Goal: Transaction & Acquisition: Book appointment/travel/reservation

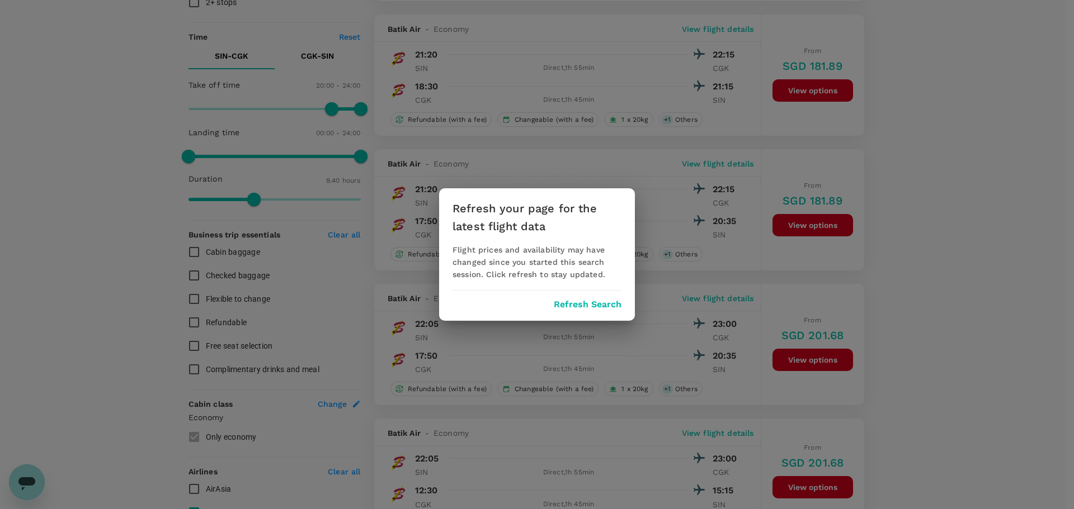
click at [563, 305] on button "Refresh Search" at bounding box center [588, 305] width 68 height 10
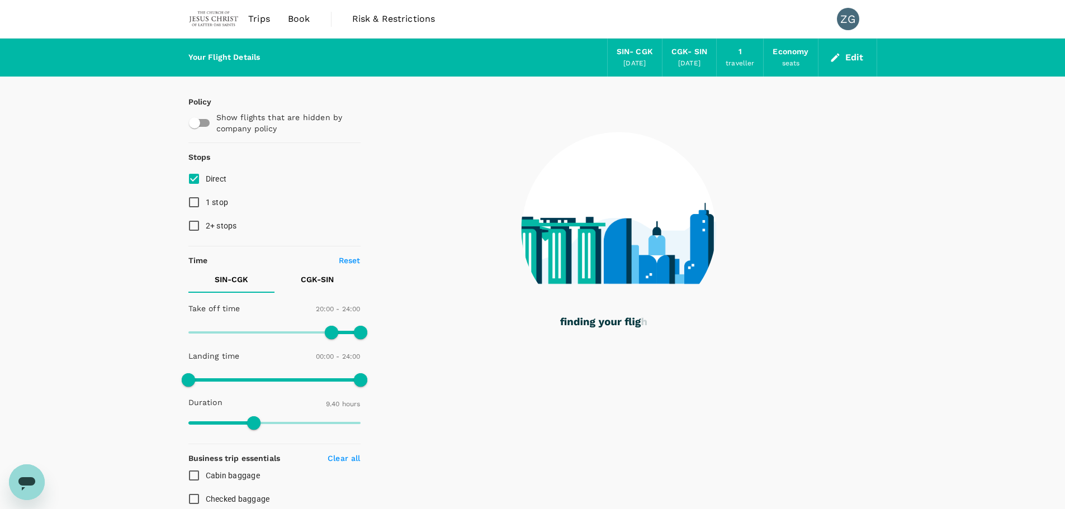
type input "580"
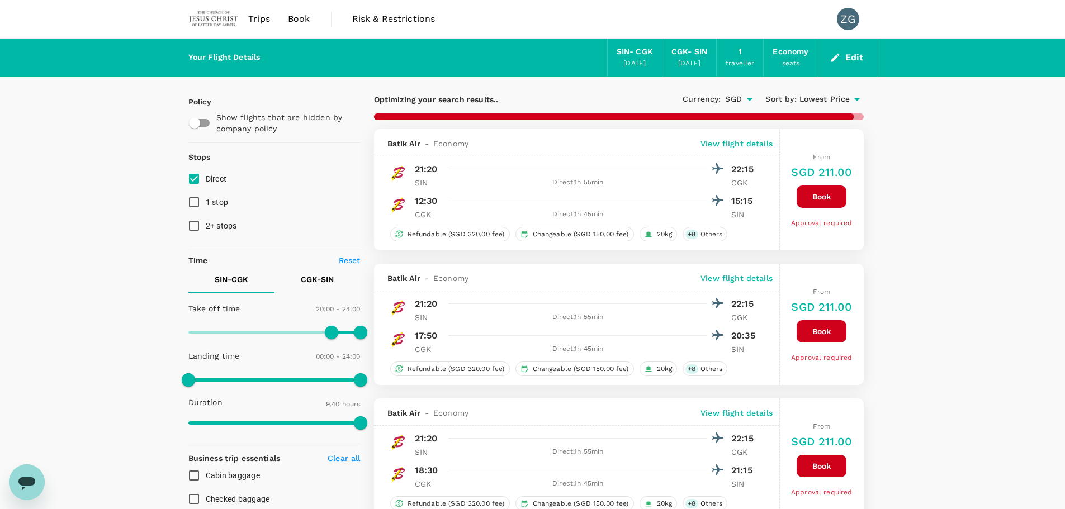
checkbox input "false"
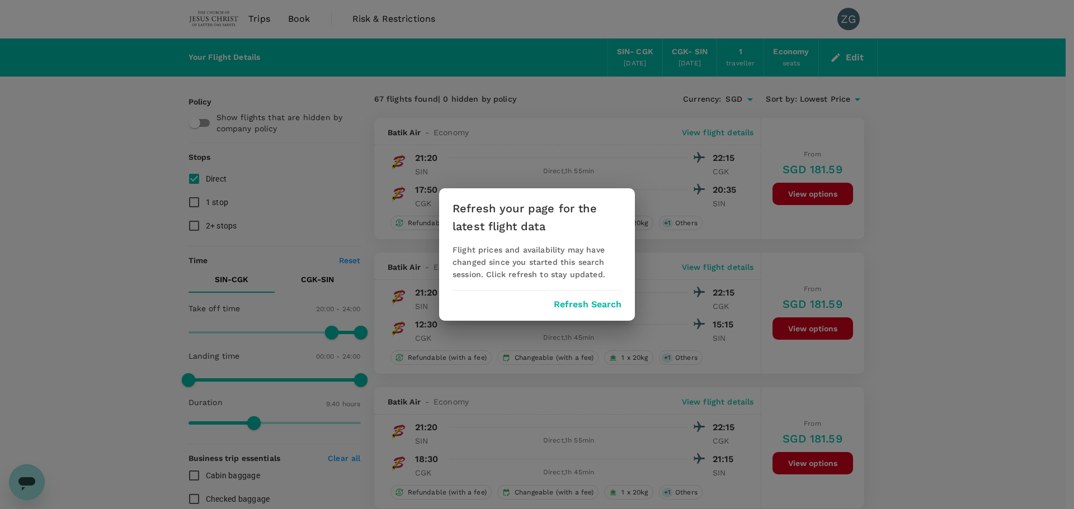
click at [578, 306] on button "Refresh Search" at bounding box center [588, 305] width 68 height 10
click at [583, 304] on button "Refresh Search" at bounding box center [588, 305] width 68 height 10
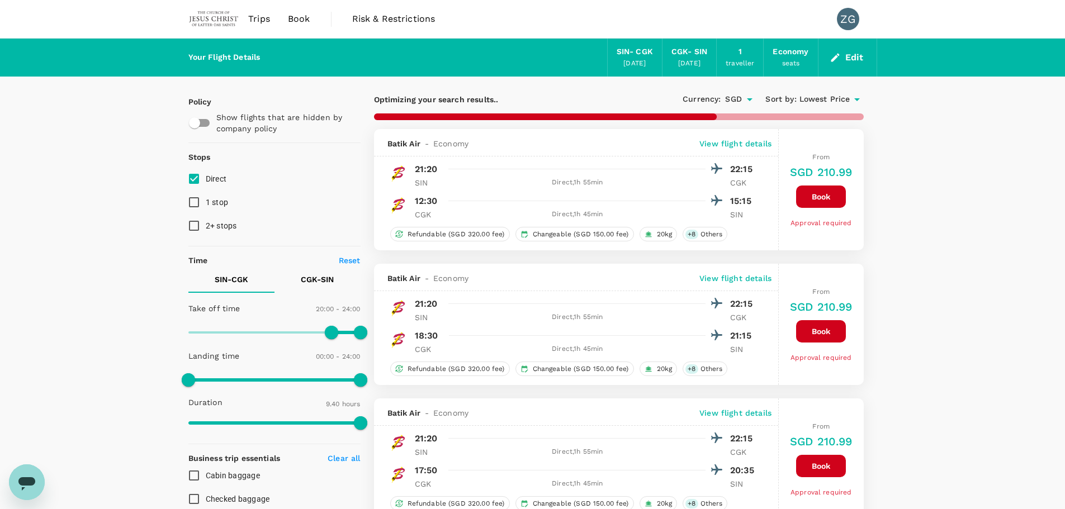
type input "580"
checkbox input "false"
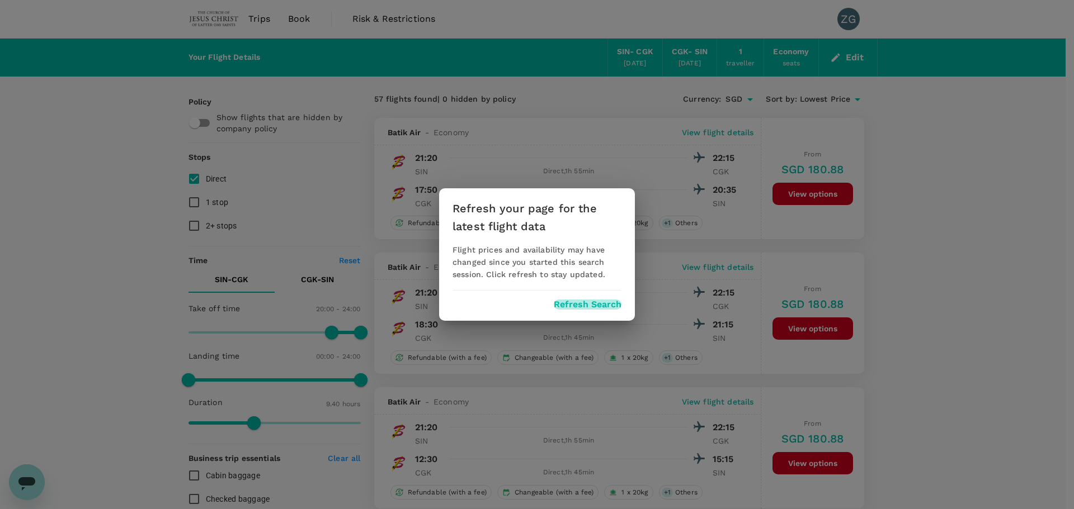
click at [574, 300] on button "Refresh Search" at bounding box center [588, 305] width 68 height 10
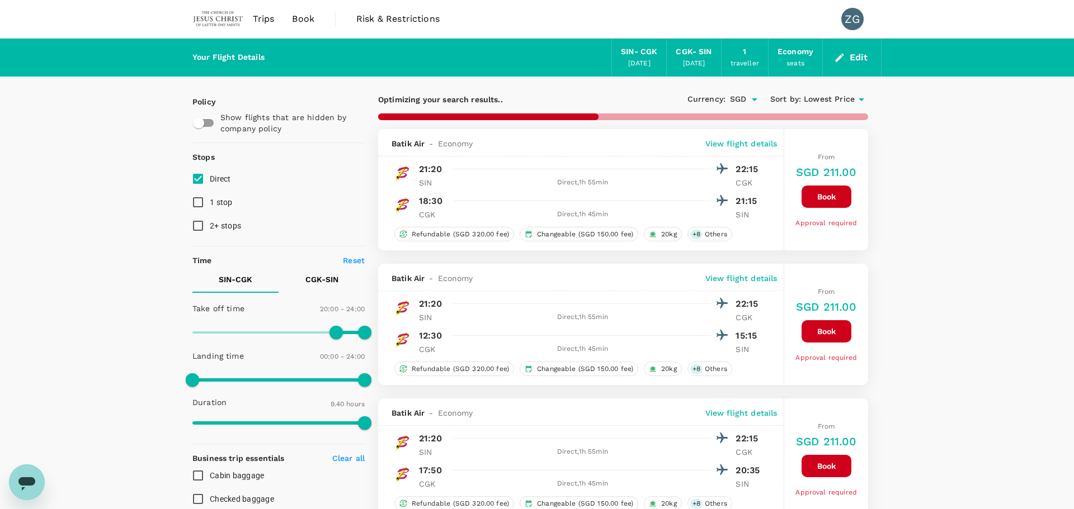
type input "580"
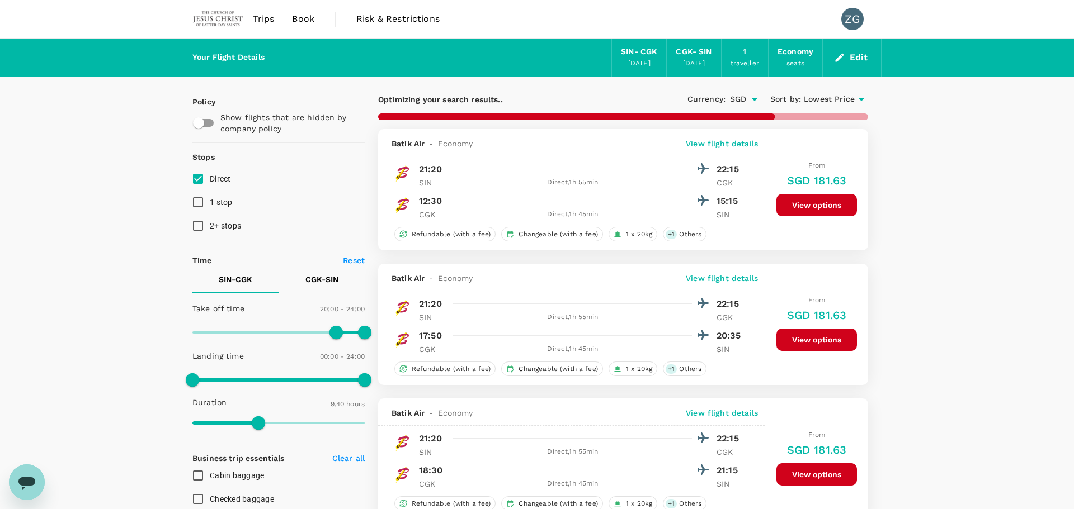
checkbox input "false"
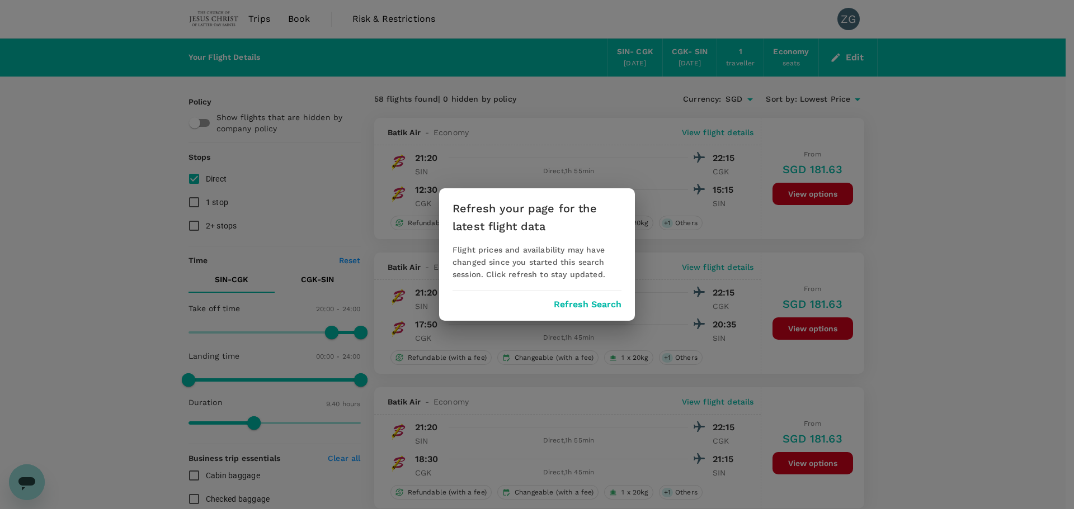
click at [547, 179] on div "Refresh your page for the latest flight data Flight prices and availability may…" at bounding box center [537, 254] width 1074 height 509
click at [599, 306] on button "Refresh Search" at bounding box center [588, 305] width 68 height 10
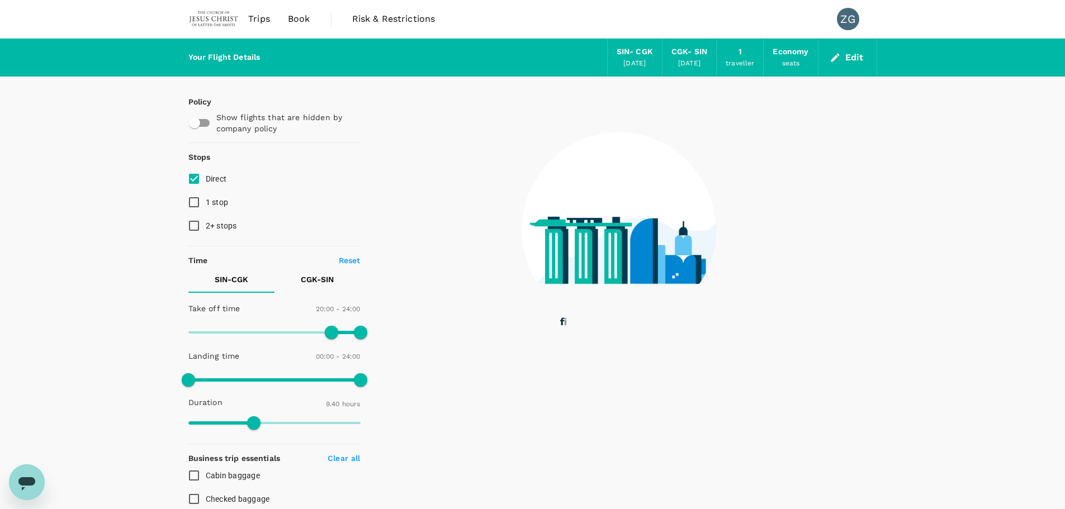
type input "0"
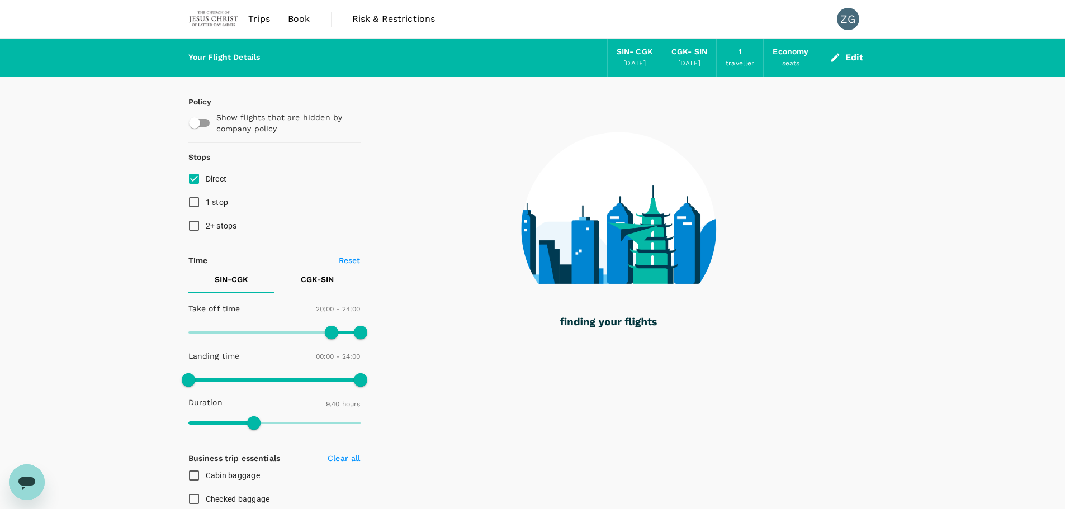
click at [258, 16] on span "Trips" at bounding box center [259, 18] width 22 height 13
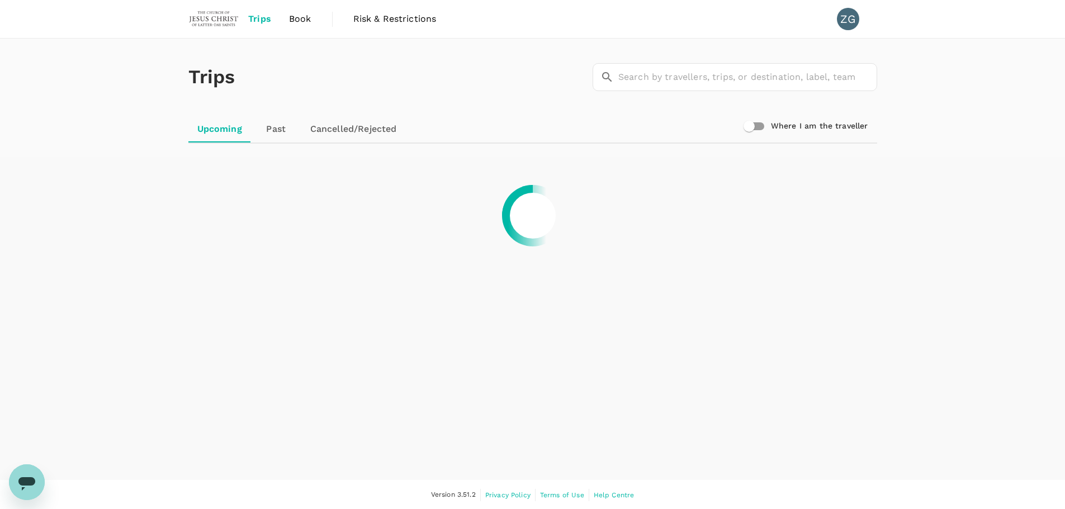
click at [275, 130] on link "Past" at bounding box center [276, 129] width 50 height 27
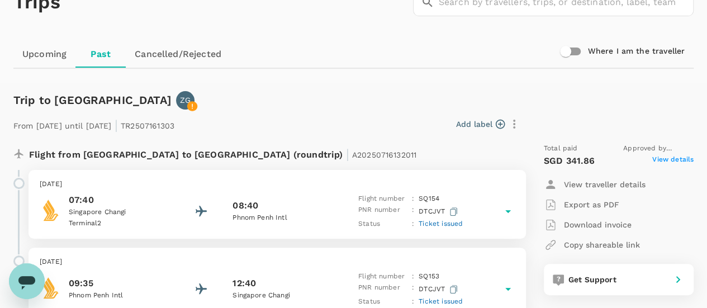
scroll to position [56, 0]
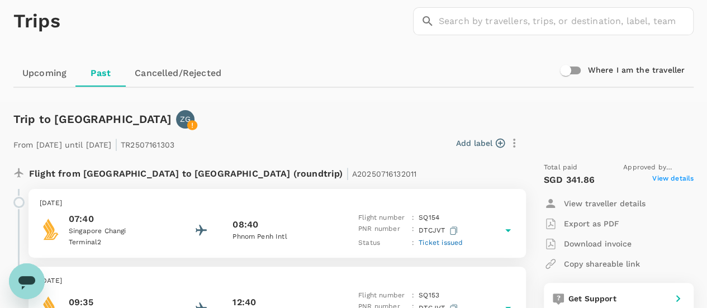
click at [39, 72] on link "Upcoming" at bounding box center [44, 73] width 62 height 27
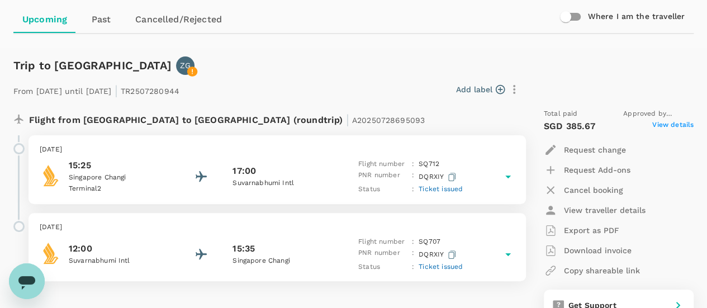
scroll to position [69, 0]
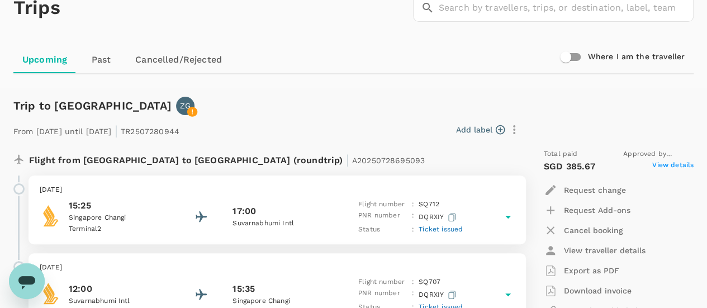
click at [104, 62] on link "Past" at bounding box center [101, 59] width 50 height 27
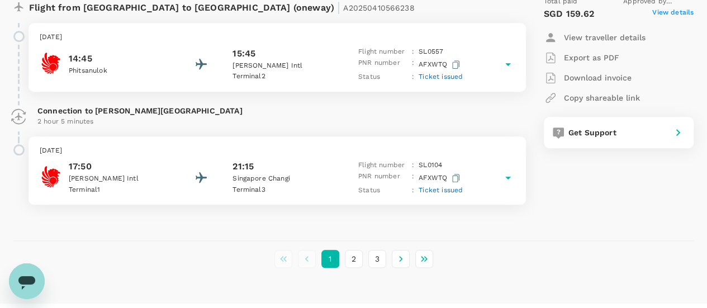
scroll to position [2668, 0]
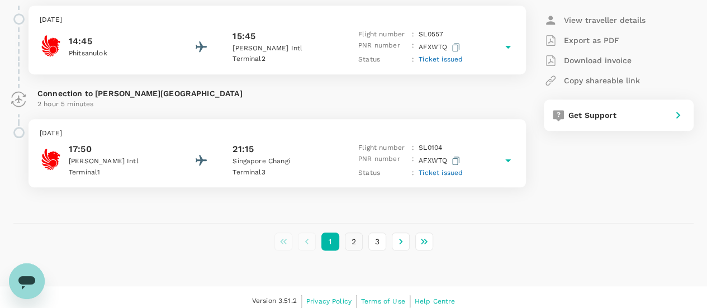
click at [353, 238] on button "2" at bounding box center [354, 242] width 18 height 18
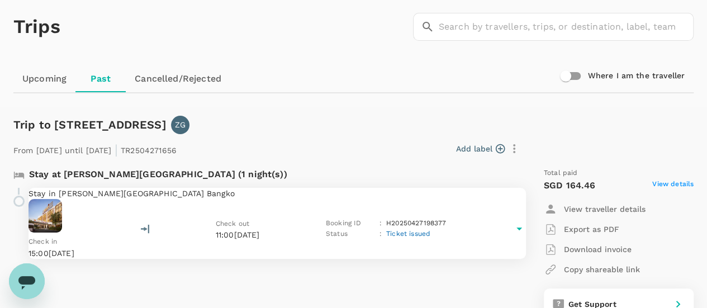
scroll to position [0, 0]
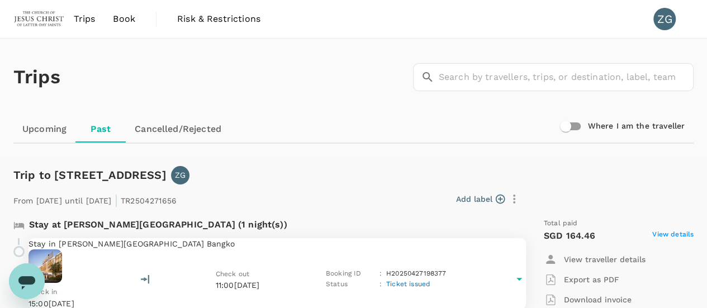
click at [128, 26] on link "Book" at bounding box center [124, 19] width 40 height 38
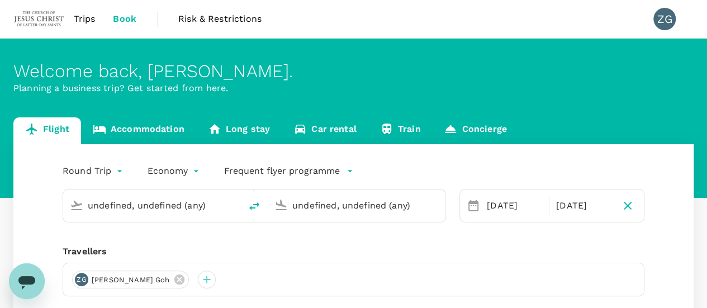
type input "Singapore Changi (SIN)"
type input "Soekarno-Hatta Intl (CGK)"
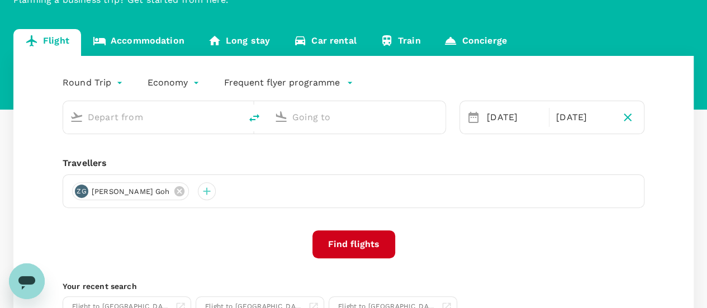
scroll to position [168, 0]
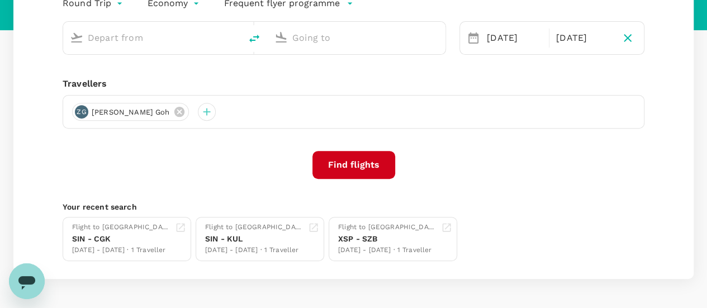
type input "Singapore Changi (SIN)"
type input "Soekarno-Hatta Intl (CGK)"
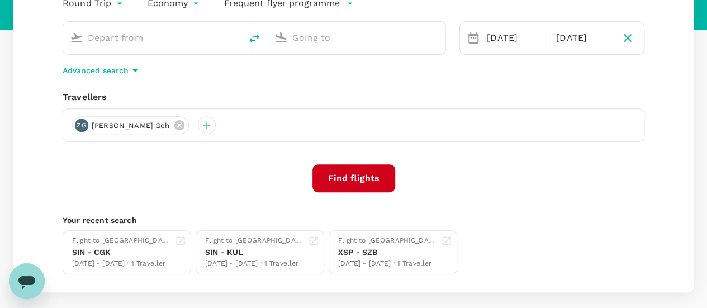
click at [114, 35] on input "text" at bounding box center [153, 37] width 130 height 17
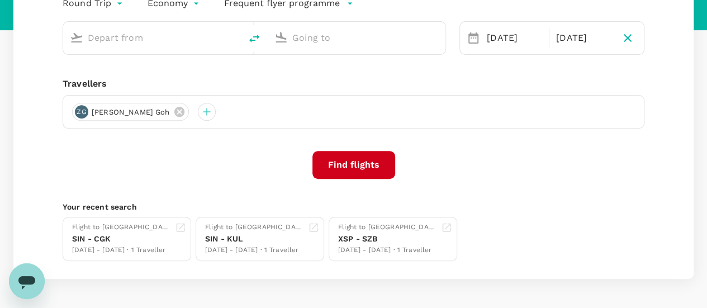
type input "Singapore Changi (SIN)"
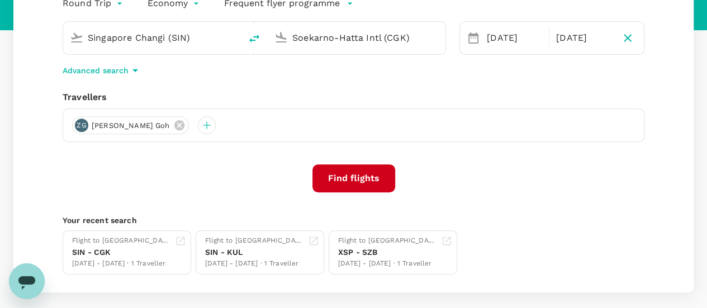
click at [374, 39] on input "Soekarno-Hatta Intl (CGK)" at bounding box center [357, 37] width 130 height 17
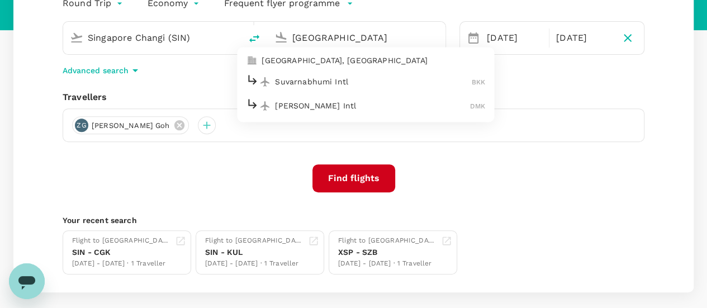
click at [346, 58] on p "Bangkok, Thailand" at bounding box center [374, 60] width 224 height 11
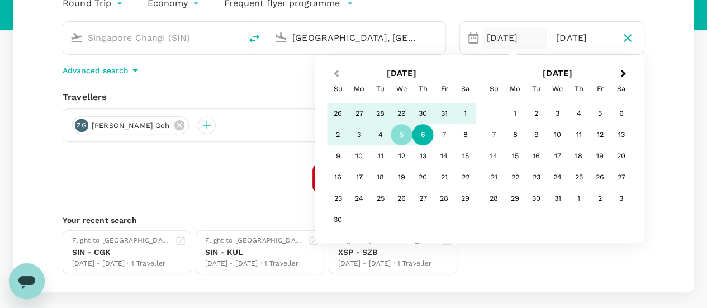
type input "Bangkok, Thailand (any)"
click at [333, 70] on button "Previous Month" at bounding box center [335, 74] width 18 height 18
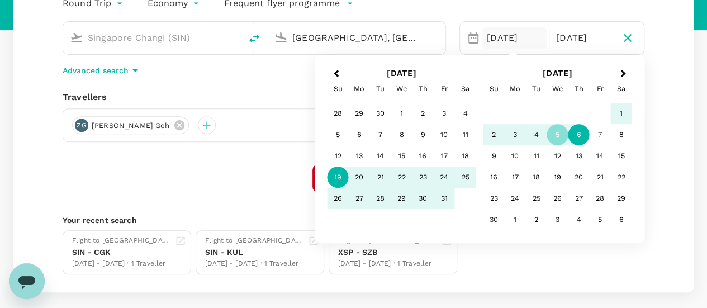
click at [339, 173] on div "19" at bounding box center [338, 177] width 21 height 21
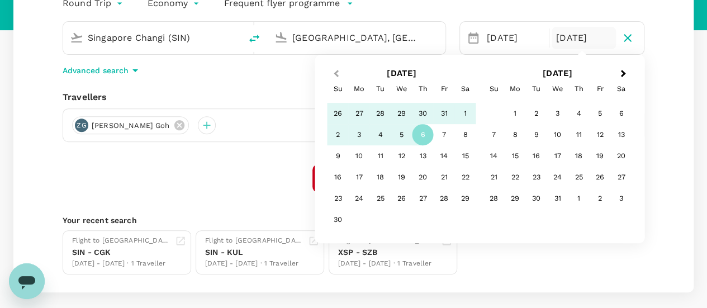
click at [336, 73] on span "Previous Month" at bounding box center [336, 74] width 0 height 13
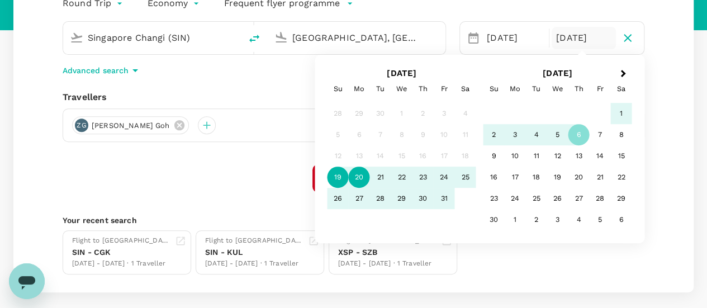
click at [356, 179] on div "20" at bounding box center [359, 177] width 21 height 21
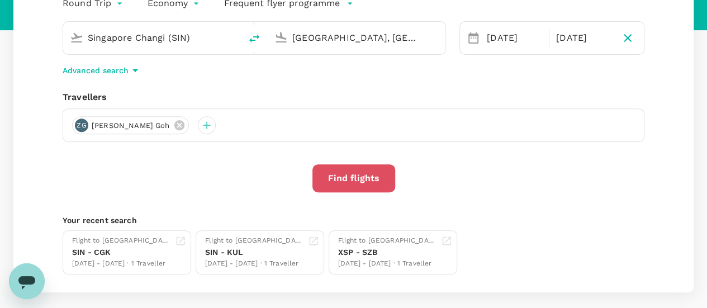
click at [347, 179] on button "Find flights" at bounding box center [354, 178] width 83 height 28
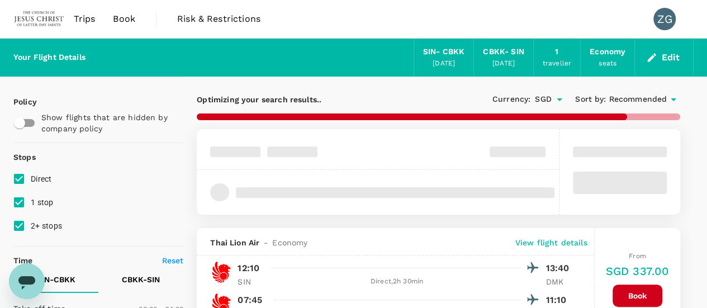
click at [26, 197] on input "1 stop" at bounding box center [18, 202] width 23 height 23
checkbox input "false"
click at [21, 230] on input "2+ stops" at bounding box center [18, 225] width 23 height 23
checkbox input "false"
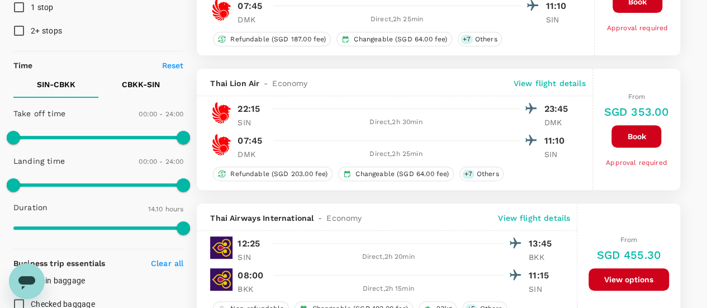
scroll to position [168, 0]
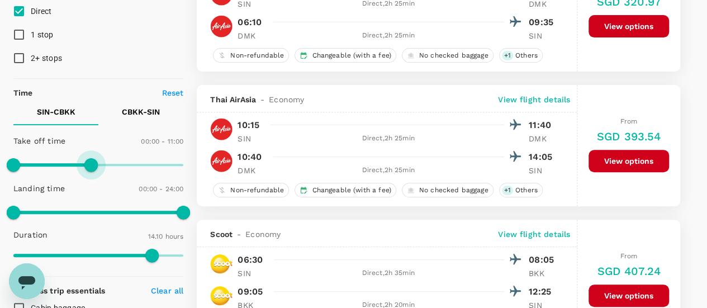
drag, startPoint x: 184, startPoint y: 164, endPoint x: 93, endPoint y: 163, distance: 91.2
click at [93, 163] on span at bounding box center [90, 164] width 13 height 13
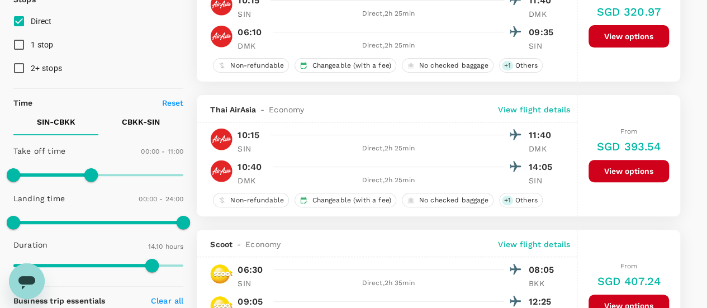
scroll to position [0, 0]
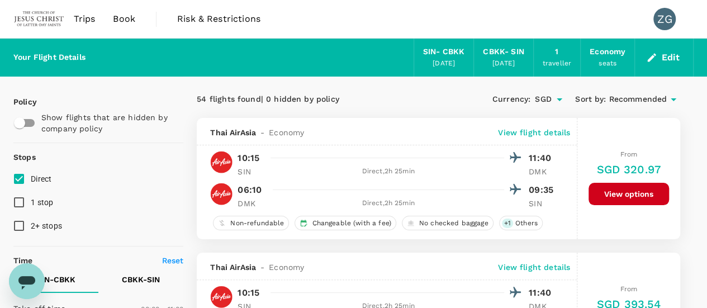
click at [651, 101] on span "Recommended" at bounding box center [638, 99] width 58 height 12
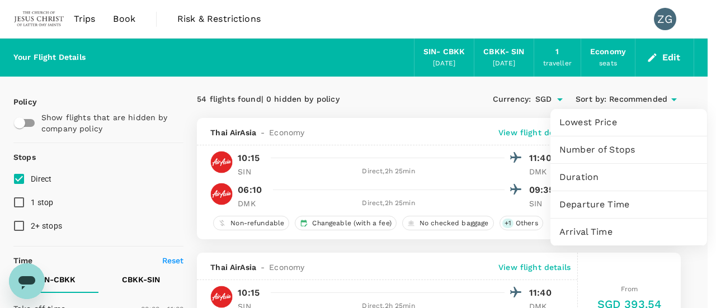
click at [587, 122] on span "Lowest Price" at bounding box center [628, 122] width 139 height 13
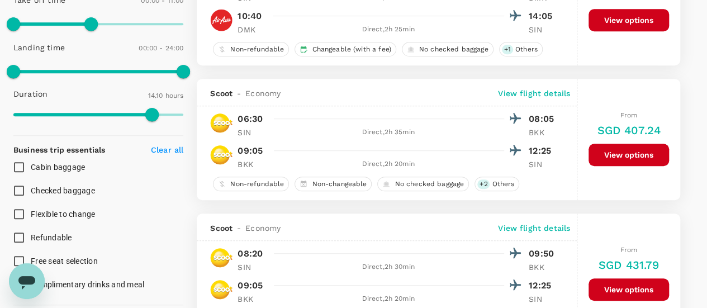
scroll to position [224, 0]
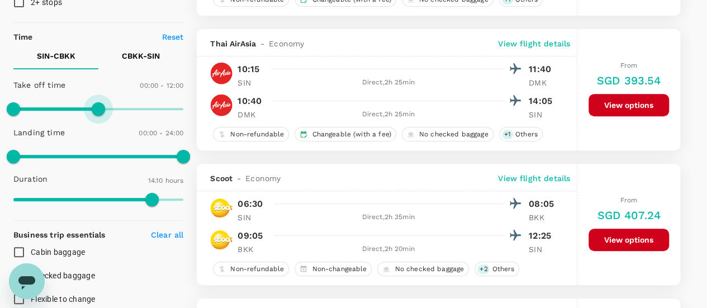
type input "1440"
drag, startPoint x: 93, startPoint y: 108, endPoint x: 200, endPoint y: 111, distance: 106.8
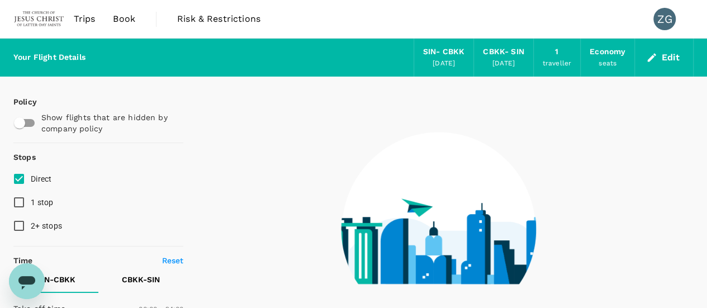
click at [663, 60] on button "Edit" at bounding box center [664, 58] width 40 height 18
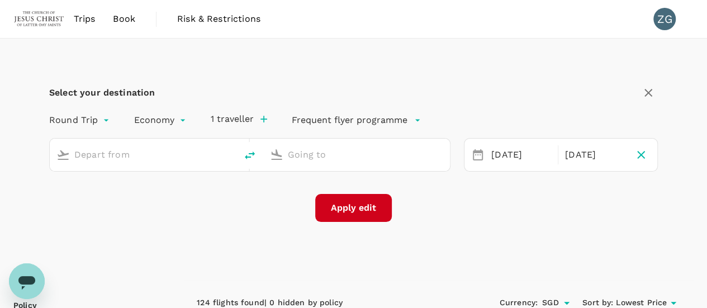
type input "Singapore Changi (SIN)"
click at [340, 157] on input "Bangkok, Thailand (any)" at bounding box center [357, 154] width 139 height 17
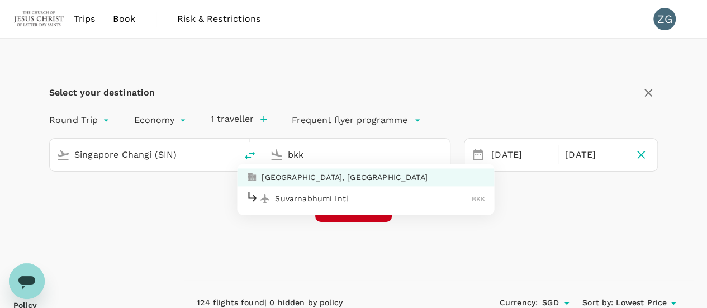
click at [382, 193] on p "Suvarnabhumi Intl" at bounding box center [373, 198] width 197 height 11
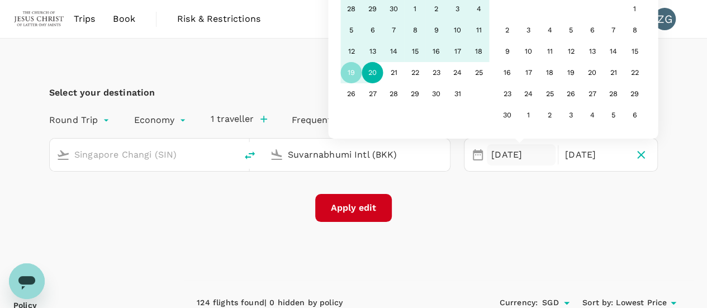
type input "Suvarnabhumi Intl (BKK)"
click at [380, 208] on button "Apply edit" at bounding box center [353, 208] width 77 height 28
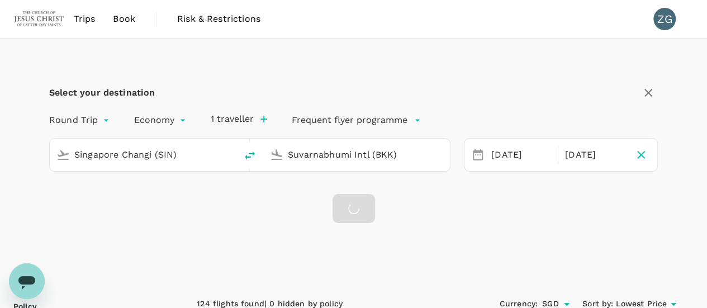
checkbox input "false"
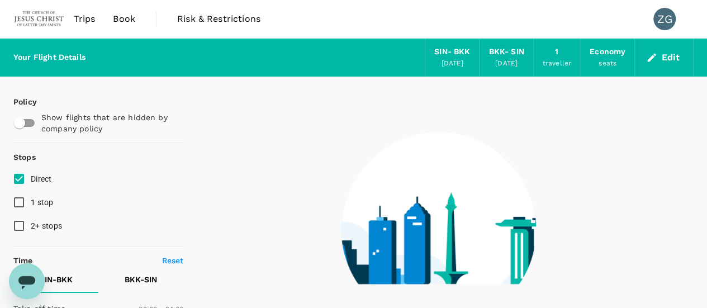
type input "1075"
checkbox input "true"
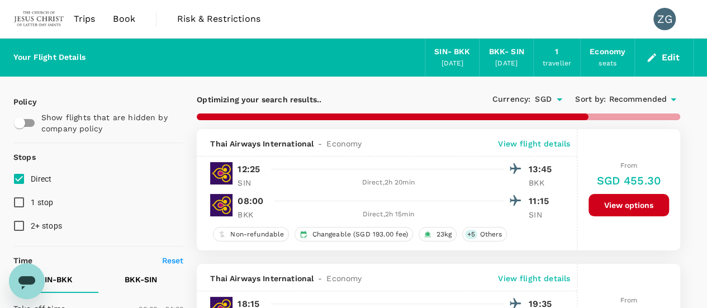
click at [645, 100] on span "Recommended" at bounding box center [638, 99] width 58 height 12
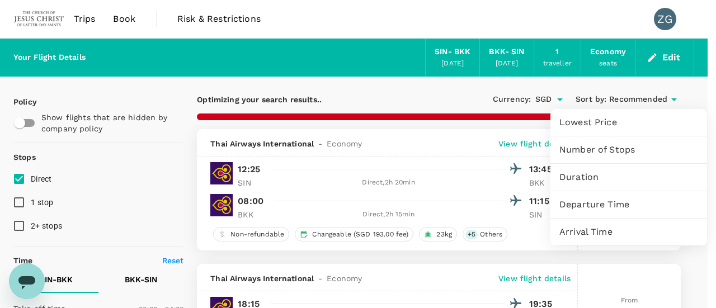
click at [597, 195] on div "Departure Time" at bounding box center [628, 204] width 157 height 27
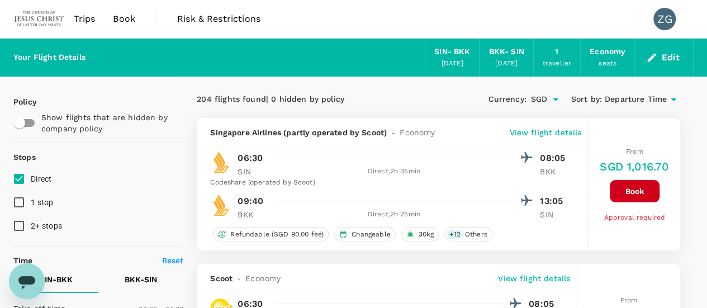
click at [614, 101] on span "Departure Time" at bounding box center [636, 99] width 62 height 12
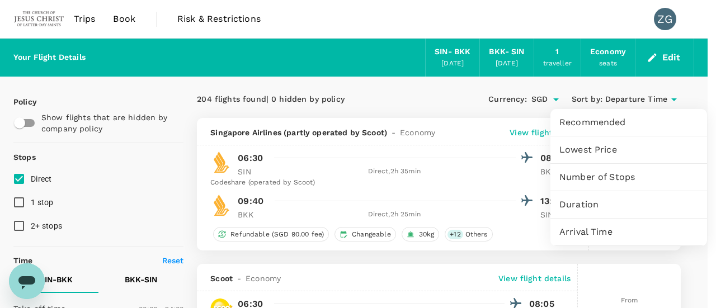
click at [574, 151] on span "Lowest Price" at bounding box center [628, 149] width 139 height 13
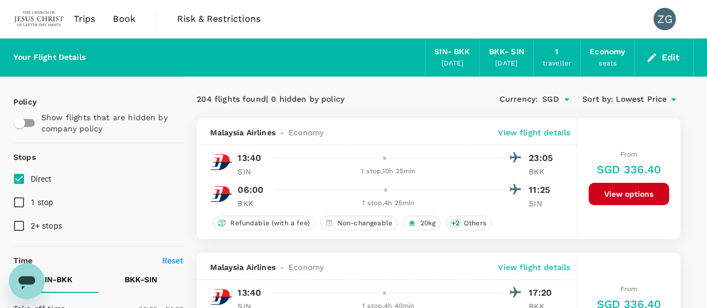
click at [34, 177] on span "Direct" at bounding box center [41, 178] width 21 height 9
click at [31, 177] on input "Direct" at bounding box center [18, 178] width 23 height 23
click at [33, 177] on span "Direct" at bounding box center [41, 178] width 21 height 9
click at [31, 177] on input "Direct" at bounding box center [18, 178] width 23 height 23
checkbox input "true"
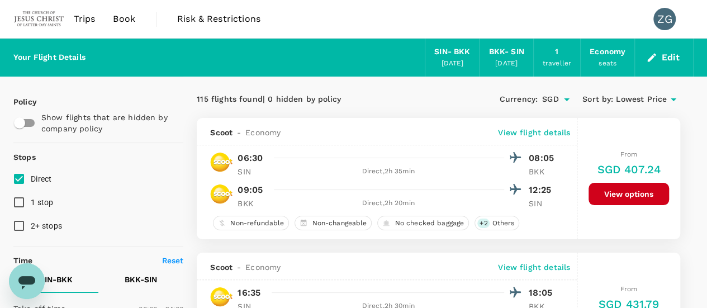
click at [670, 56] on button "Edit" at bounding box center [664, 58] width 40 height 18
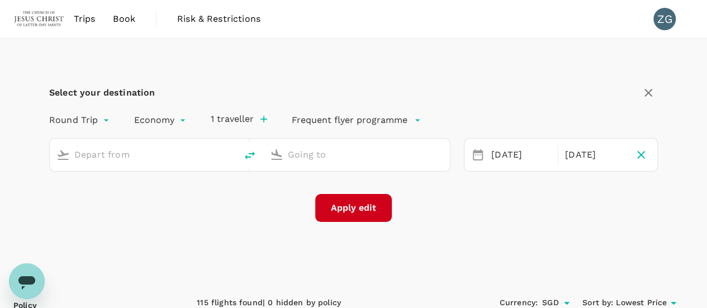
type input "Singapore Changi (SIN)"
type input "Suvarnabhumi Intl (BKK)"
click at [583, 149] on div "20 Oct" at bounding box center [595, 155] width 69 height 22
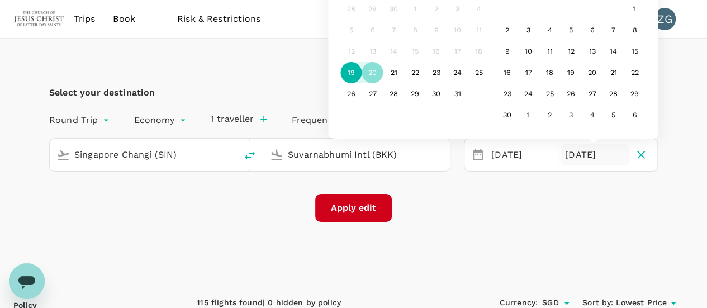
click at [350, 73] on div "19" at bounding box center [351, 72] width 21 height 21
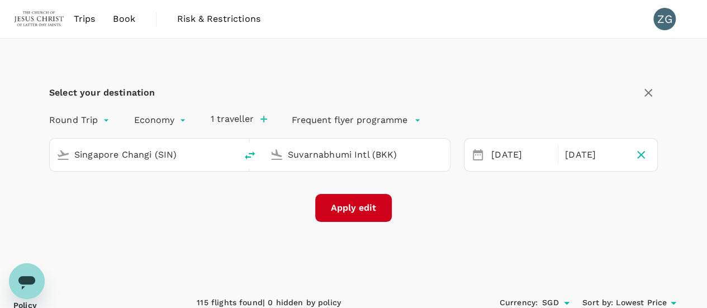
click at [349, 207] on button "Apply edit" at bounding box center [353, 208] width 77 height 28
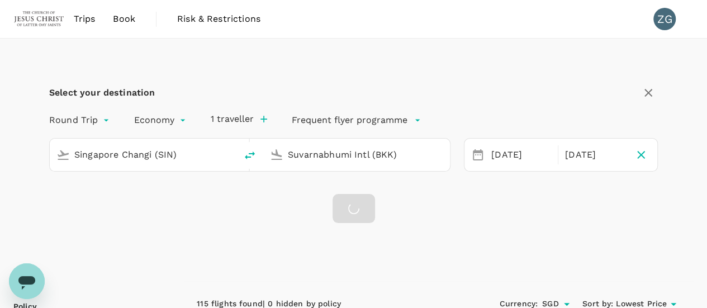
checkbox input "false"
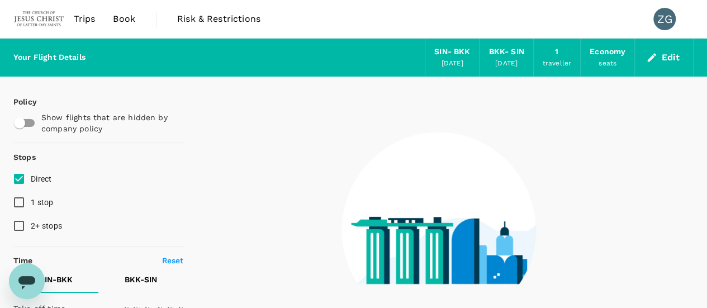
type input "1440"
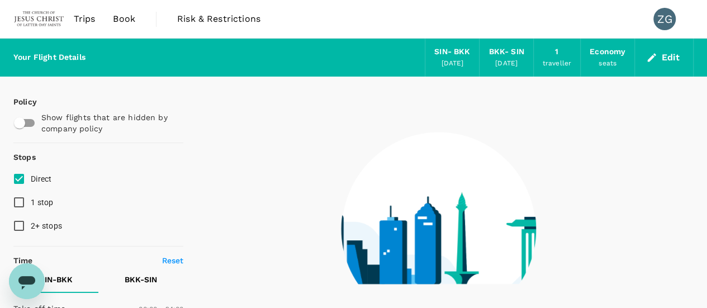
type input "375"
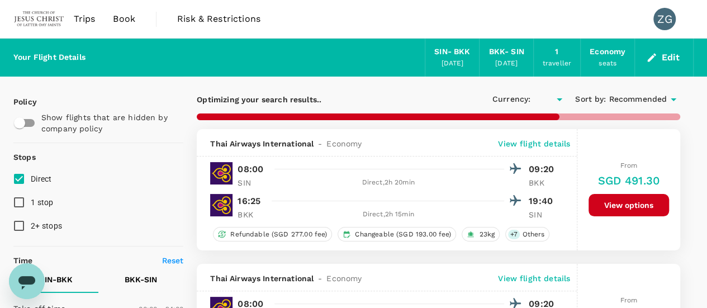
checkbox input "true"
type input "SGD"
type input "505"
click at [636, 98] on span "Recommended" at bounding box center [638, 99] width 58 height 12
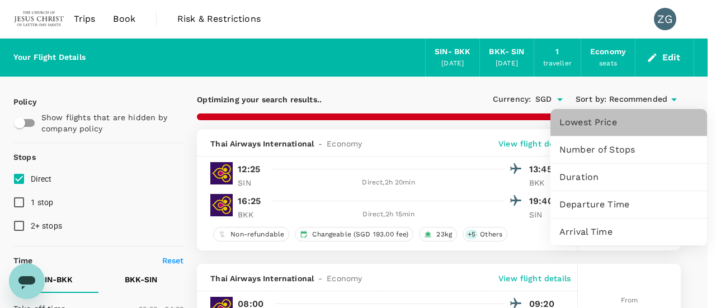
click at [586, 127] on span "Lowest Price" at bounding box center [628, 122] width 139 height 13
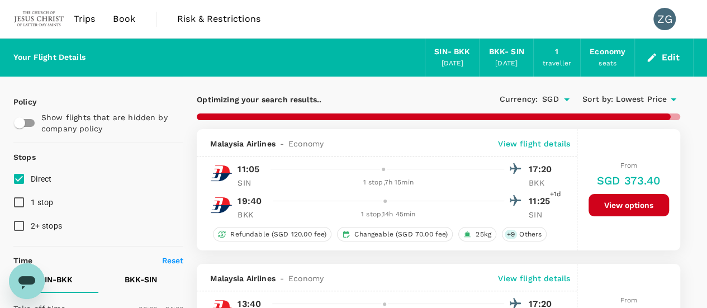
click at [45, 172] on span "Direct" at bounding box center [41, 178] width 21 height 13
click at [31, 172] on input "Direct" at bounding box center [18, 178] width 23 height 23
click at [42, 178] on span "Direct" at bounding box center [41, 178] width 21 height 9
click at [31, 178] on input "Direct" at bounding box center [18, 178] width 23 height 23
checkbox input "true"
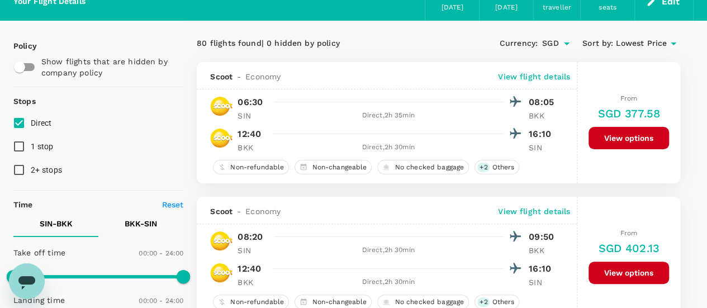
scroll to position [112, 0]
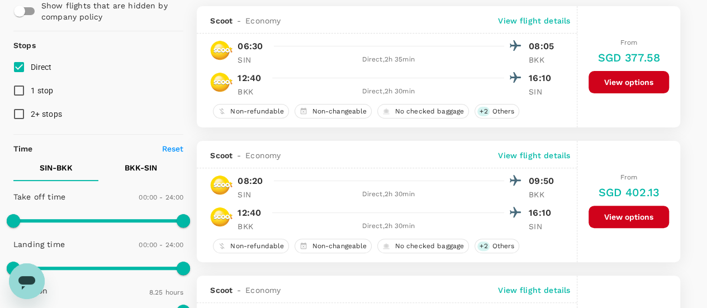
click at [153, 167] on p "BKK - SIN" at bounding box center [141, 167] width 32 height 11
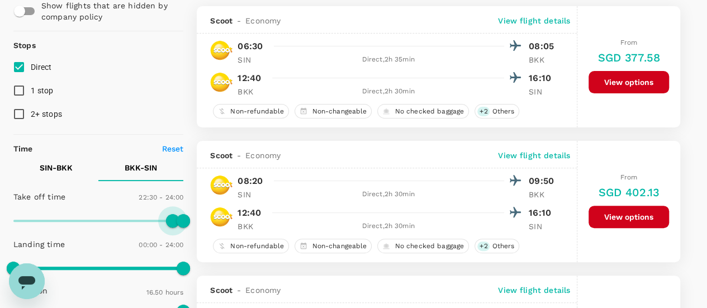
drag, startPoint x: 17, startPoint y: 219, endPoint x: 172, endPoint y: 219, distance: 155.5
click at [172, 219] on span at bounding box center [172, 220] width 13 height 13
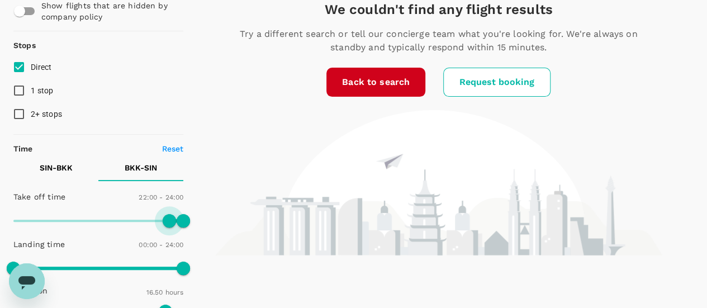
click at [168, 218] on span at bounding box center [98, 220] width 170 height 17
click at [166, 219] on span at bounding box center [165, 220] width 13 height 13
type input "1260"
click at [163, 214] on span at bounding box center [161, 220] width 13 height 13
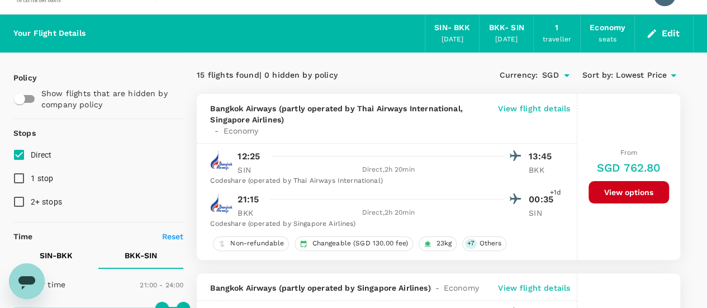
scroll to position [6, 0]
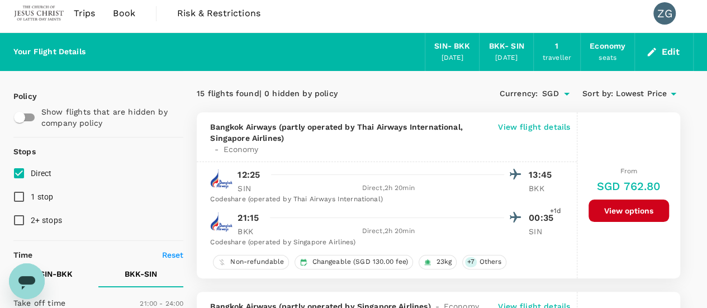
click at [668, 49] on button "Edit" at bounding box center [664, 52] width 40 height 18
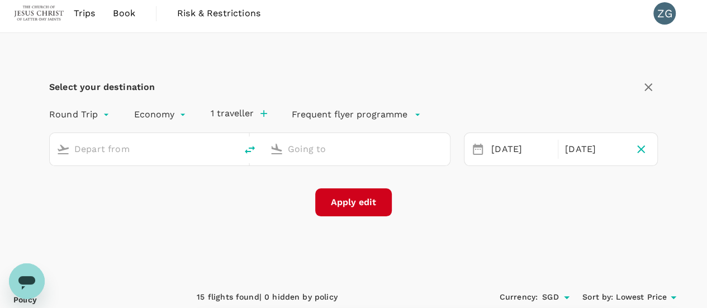
type input "Singapore Changi (SIN)"
type input "Suvarnabhumi Intl (BKK)"
click at [592, 149] on div "[DATE]" at bounding box center [595, 150] width 69 height 22
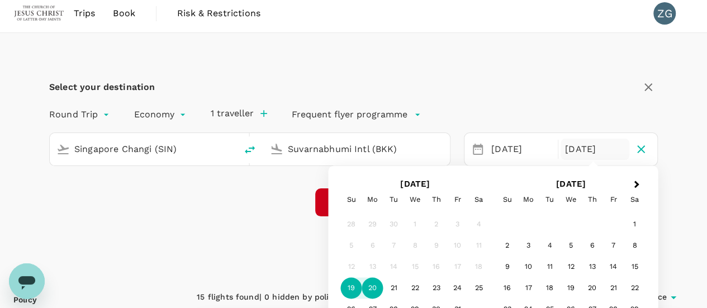
click at [373, 287] on div "20" at bounding box center [372, 288] width 21 height 21
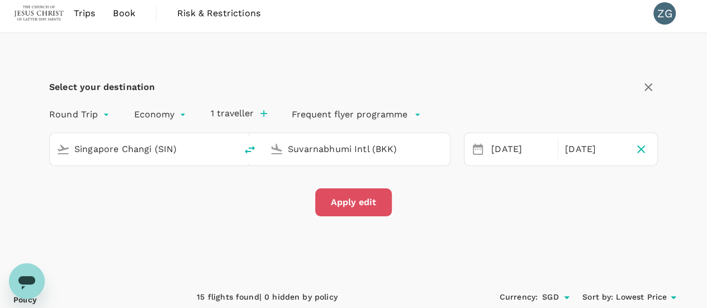
click at [376, 205] on button "Apply edit" at bounding box center [353, 202] width 77 height 28
checkbox input "false"
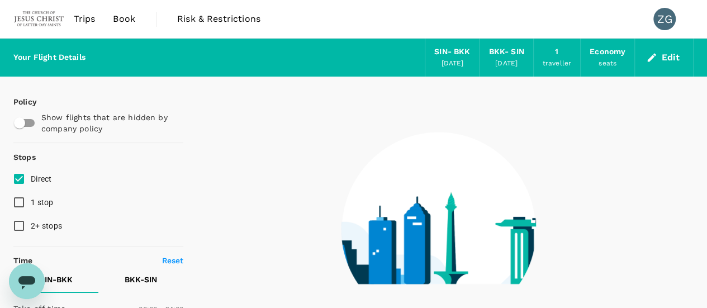
type input "1045"
checkbox input "true"
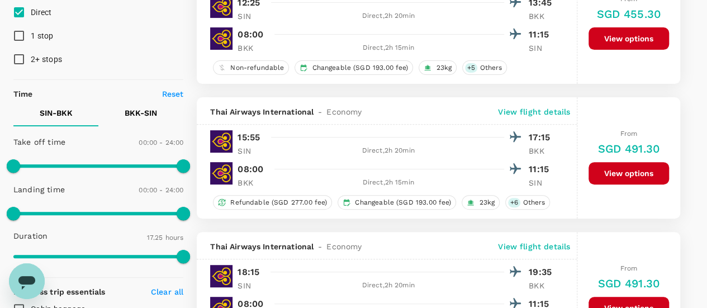
scroll to position [168, 0]
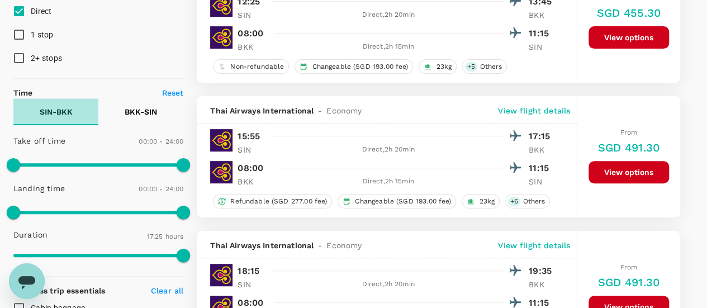
click at [53, 116] on p "SIN - BKK" at bounding box center [56, 111] width 33 height 11
click at [167, 105] on button "BKK - SIN" at bounding box center [140, 111] width 85 height 27
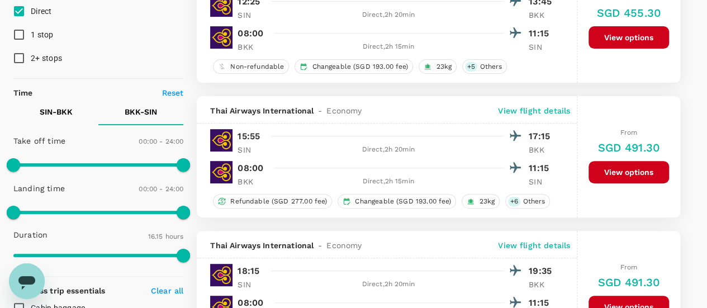
click at [59, 110] on p "SIN - BKK" at bounding box center [56, 111] width 33 height 11
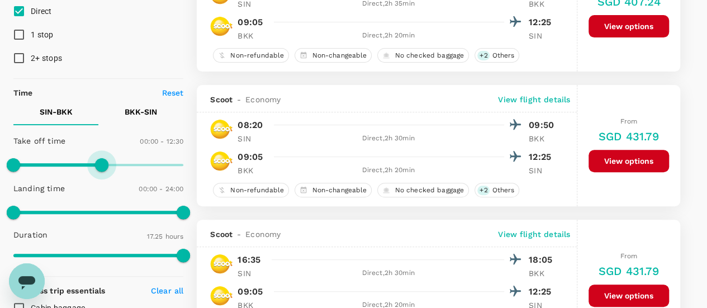
type input "720"
drag, startPoint x: 180, startPoint y: 164, endPoint x: 100, endPoint y: 180, distance: 81.9
click at [100, 180] on div "Take off time 00:00 - 12:00 Landing time 00:00 - 24:00 Duration 17.25 hours" at bounding box center [96, 199] width 174 height 138
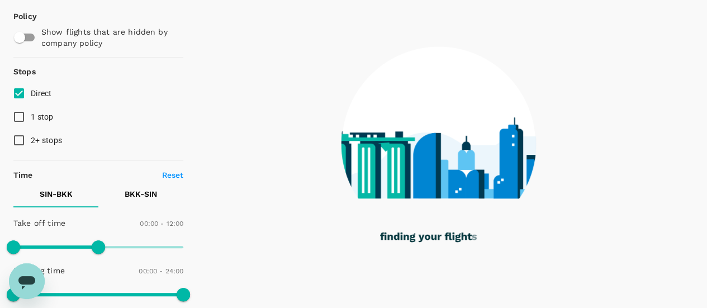
scroll to position [0, 0]
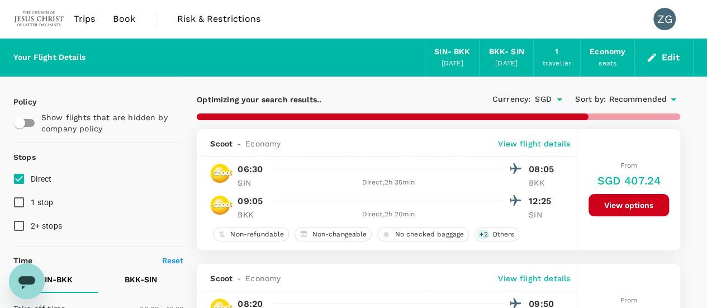
click at [626, 96] on span "Recommended" at bounding box center [638, 99] width 58 height 12
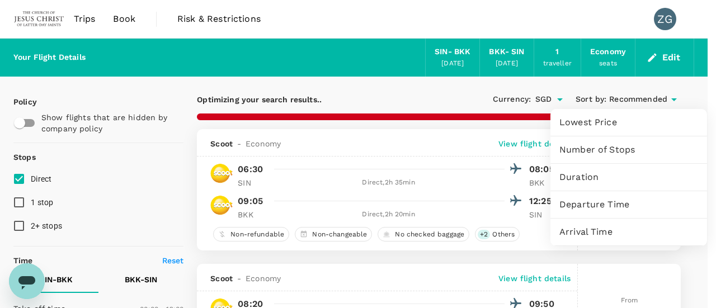
click at [610, 116] on span "Lowest Price" at bounding box center [628, 122] width 139 height 13
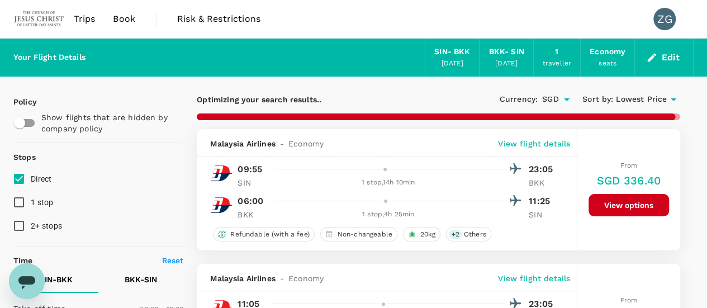
click at [26, 175] on input "Direct" at bounding box center [18, 178] width 23 height 23
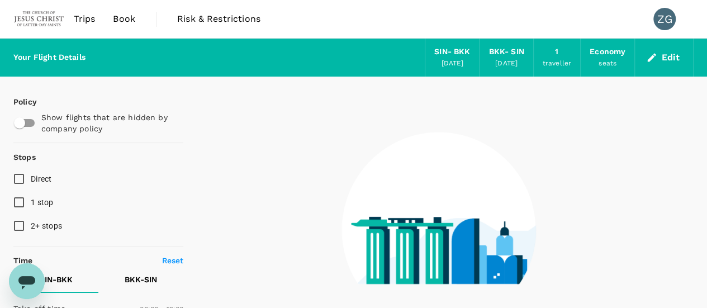
click at [26, 175] on input "Direct" at bounding box center [18, 178] width 23 height 23
checkbox input "true"
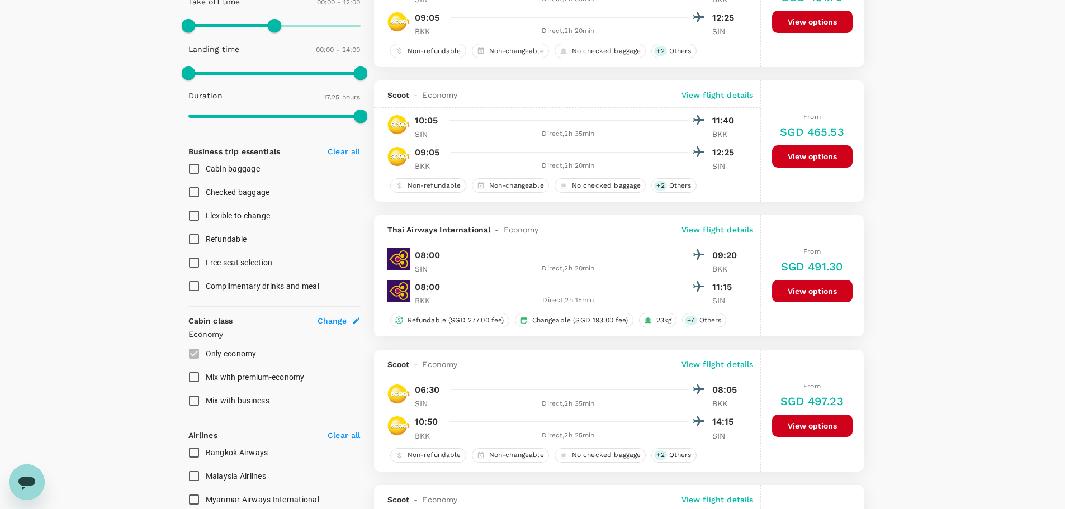
scroll to position [280, 0]
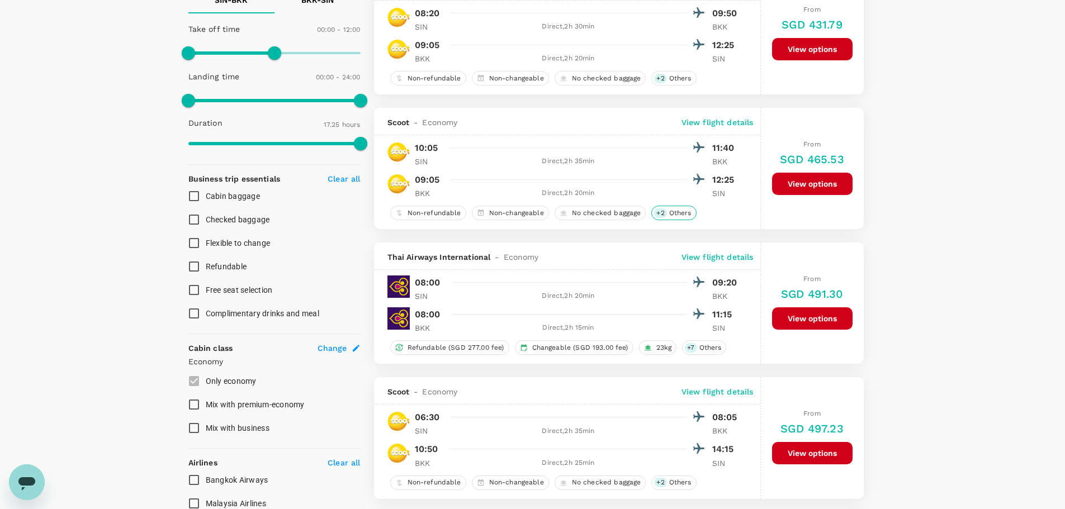
click at [677, 215] on span "Others" at bounding box center [680, 214] width 31 height 10
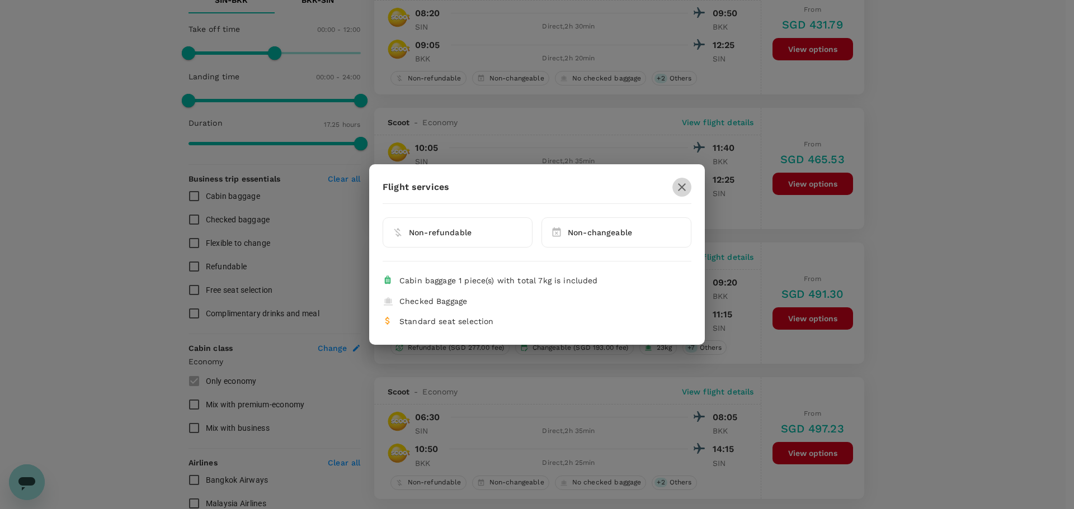
click at [685, 188] on icon "button" at bounding box center [681, 187] width 13 height 13
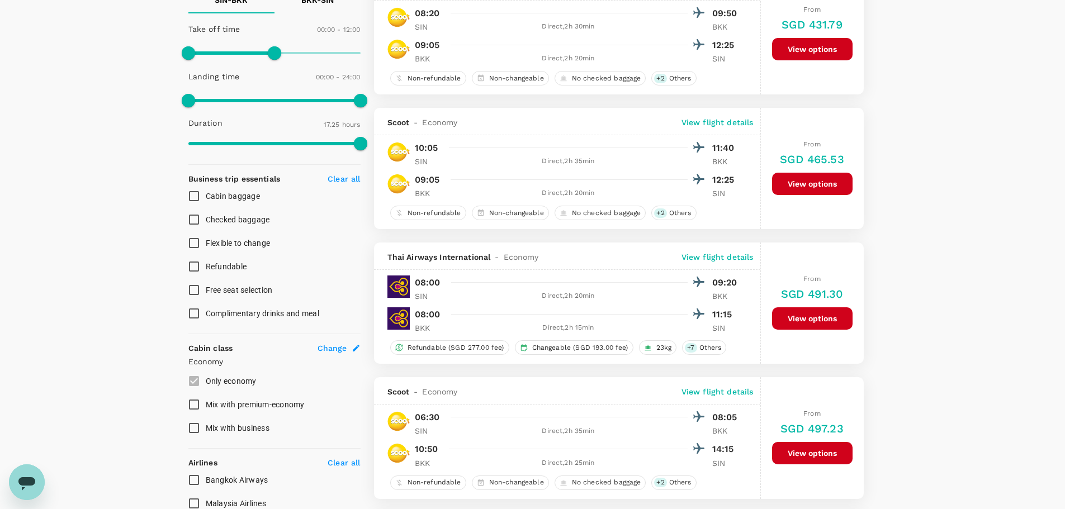
click at [806, 321] on button "View options" at bounding box center [812, 319] width 81 height 22
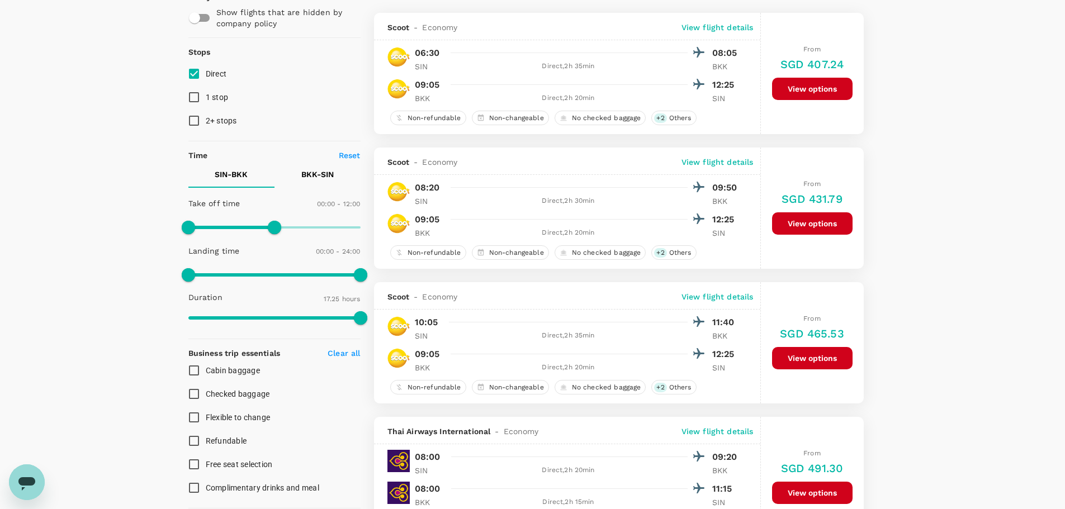
scroll to position [131, 0]
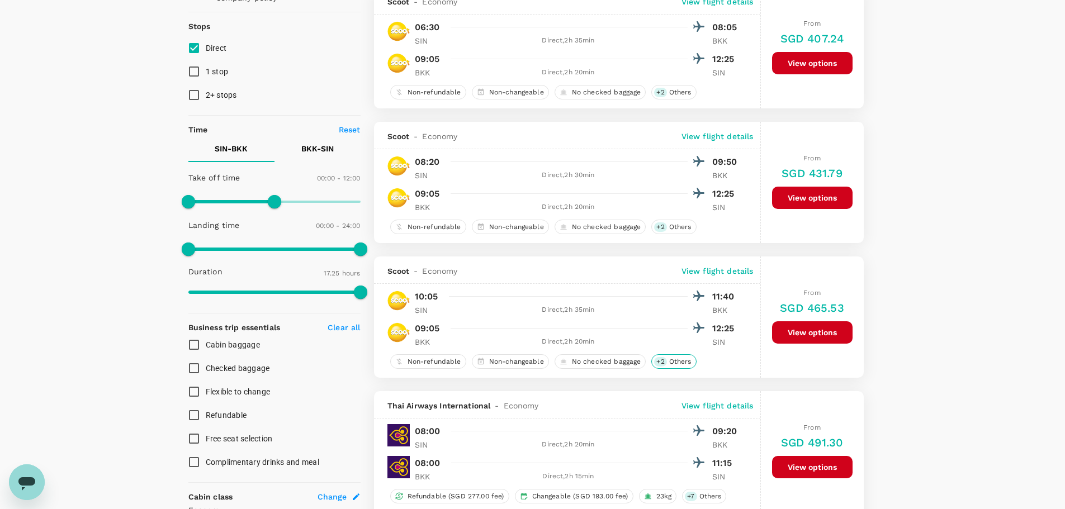
click at [682, 362] on span "Others" at bounding box center [680, 362] width 31 height 10
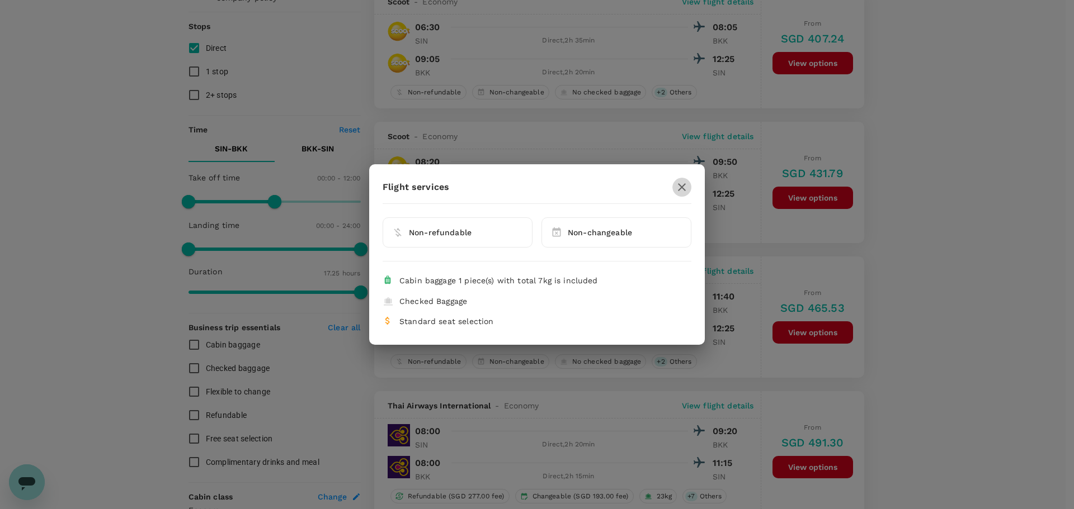
click at [683, 189] on icon "button" at bounding box center [682, 187] width 8 height 8
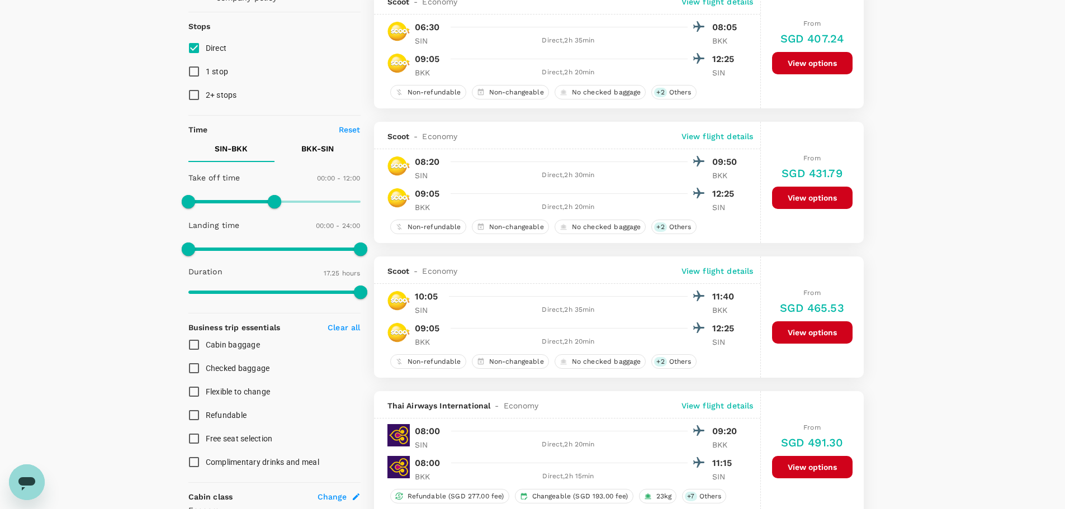
click at [810, 336] on button "View options" at bounding box center [812, 333] width 81 height 22
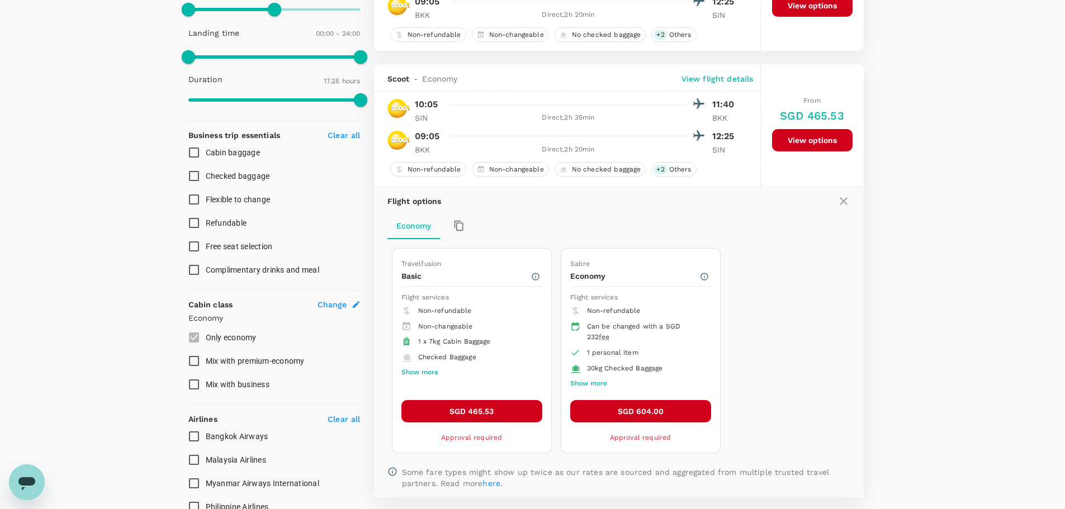
scroll to position [388, 0]
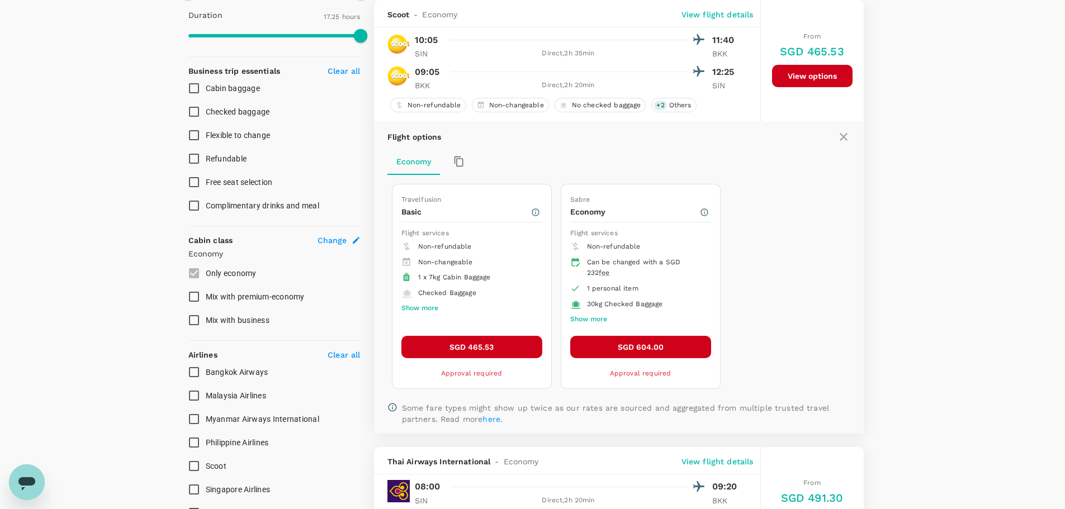
click at [486, 344] on button "SGD 465.53" at bounding box center [472, 347] width 141 height 22
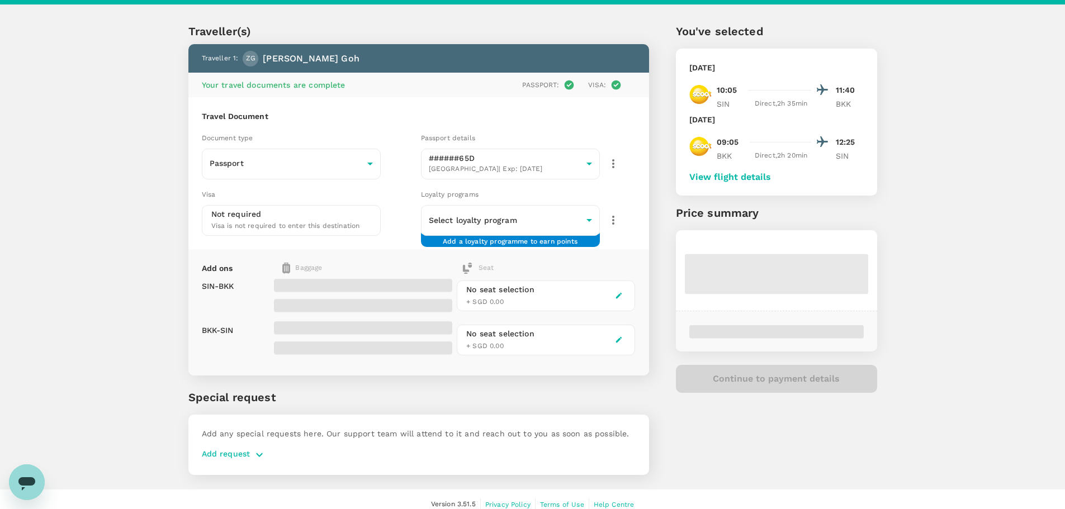
scroll to position [30, 0]
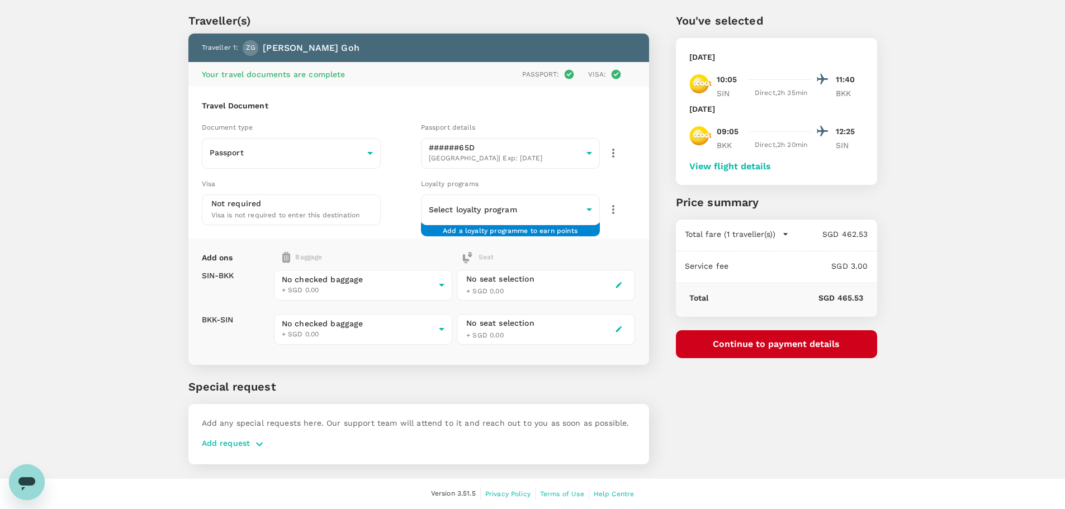
click at [257, 443] on icon "button" at bounding box center [259, 444] width 7 height 4
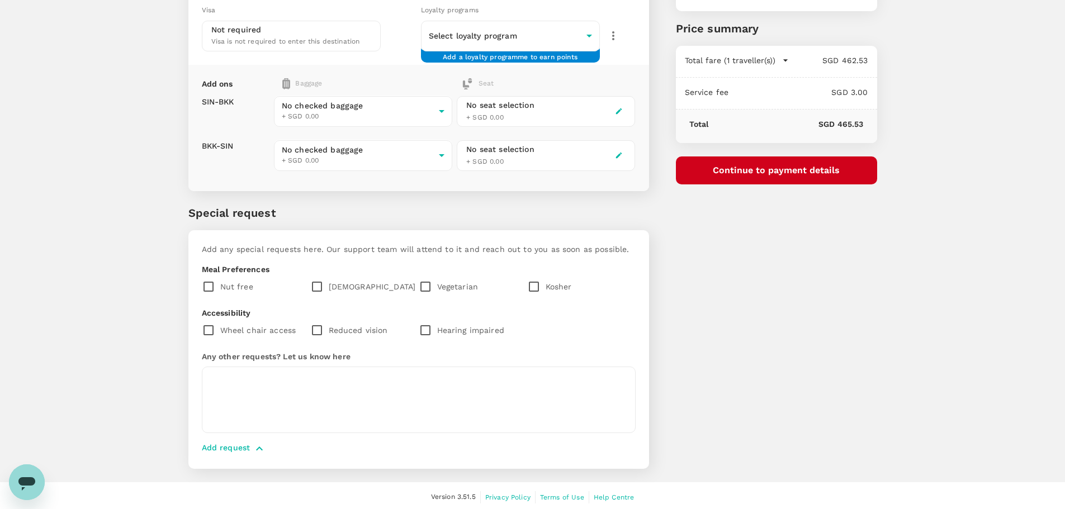
scroll to position [207, 0]
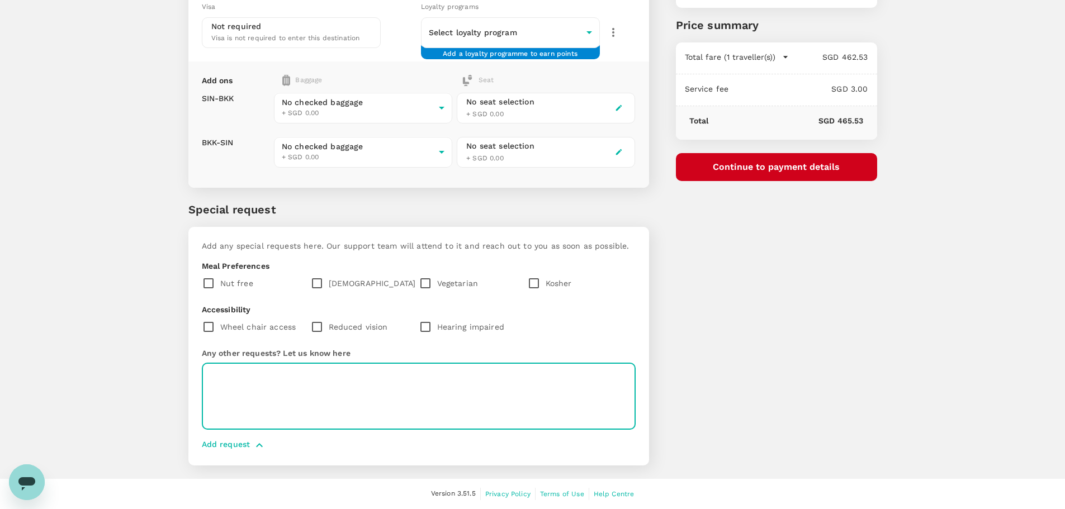
click at [326, 396] on textarea at bounding box center [419, 396] width 434 height 67
type textarea "Window seat please a"
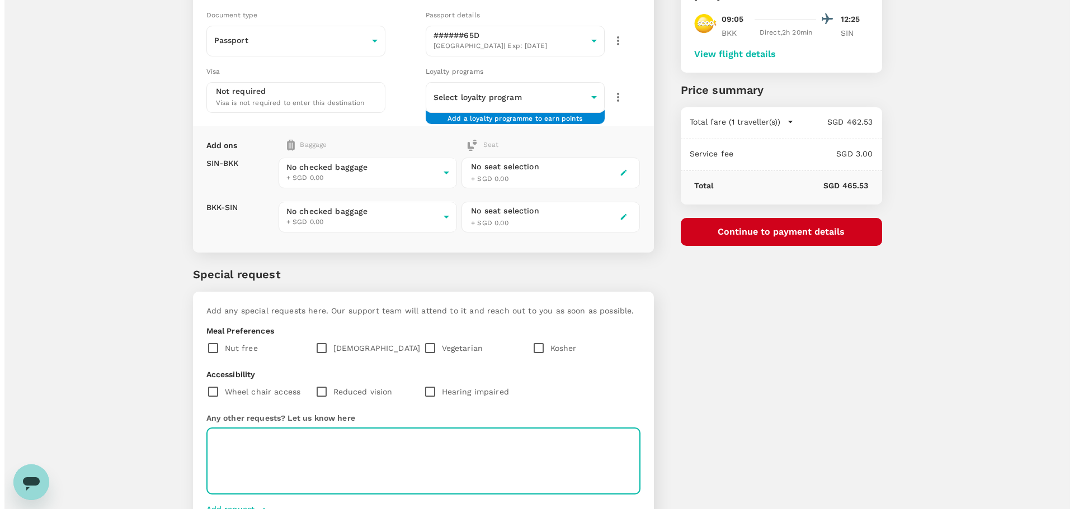
scroll to position [40, 0]
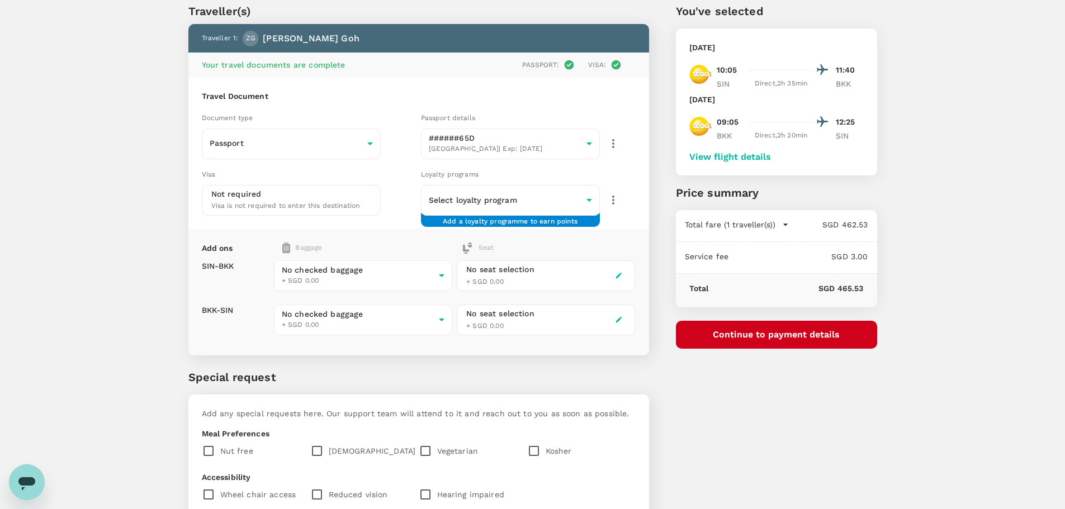
click at [776, 336] on button "Continue to payment details" at bounding box center [776, 335] width 201 height 28
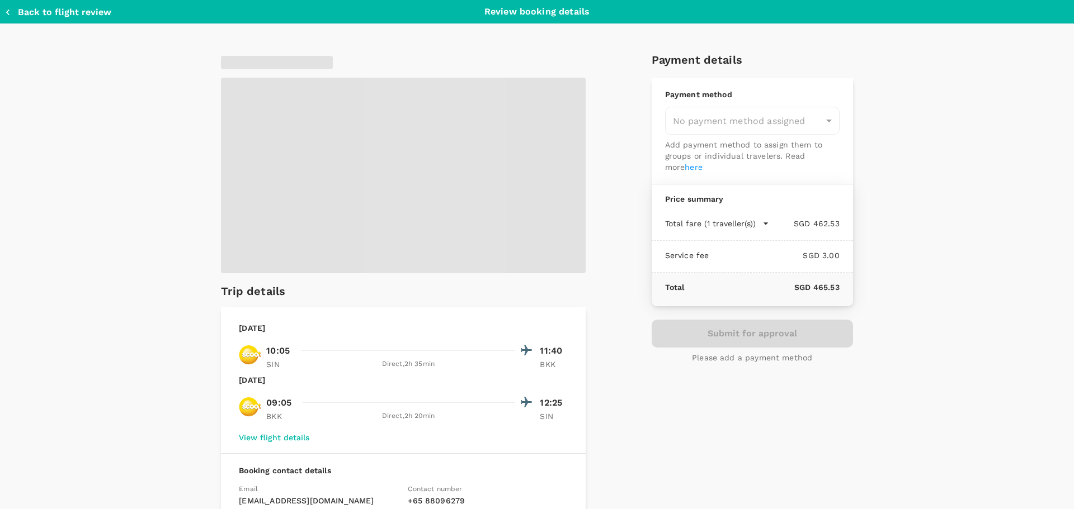
type input "9bd170ef-b3e5-411d-94ee-ad1ce37be1c9"
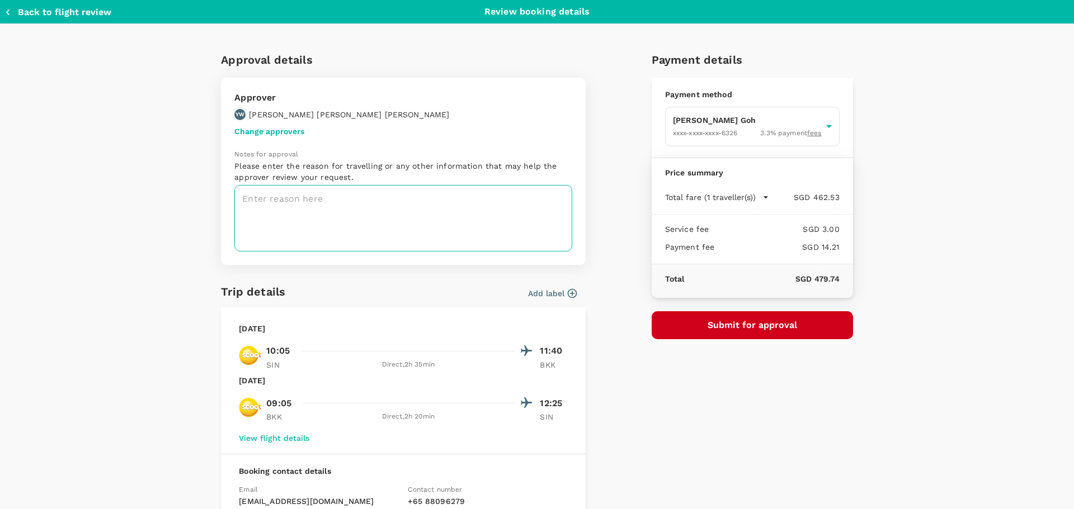
click at [499, 229] on textarea at bounding box center [403, 218] width 338 height 67
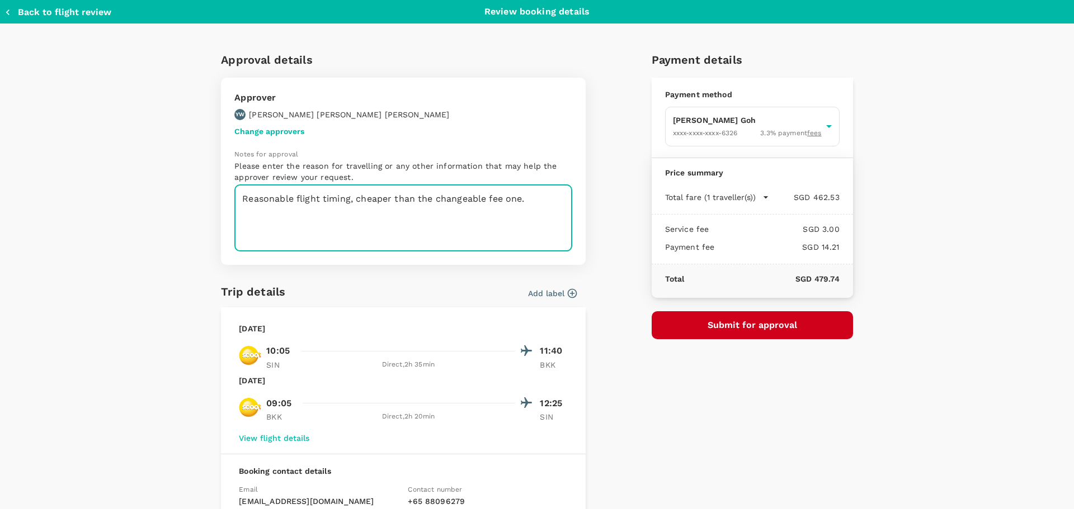
type textarea "Reasonable flight timing, cheaper than the changeable fee one."
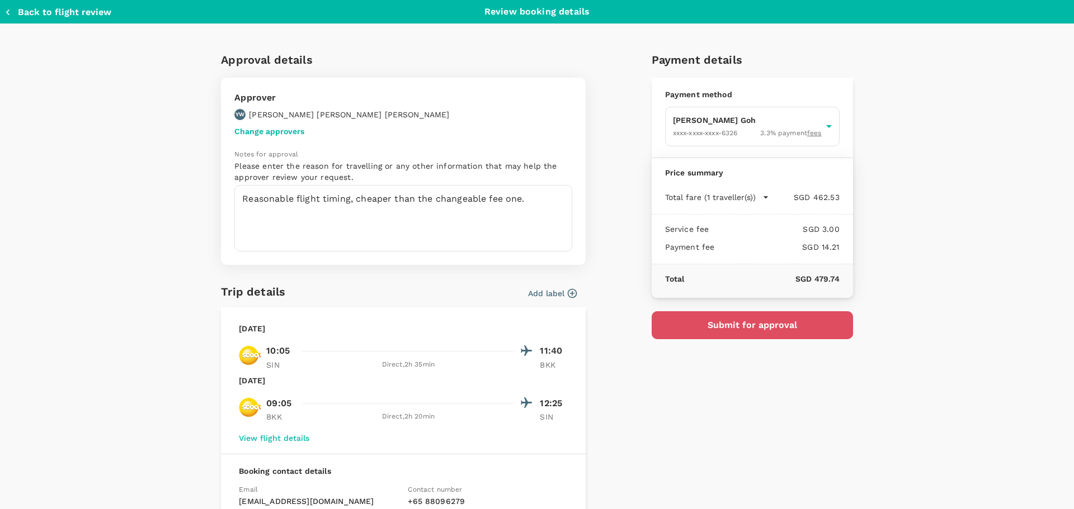
click at [737, 324] on button "Submit for approval" at bounding box center [751, 325] width 201 height 28
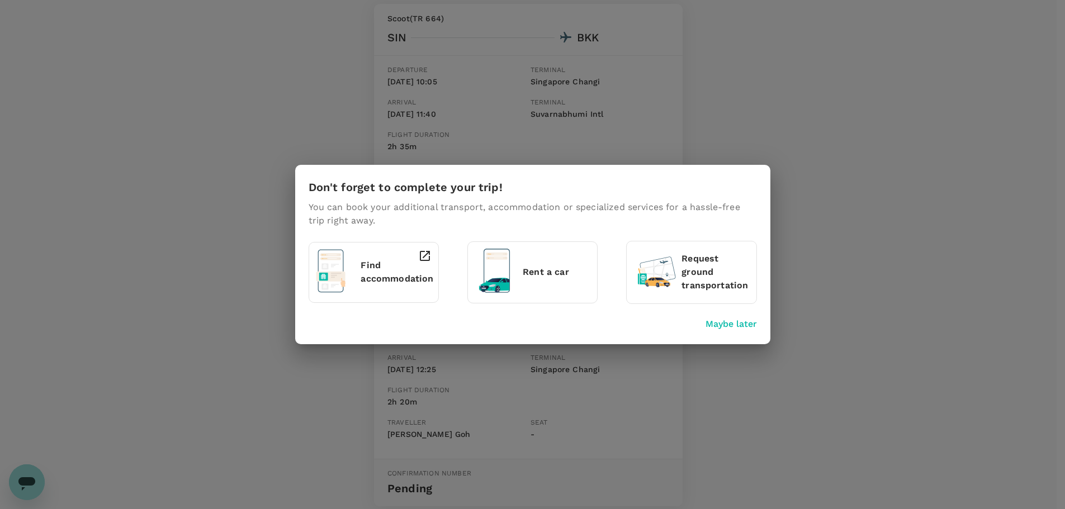
scroll to position [224, 0]
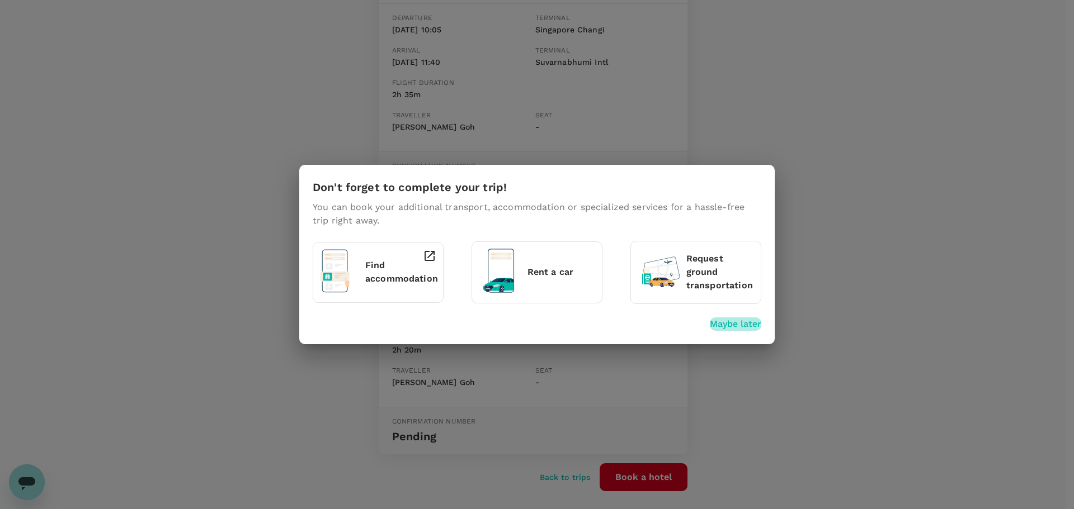
click at [728, 328] on p "Maybe later" at bounding box center [735, 324] width 51 height 13
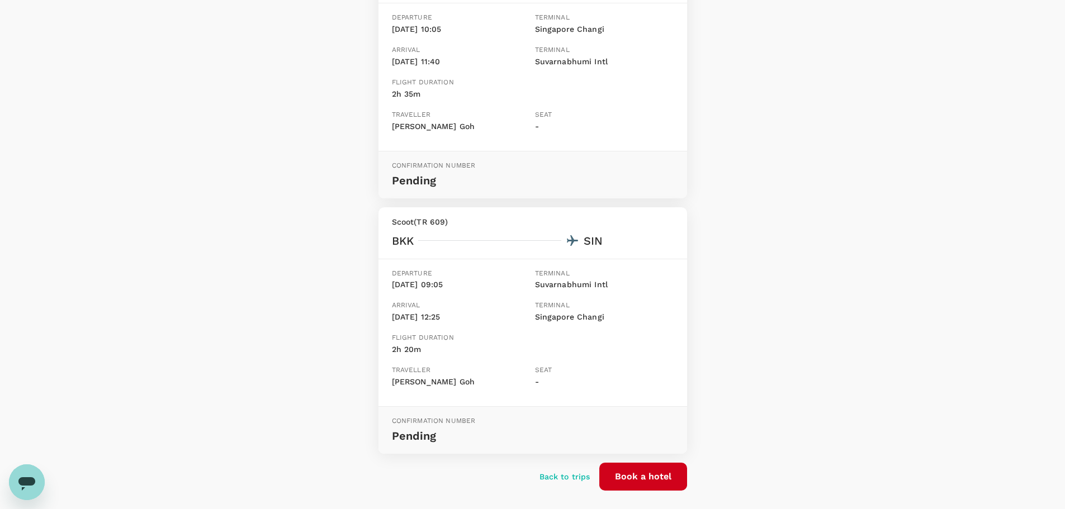
scroll to position [272, 0]
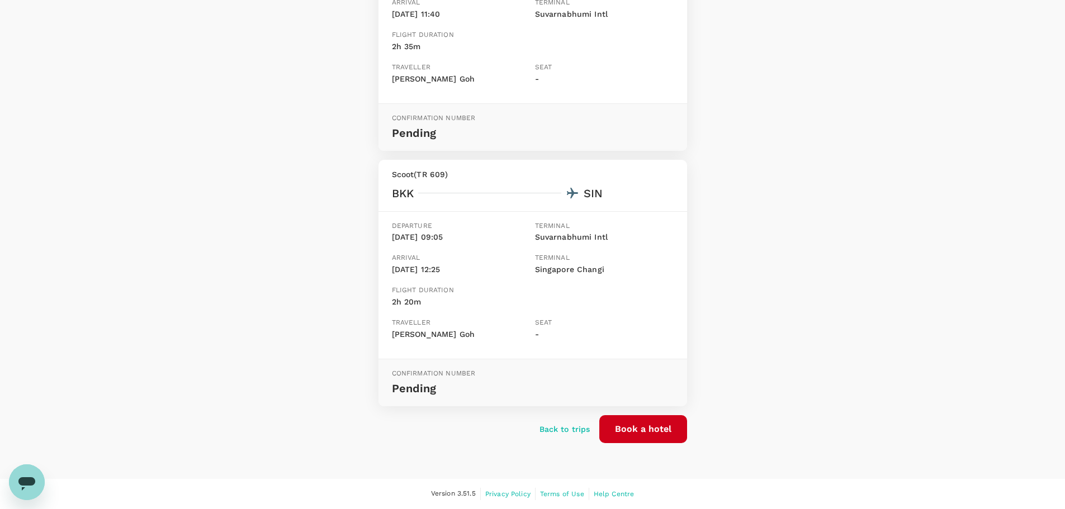
click at [674, 430] on button "Book a hotel" at bounding box center [643, 429] width 88 height 28
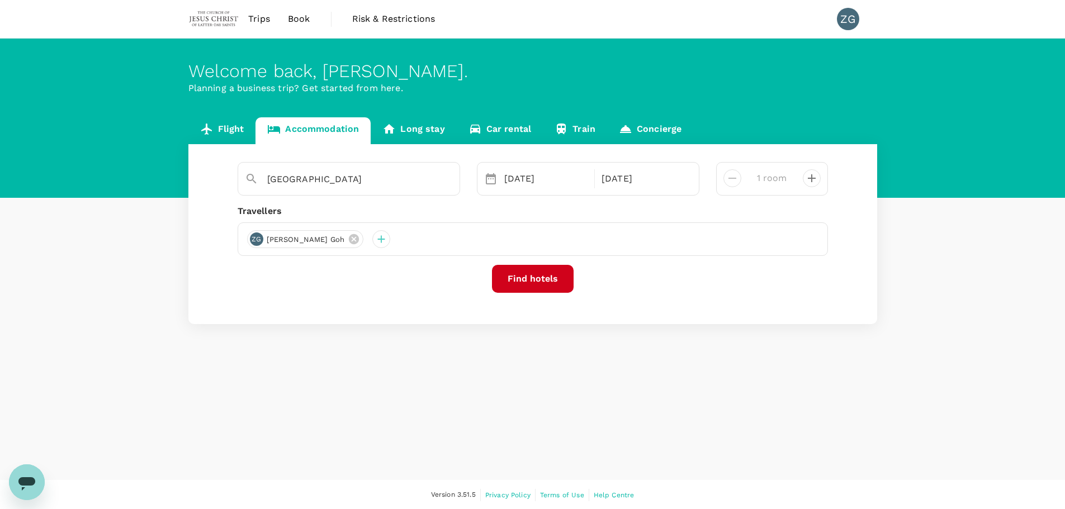
click at [532, 278] on button "Find hotels" at bounding box center [533, 279] width 82 height 28
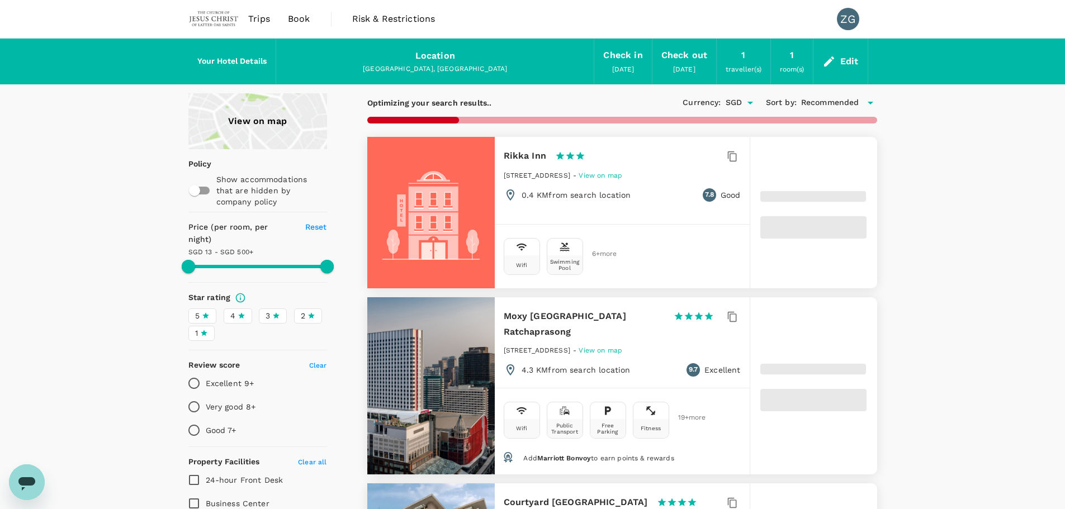
click at [834, 55] on icon at bounding box center [829, 61] width 13 height 13
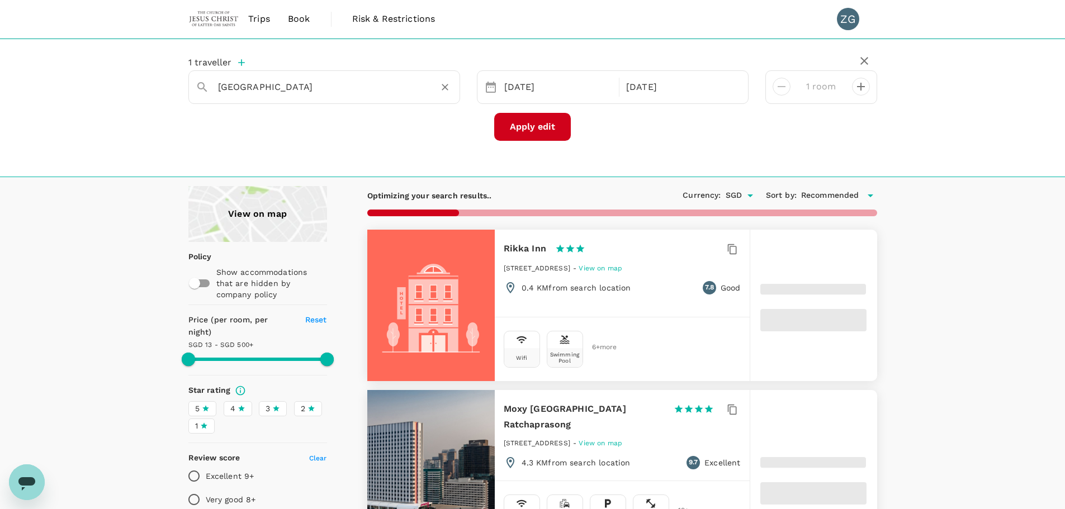
type input "499.44"
type input "9.44"
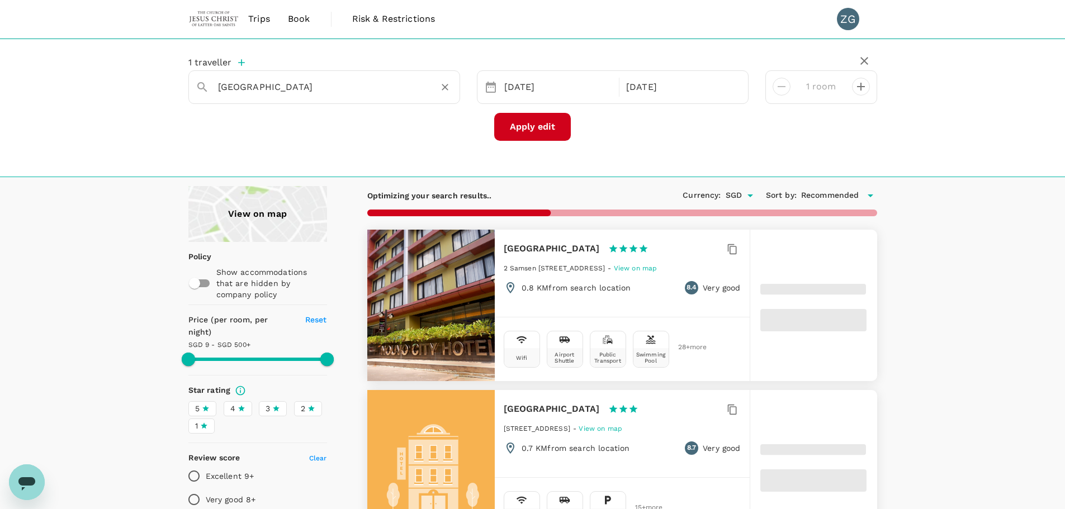
click at [333, 94] on input "[GEOGRAPHIC_DATA]" at bounding box center [320, 86] width 204 height 17
type input "499.44"
type input "p"
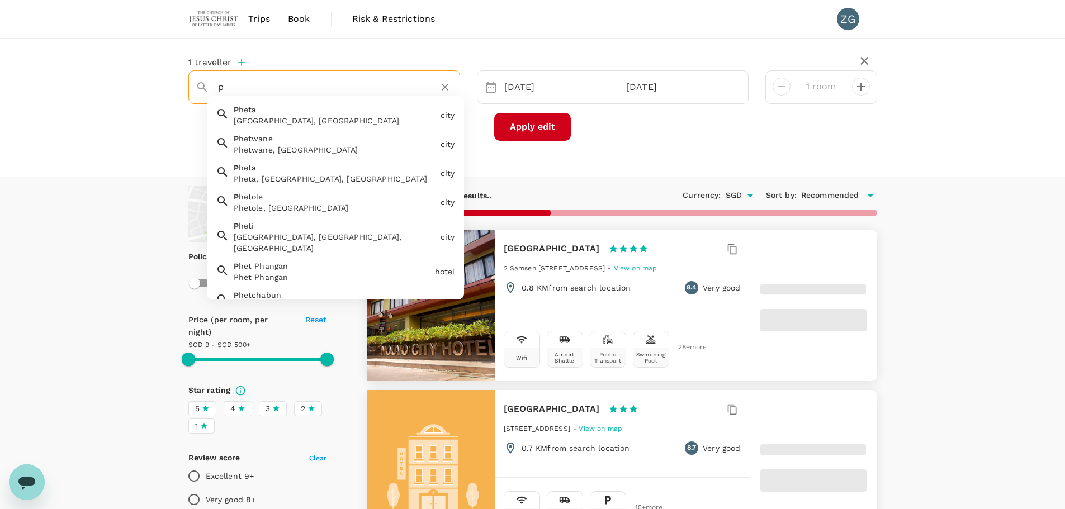
type input "499.44"
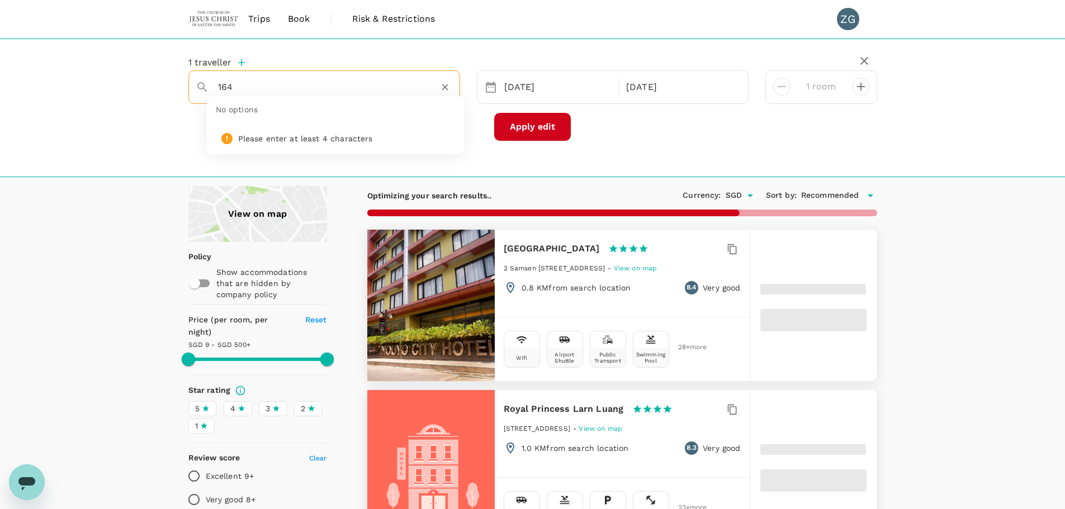
type input "1645"
type input "499.44"
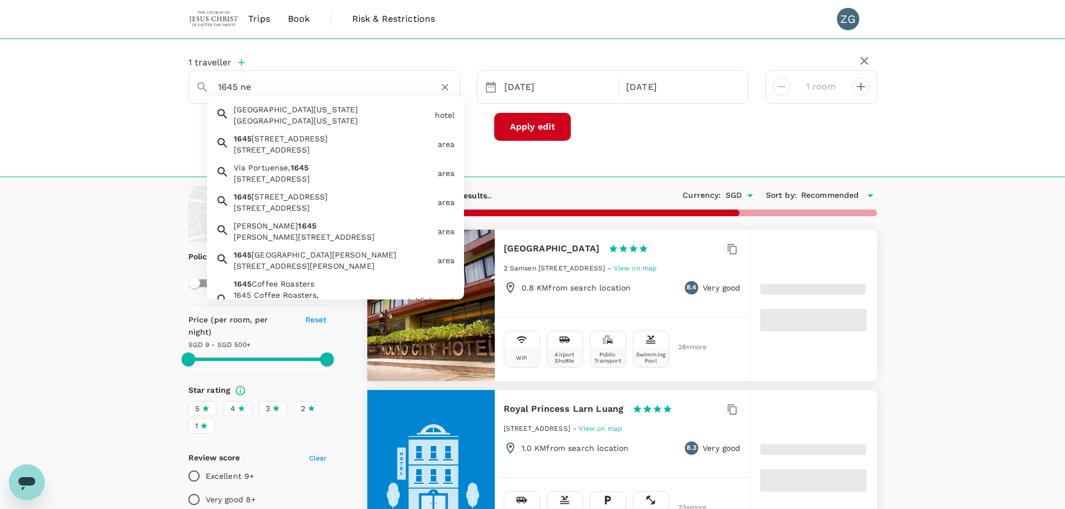
type input "1645 new"
type input "499.44"
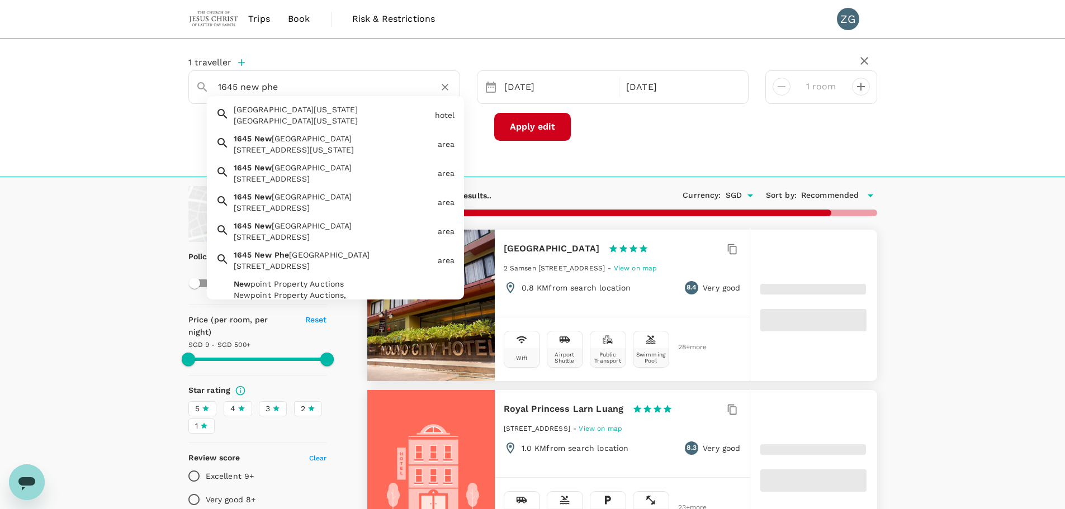
type input "1645 new phet"
type input "499.44"
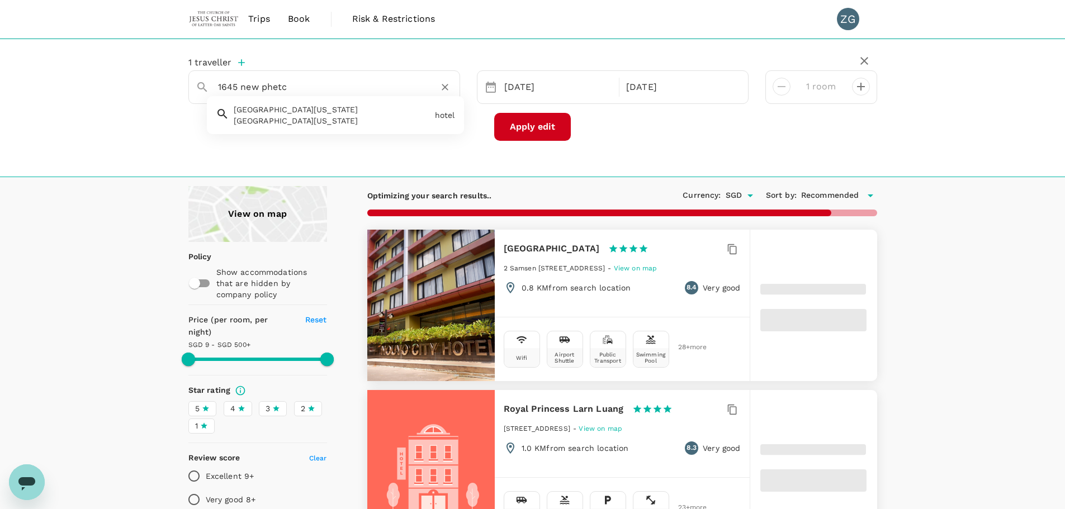
type input "1645 new phetch"
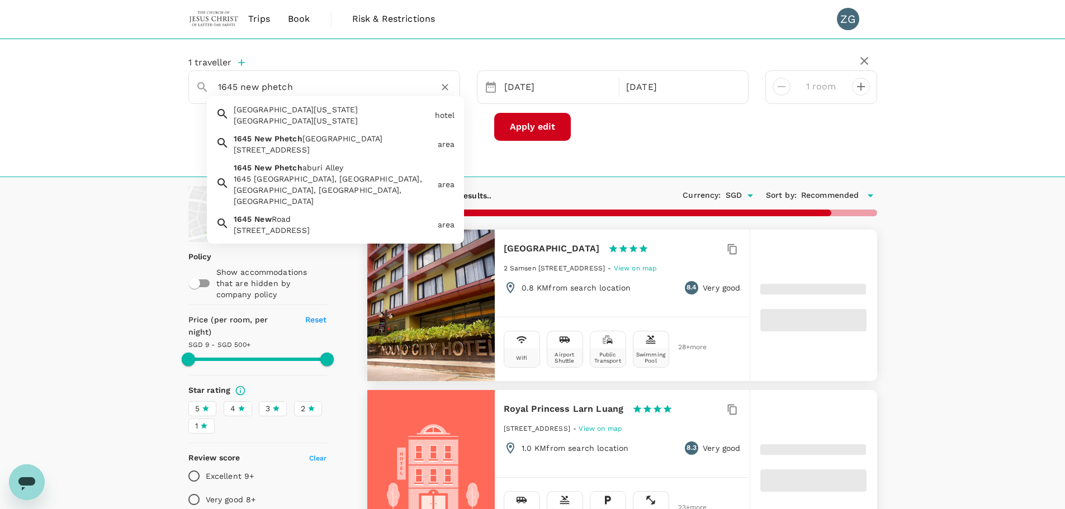
type input "499.44"
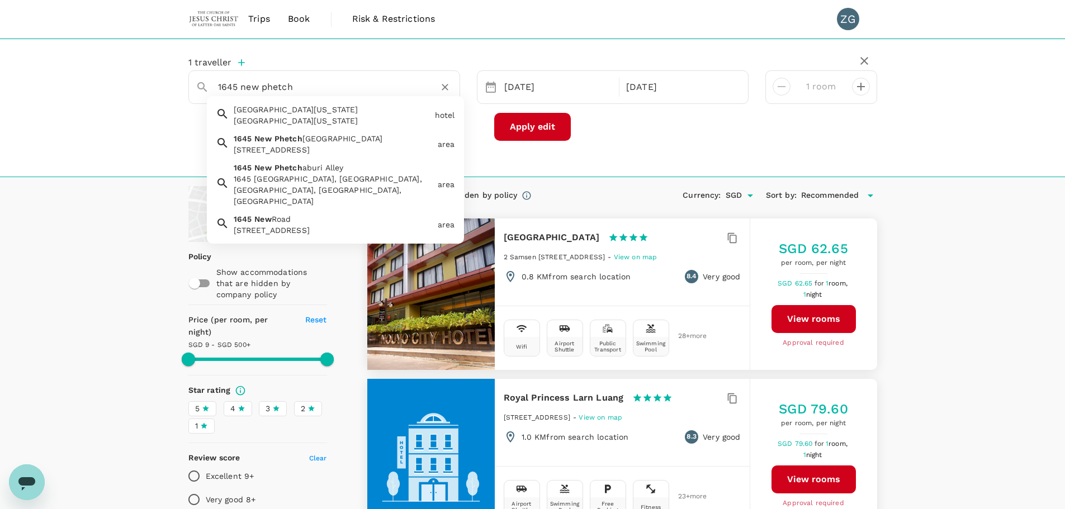
click at [302, 145] on div "1645 New Phetchaburi Road, Makkasan, Ratchathewi, Bangkok, Thailand" at bounding box center [334, 149] width 200 height 11
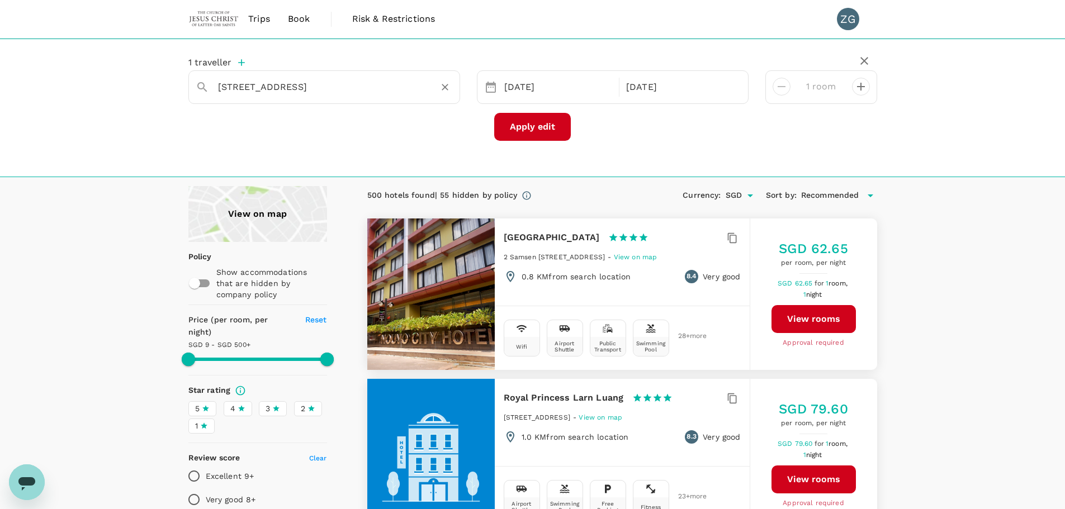
type input "[STREET_ADDRESS]"
click at [553, 129] on button "Apply edit" at bounding box center [532, 127] width 77 height 28
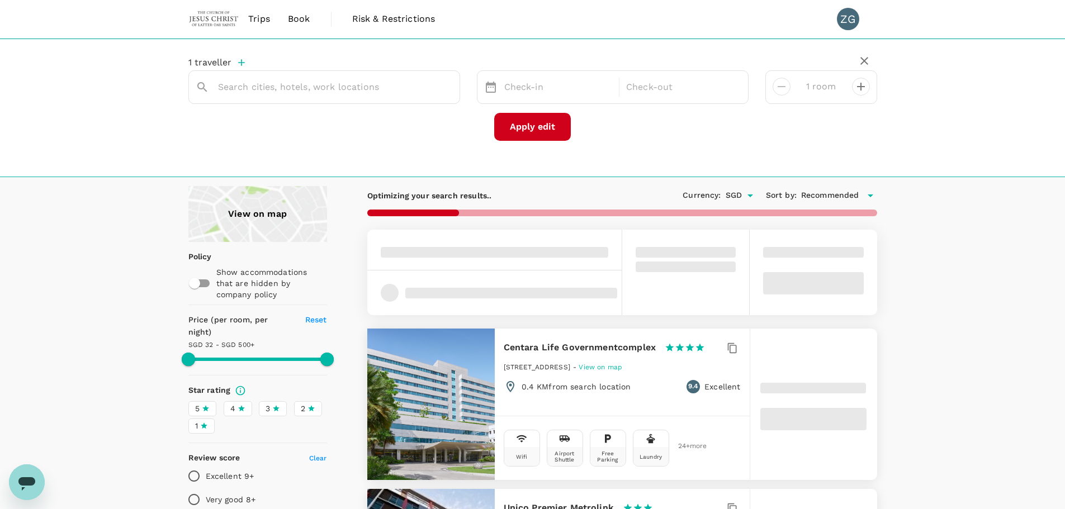
type input "1645 [GEOGRAPHIC_DATA]"
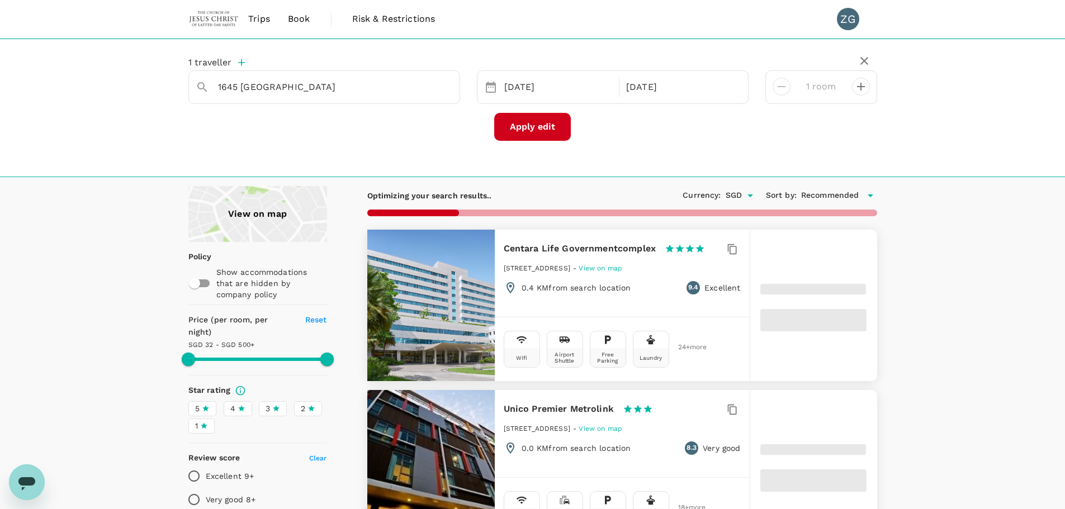
type input "499.04"
type input "21.04"
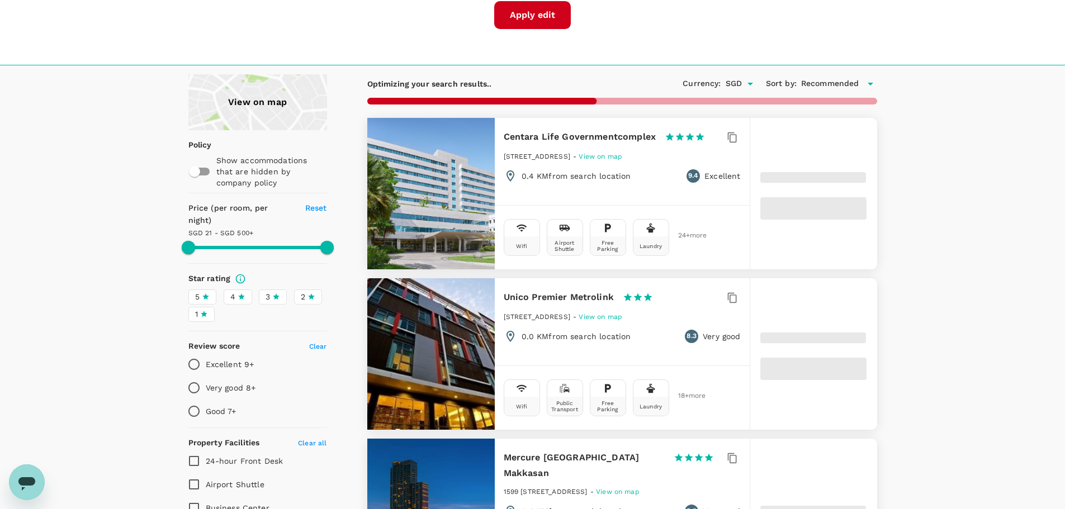
type input "499.85"
type input "14.85"
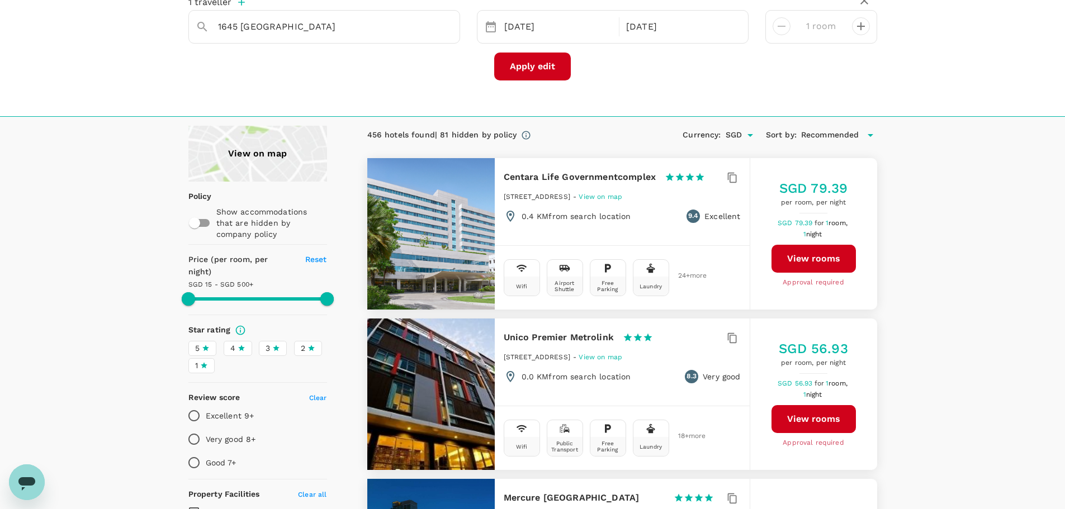
scroll to position [56, 0]
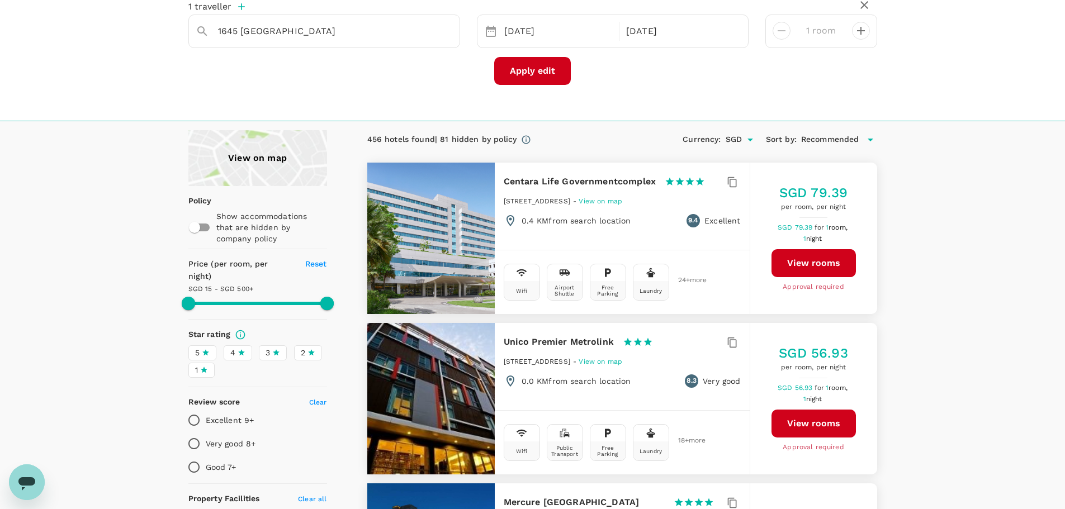
click at [837, 267] on button "View rooms" at bounding box center [814, 263] width 84 height 28
type input "499.85"
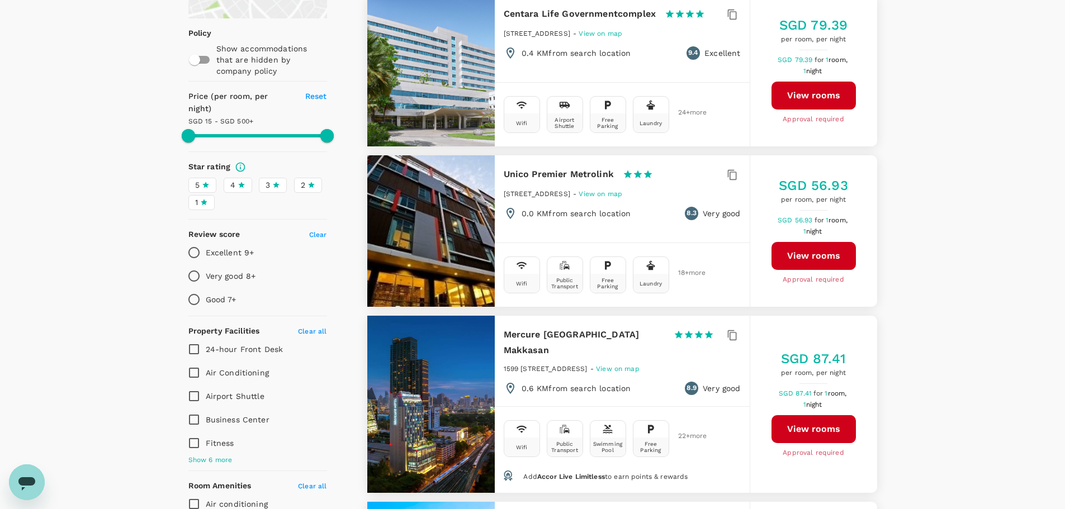
scroll to position [280, 0]
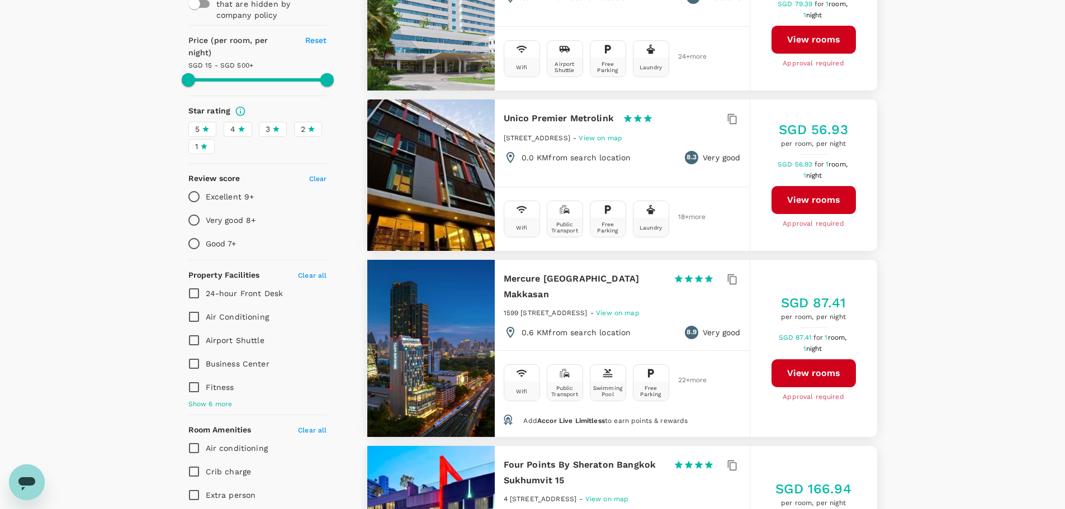
click at [793, 361] on button "View rooms" at bounding box center [814, 374] width 84 height 28
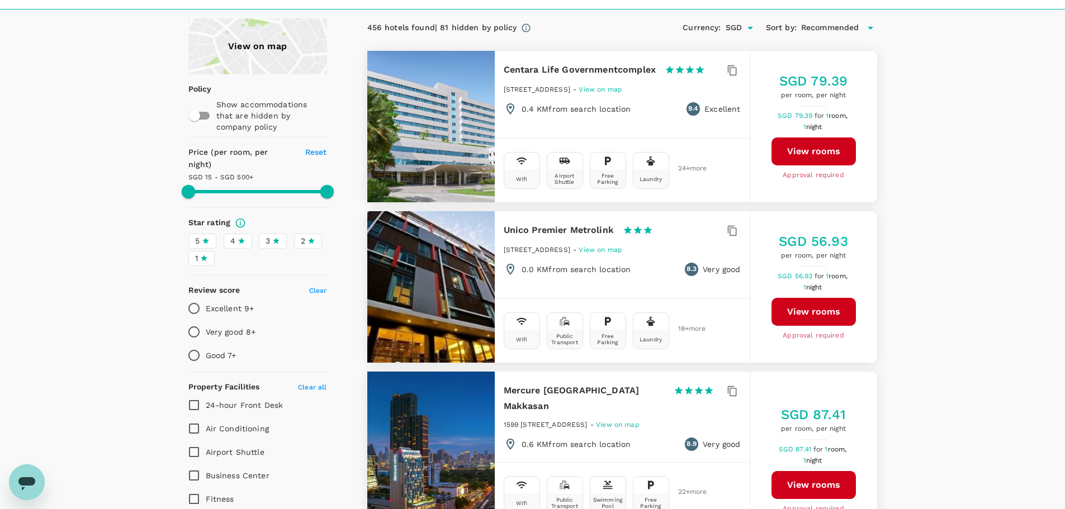
scroll to position [0, 0]
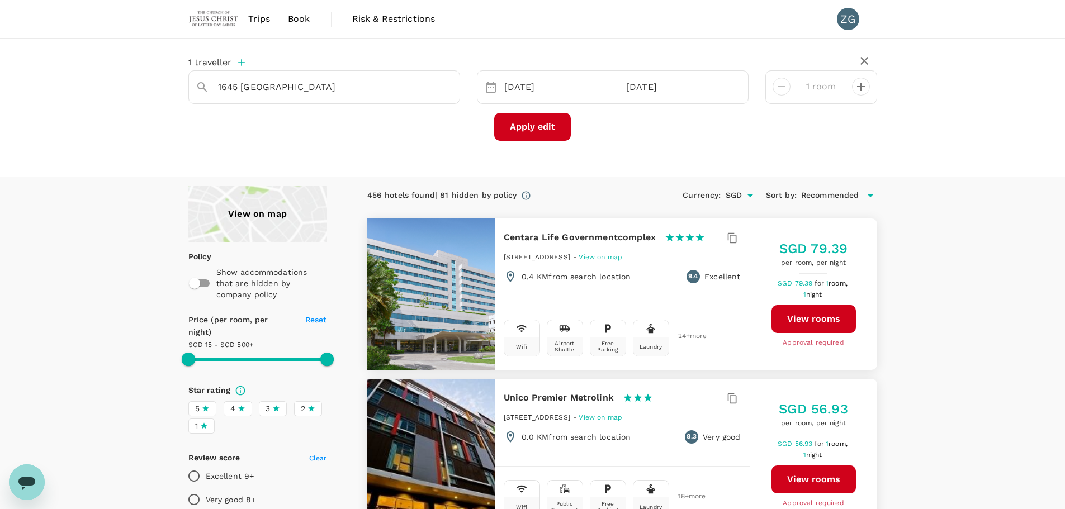
click at [303, 13] on span "Book" at bounding box center [299, 18] width 22 height 13
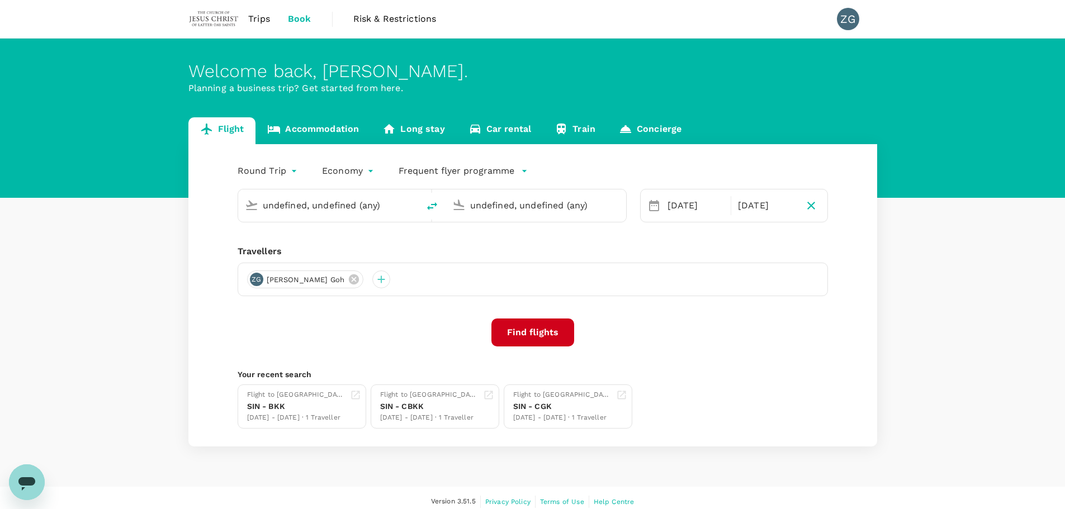
type input "Singapore Changi (SIN)"
type input "Suvarnabhumi Intl (BKK)"
type input "Singapore Changi (SIN)"
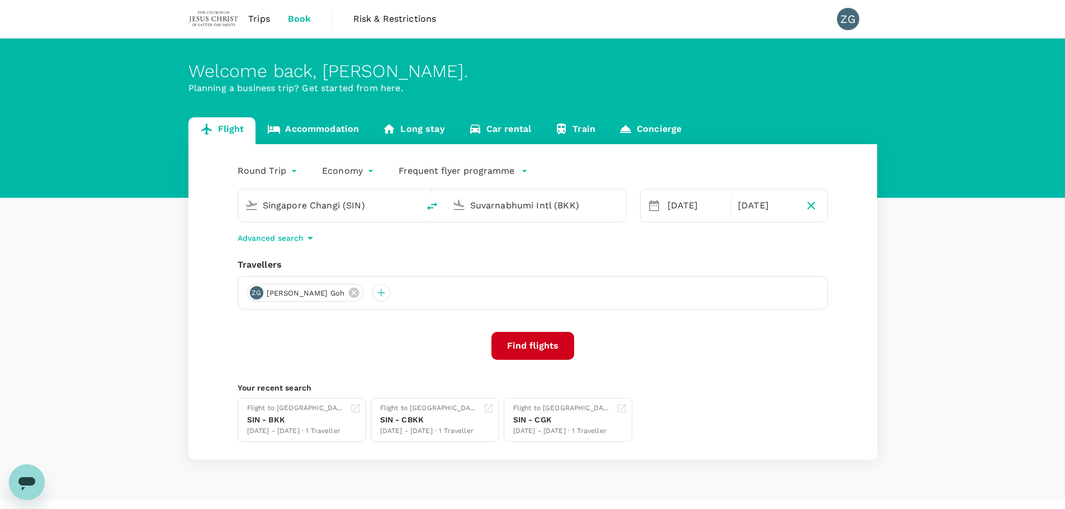
click at [526, 199] on input "Suvarnabhumi Intl (BKK)" at bounding box center [536, 205] width 133 height 17
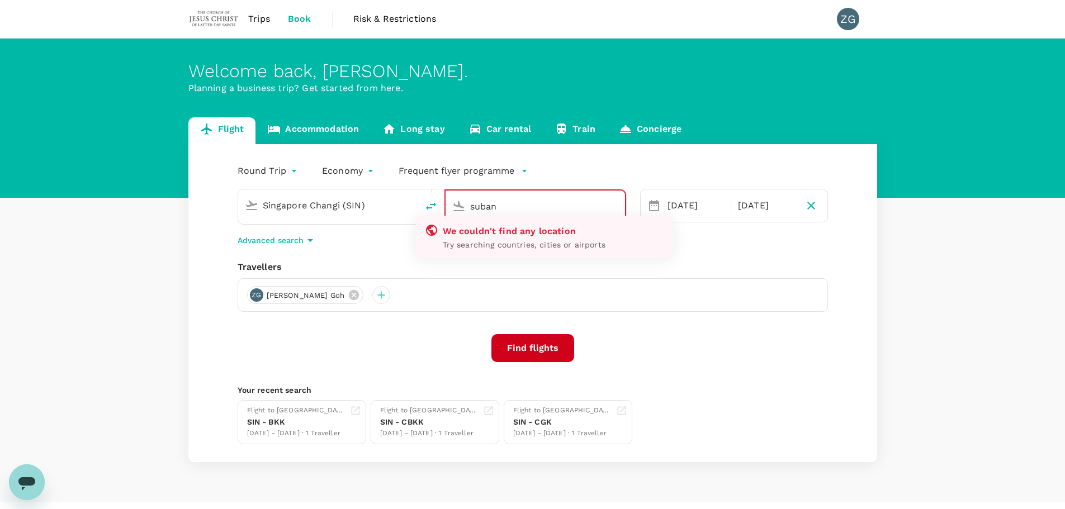
type input "subang"
drag, startPoint x: 521, startPoint y: 205, endPoint x: 344, endPoint y: 187, distance: 177.1
click at [344, 187] on div "Singapore Changi (SIN) subang We couldn't find any location Try searching count…" at bounding box center [425, 200] width 403 height 49
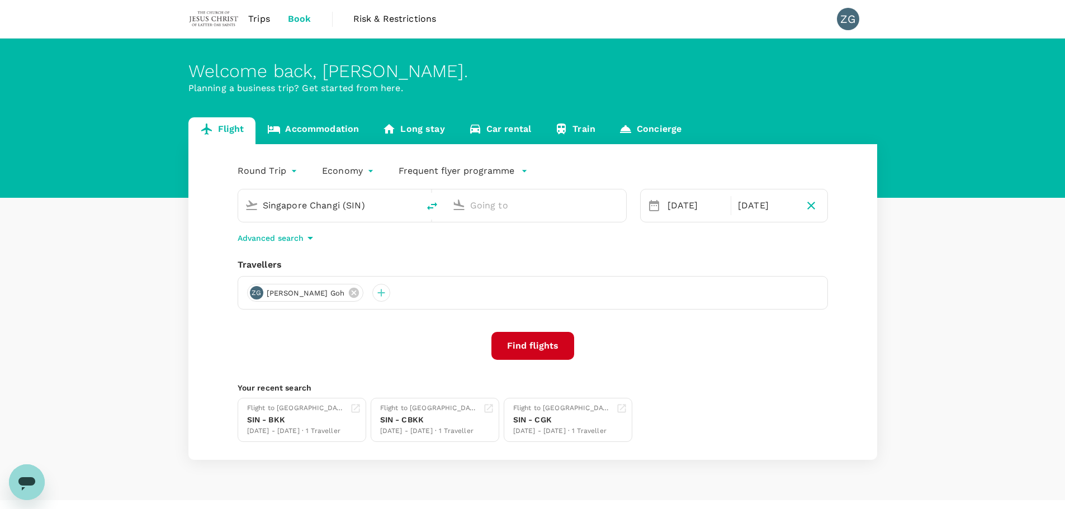
type input "Suvarnabhumi Intl (BKK)"
drag, startPoint x: 382, startPoint y: 208, endPoint x: 50, endPoint y: 160, distance: 336.1
click at [46, 176] on div "Flight Accommodation Long stay Car rental Train Concierge Round Trip roundtrip …" at bounding box center [532, 288] width 1065 height 343
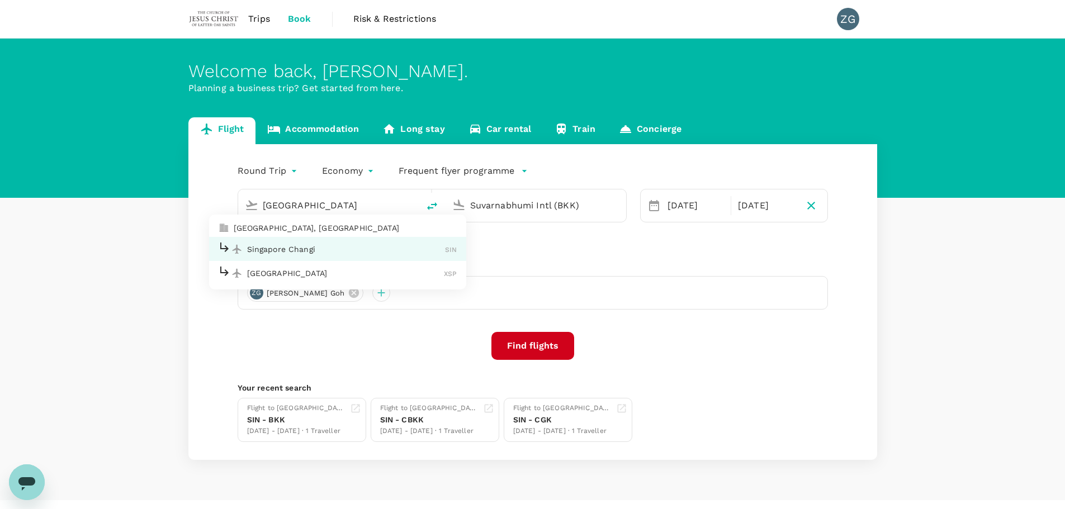
click at [266, 224] on p "Singapore, Singapore" at bounding box center [346, 228] width 224 height 11
type input "Singapore, Singapore (any)"
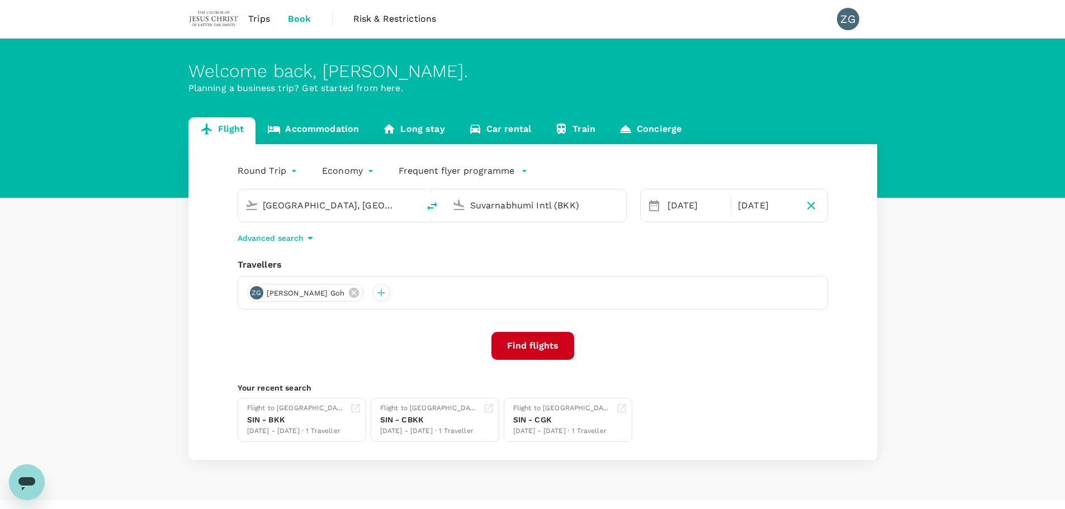
drag, startPoint x: 591, startPoint y: 205, endPoint x: 321, endPoint y: 191, distance: 270.4
click at [321, 191] on div "Singapore, Singapore (any) Suvarnabhumi Intl (BKK)" at bounding box center [432, 206] width 389 height 34
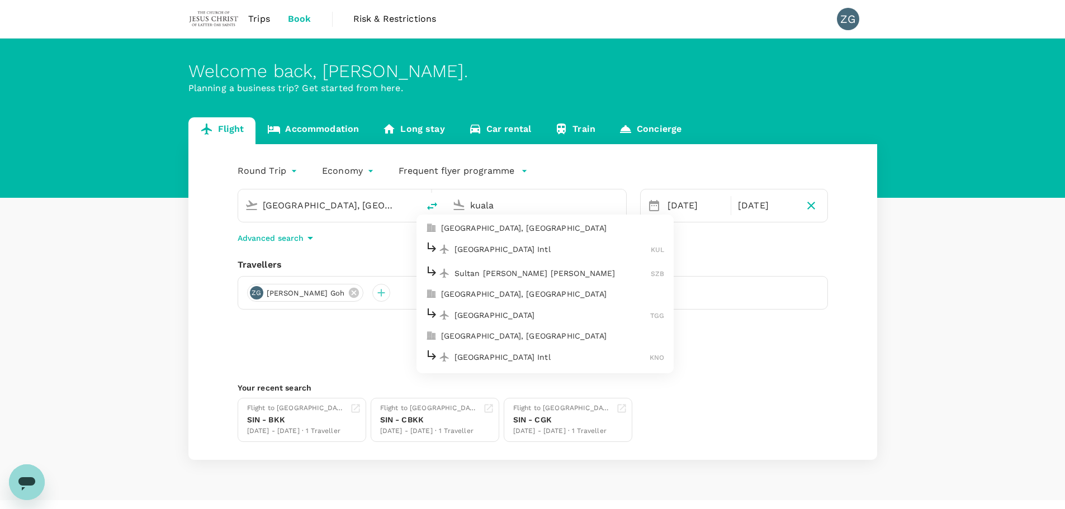
click at [511, 267] on div "Sultan Abdul Aziz Shah SZB" at bounding box center [545, 272] width 239 height 17
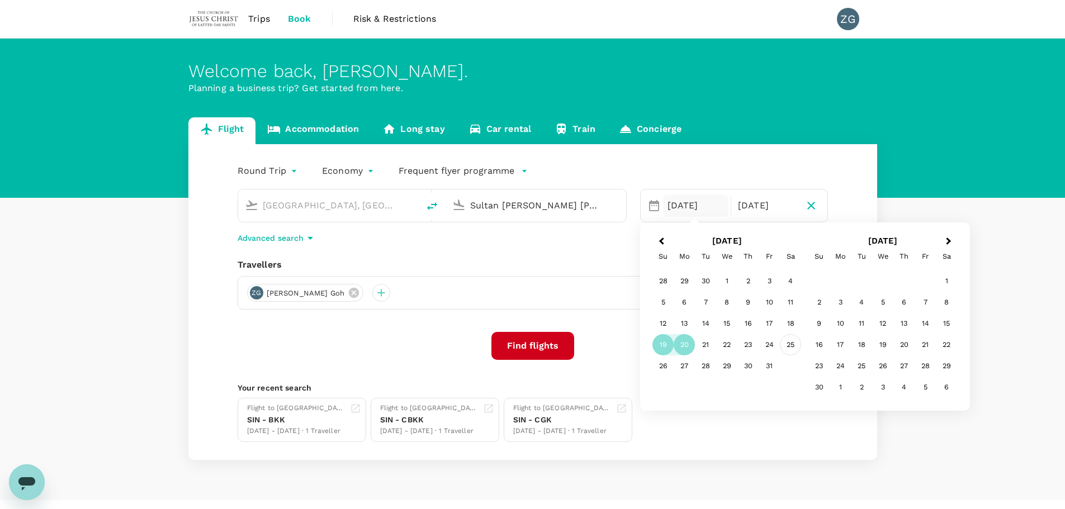
type input "Sultan Abdul Aziz Shah (SZB)"
click at [791, 341] on div "25" at bounding box center [790, 344] width 21 height 21
click at [794, 346] on div "25" at bounding box center [790, 344] width 21 height 21
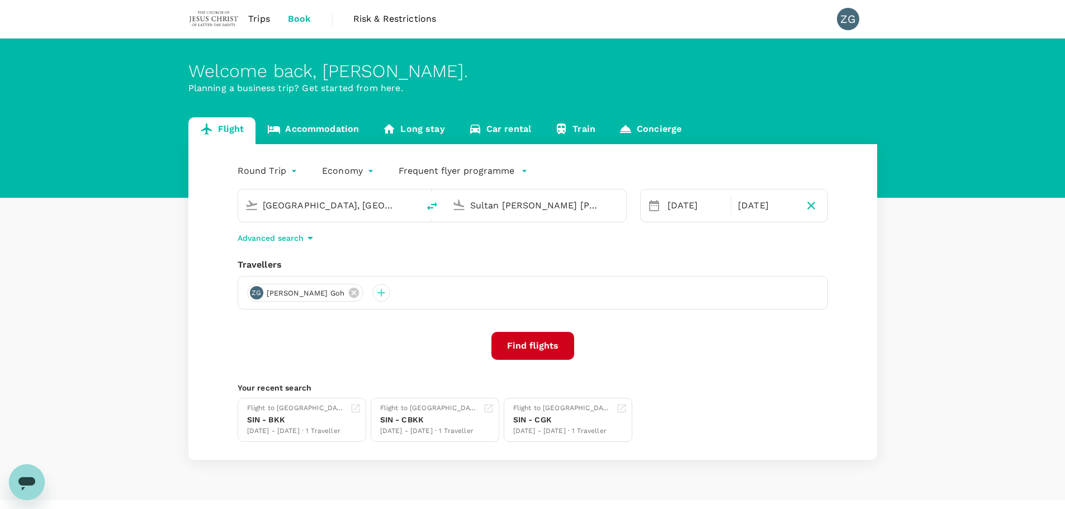
click at [526, 339] on button "Find flights" at bounding box center [533, 346] width 83 height 28
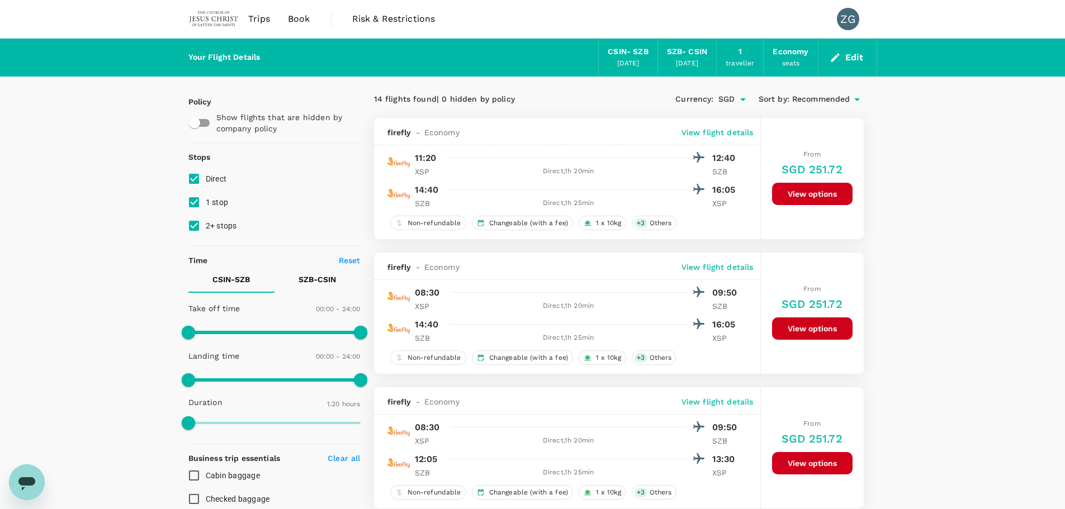
checkbox input "false"
click at [210, 199] on span "1 stop" at bounding box center [217, 202] width 23 height 9
click at [206, 199] on input "1 stop" at bounding box center [193, 202] width 23 height 23
checkbox input "false"
click at [215, 229] on span "2+ stops" at bounding box center [221, 225] width 31 height 9
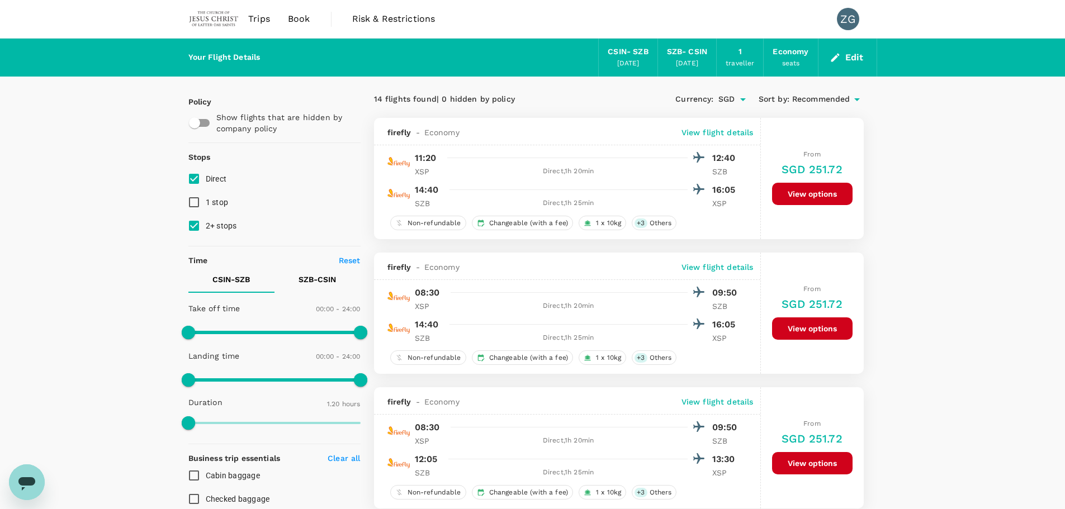
click at [206, 229] on input "2+ stops" at bounding box center [193, 225] width 23 height 23
checkbox input "false"
type input "SGD"
click at [802, 100] on span "Recommended" at bounding box center [821, 99] width 58 height 12
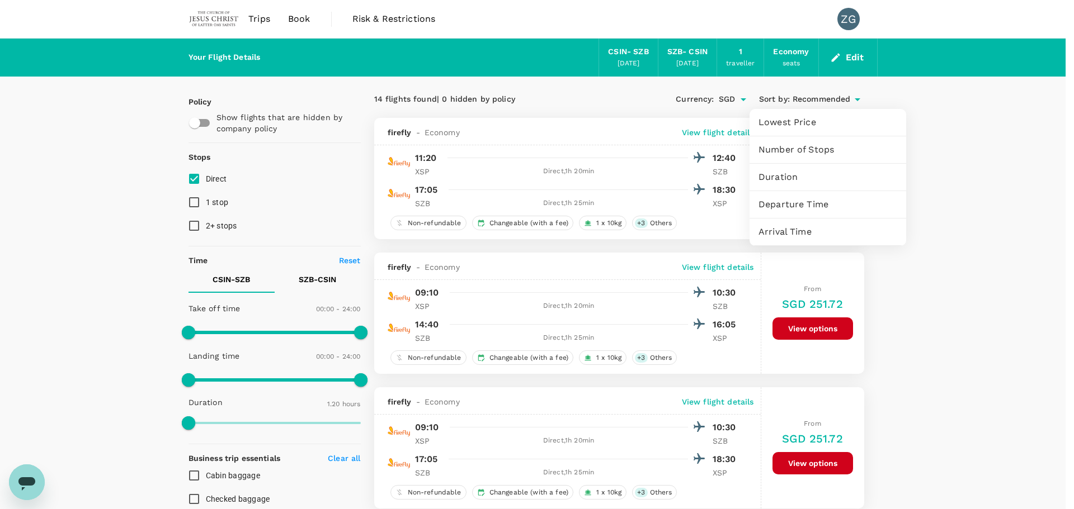
click at [791, 205] on span "Departure Time" at bounding box center [827, 204] width 139 height 13
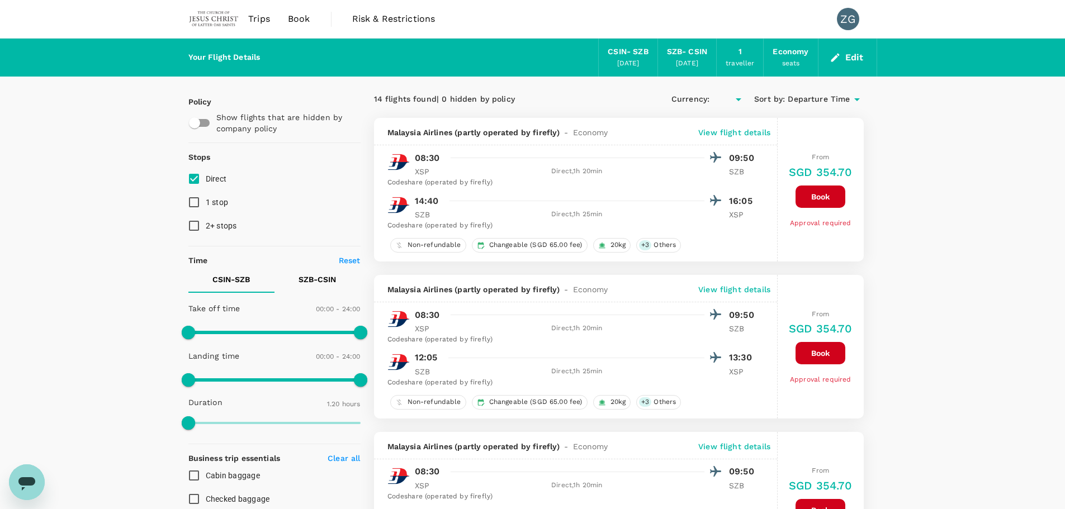
type input "SGD"
click at [848, 59] on button "Edit" at bounding box center [848, 58] width 40 height 18
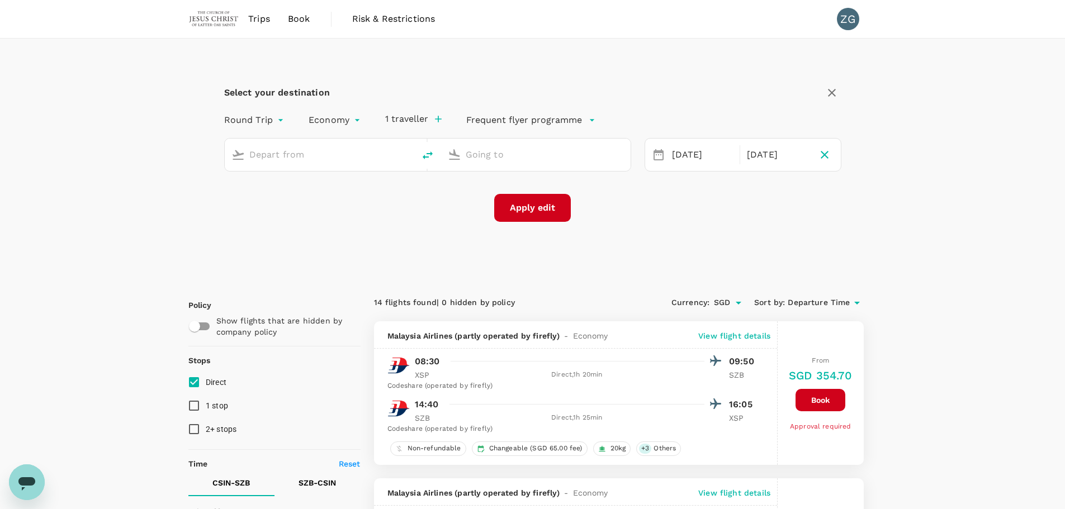
click at [332, 153] on input "text" at bounding box center [319, 154] width 141 height 17
type input "Singapore, Singapore (any)"
type input "Sultan Abdul Aziz Shah (SZB)"
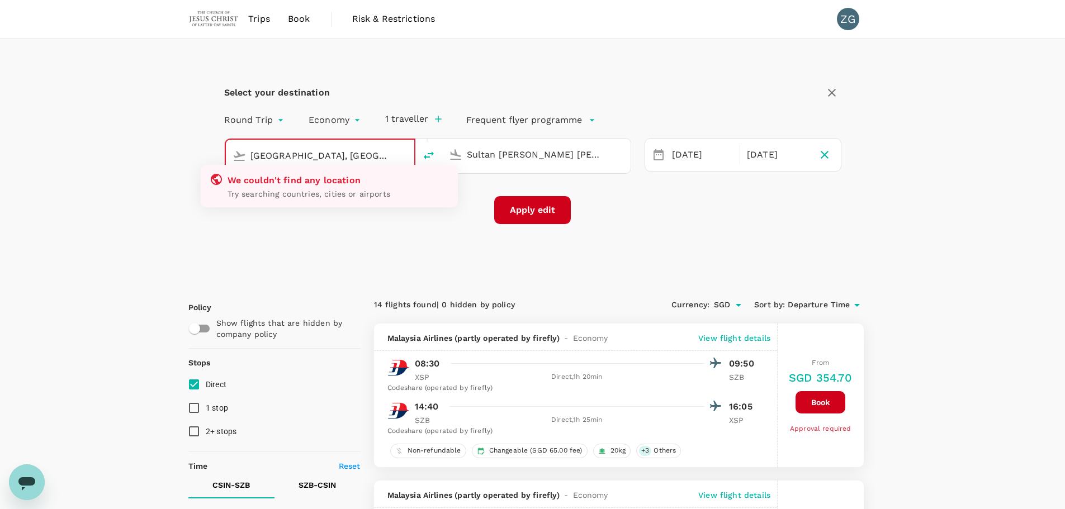
click at [354, 154] on input "Singapore, Singapore (any)sing" at bounding box center [321, 155] width 140 height 17
drag, startPoint x: 369, startPoint y: 156, endPoint x: 417, endPoint y: 159, distance: 48.2
click at [417, 159] on div "Singapore, Singapore (any)sing We couldn't find any location Try searching coun…" at bounding box center [427, 156] width 407 height 36
type input "Singapore, Singapore (any)"
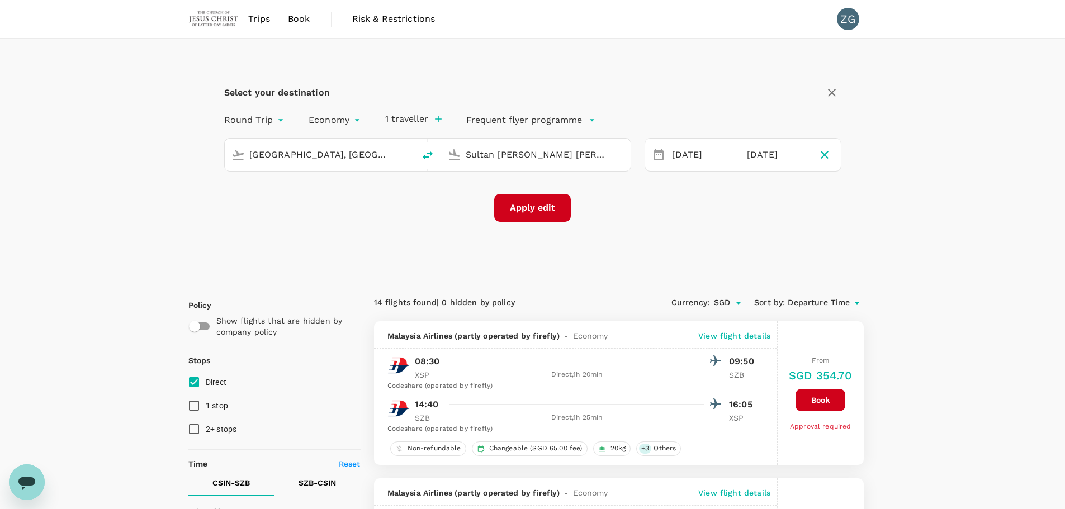
click at [494, 155] on input "Sultan Abdul Aziz Shah (SZB)" at bounding box center [536, 154] width 141 height 17
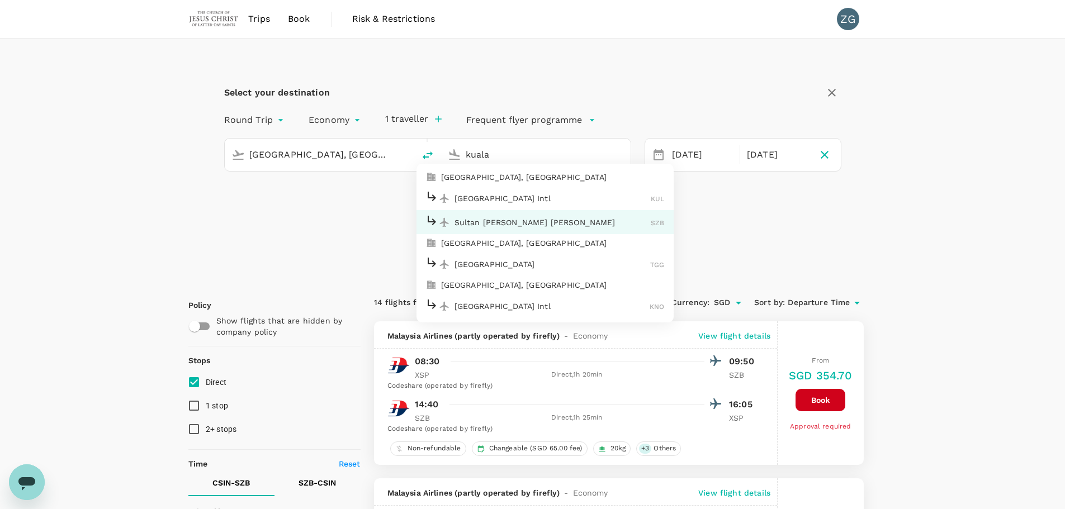
click at [521, 181] on p "Kuala Lumpur, Malaysia" at bounding box center [553, 177] width 224 height 11
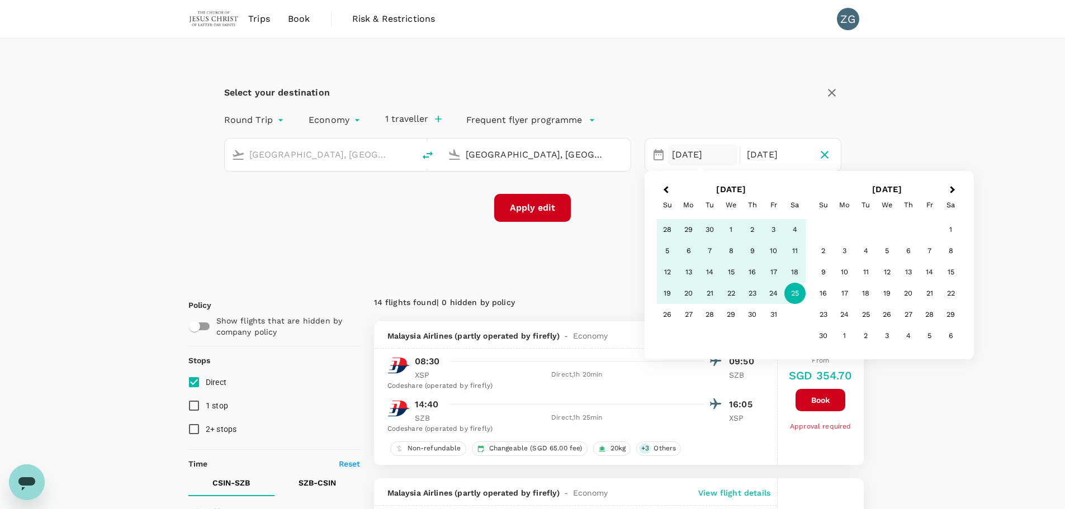
type input "Kuala Lumpur, Malaysia (any)"
click at [539, 208] on button "Apply edit" at bounding box center [532, 208] width 77 height 28
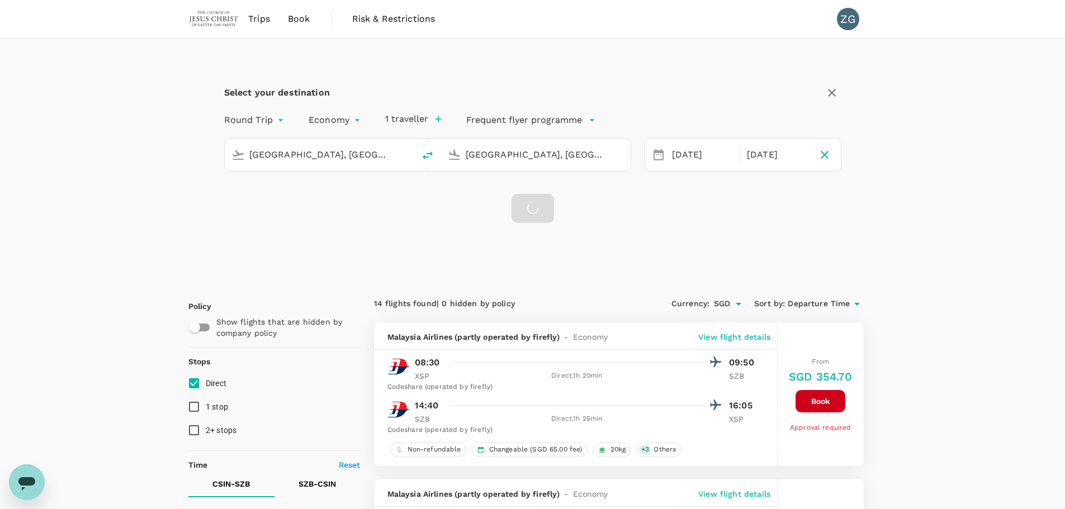
checkbox input "false"
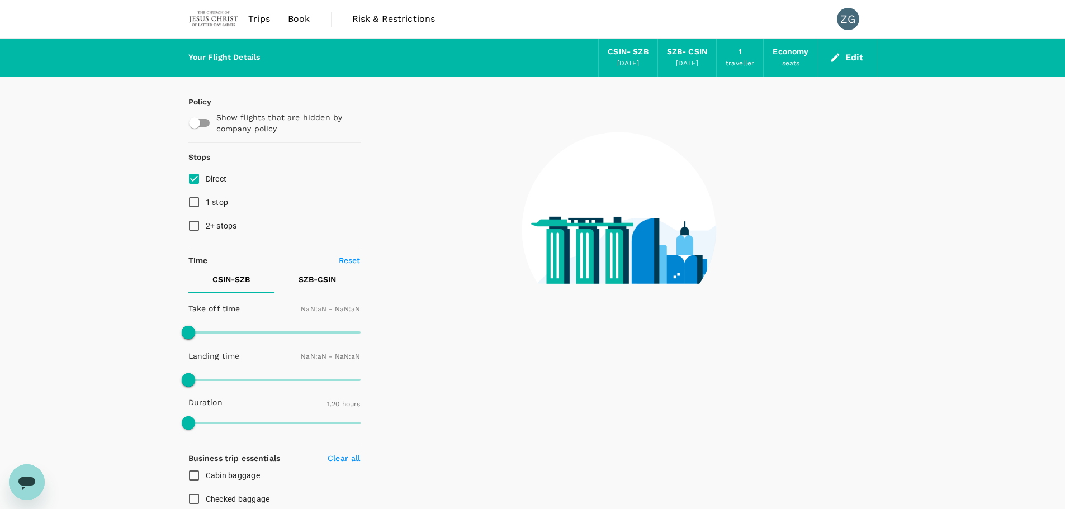
type input "1440"
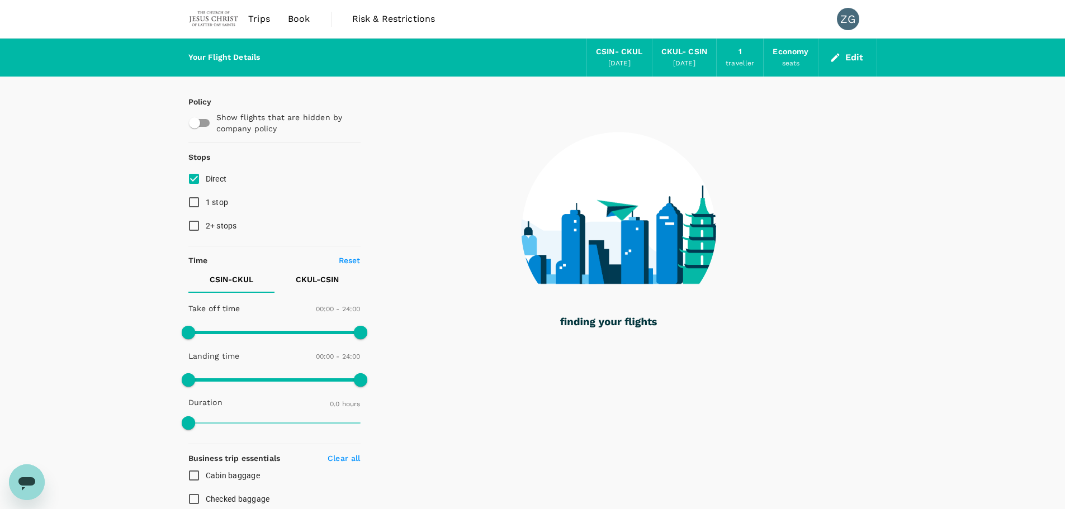
checkbox input "true"
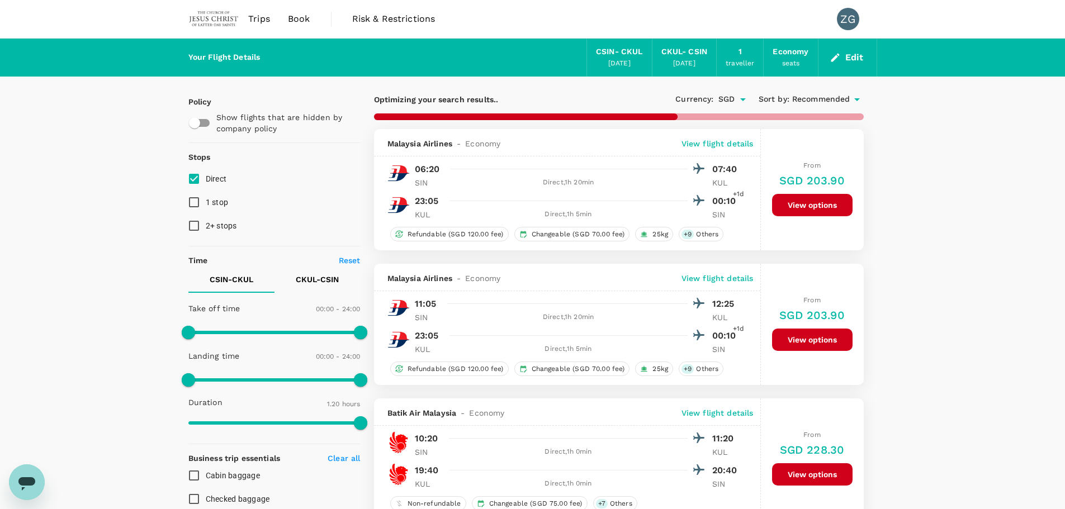
click at [810, 97] on span "Recommended" at bounding box center [821, 99] width 58 height 12
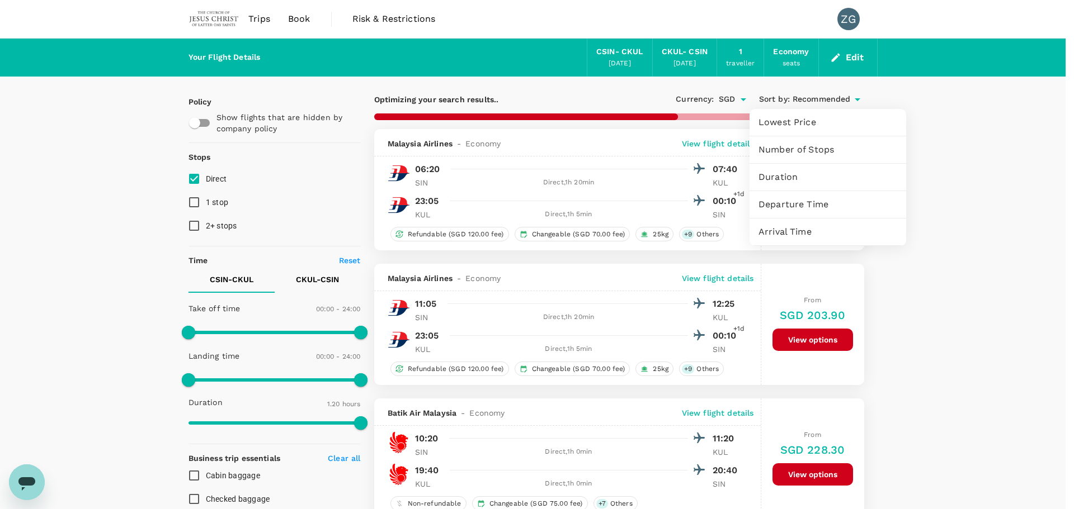
type input "445"
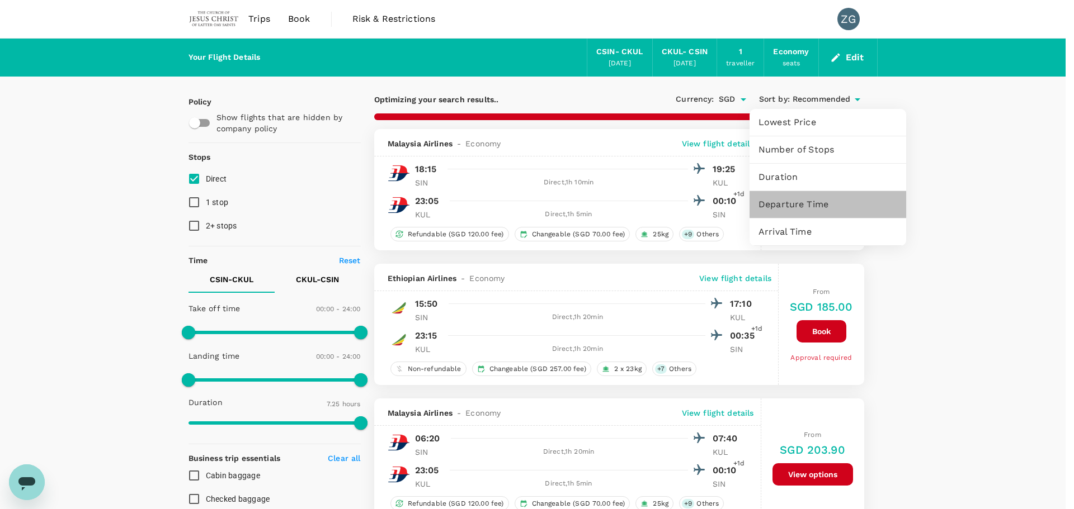
click at [777, 200] on span "Departure Time" at bounding box center [827, 204] width 139 height 13
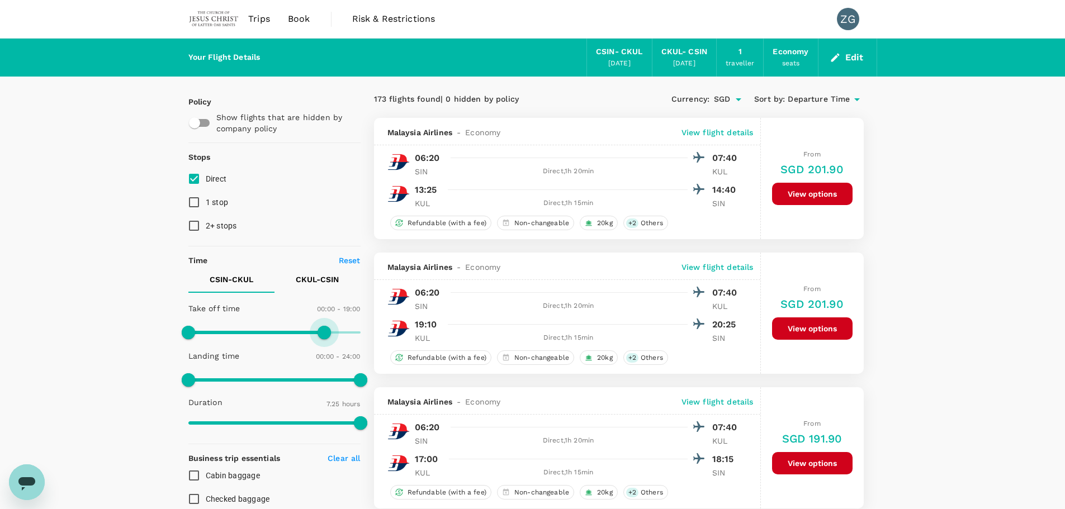
type input "1440"
drag, startPoint x: 363, startPoint y: 334, endPoint x: 373, endPoint y: 343, distance: 12.7
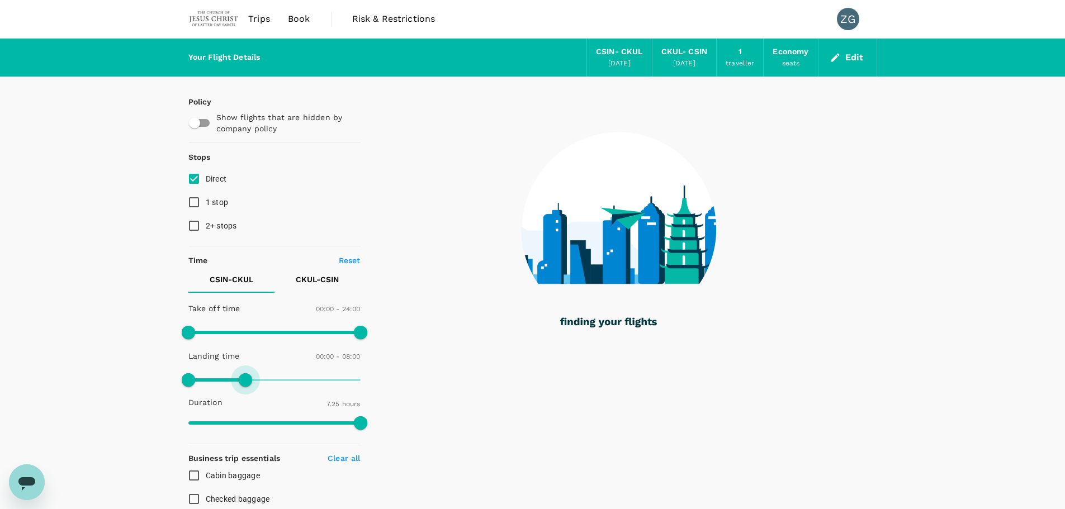
drag, startPoint x: 363, startPoint y: 380, endPoint x: 246, endPoint y: 395, distance: 118.5
click at [246, 395] on div "Take off time 00:00 - 24:00 Landing time 00:00 - 08:00 Duration 7.25 hours" at bounding box center [272, 366] width 177 height 138
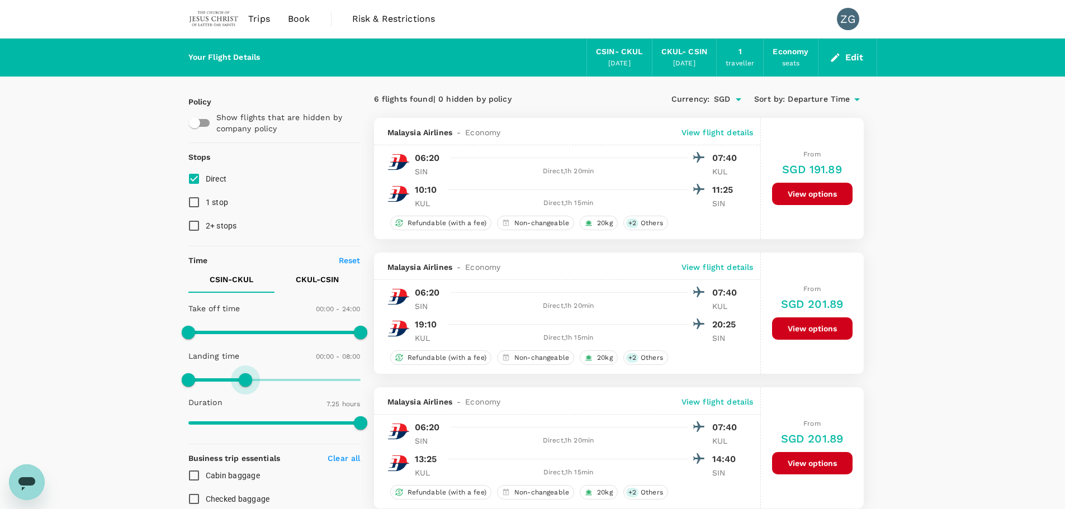
click at [247, 380] on span at bounding box center [245, 380] width 13 height 13
type input "510"
click at [249, 380] on span at bounding box center [249, 380] width 13 height 13
click at [851, 95] on icon at bounding box center [857, 99] width 13 height 13
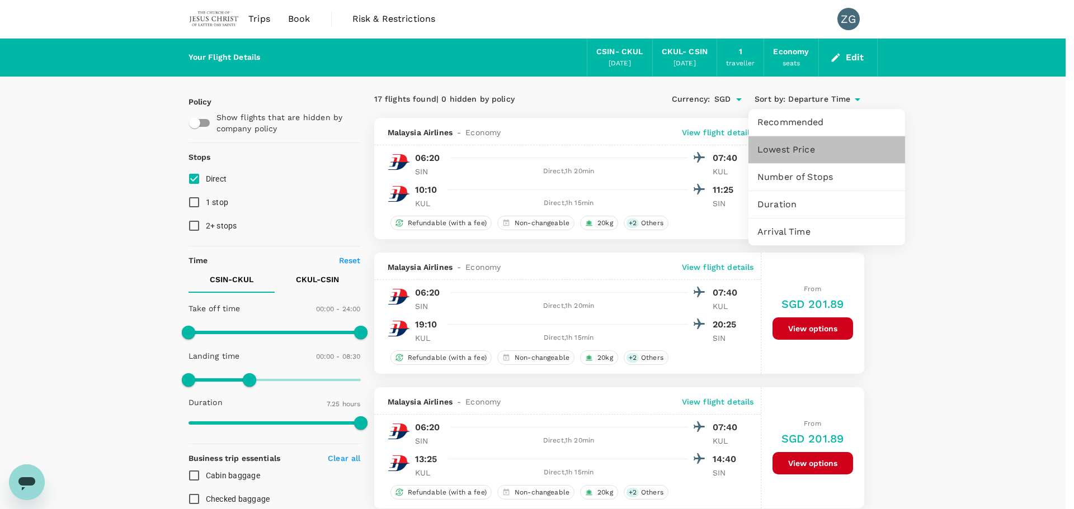
click at [783, 148] on span "Lowest Price" at bounding box center [826, 149] width 139 height 13
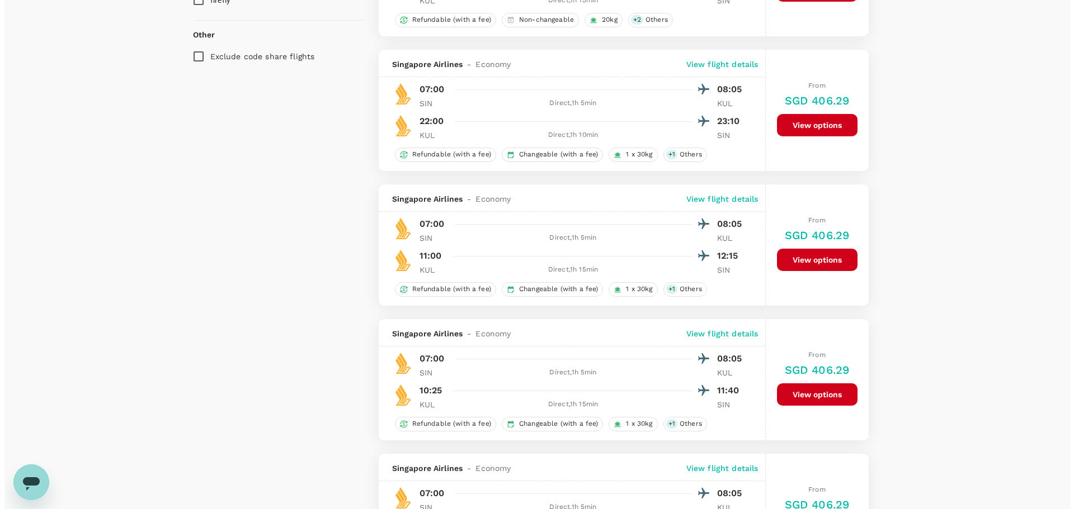
scroll to position [895, 0]
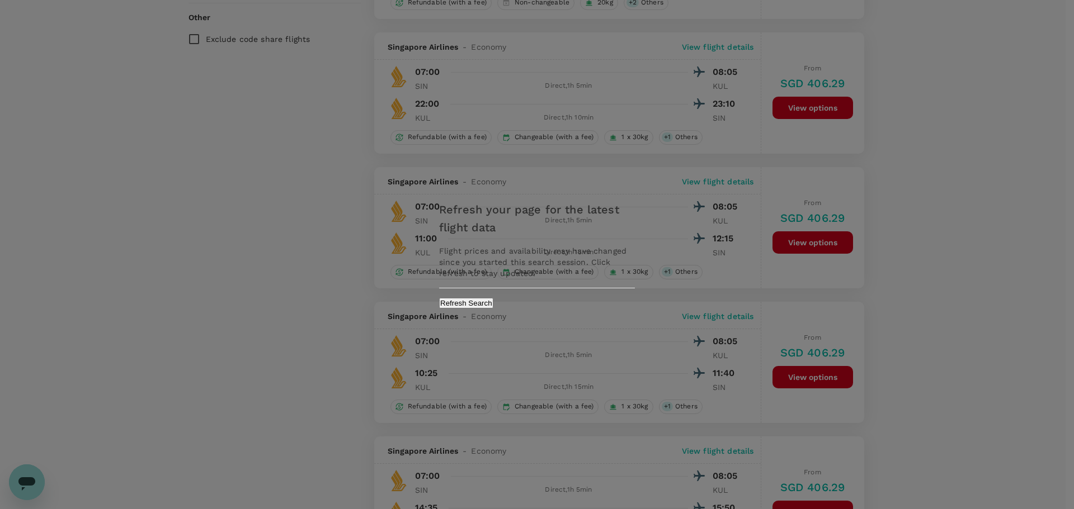
click at [576, 309] on div "Refresh your page for the latest flight data Flight prices and availability may…" at bounding box center [537, 255] width 196 height 108
click at [493, 308] on button "Refresh Search" at bounding box center [466, 303] width 54 height 11
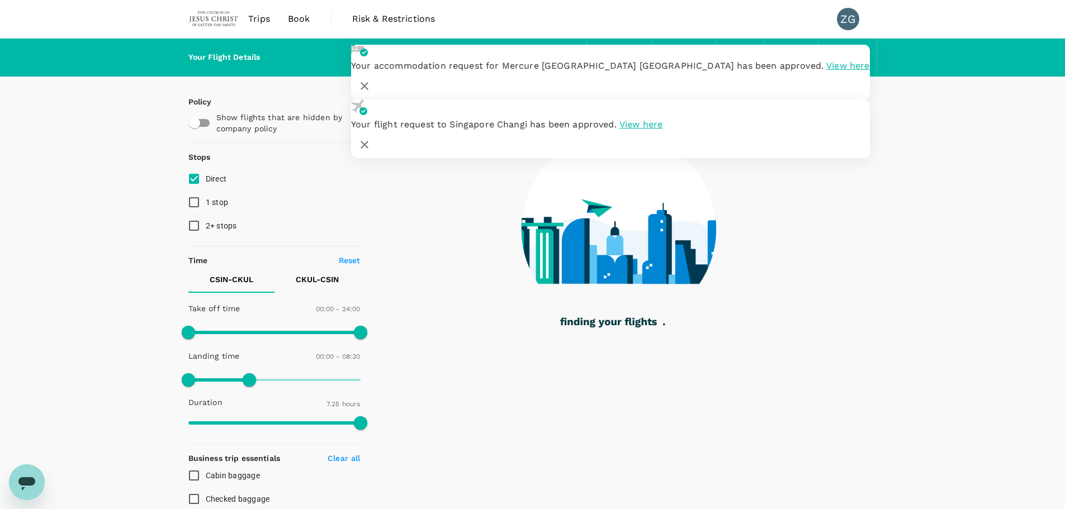
type input "445"
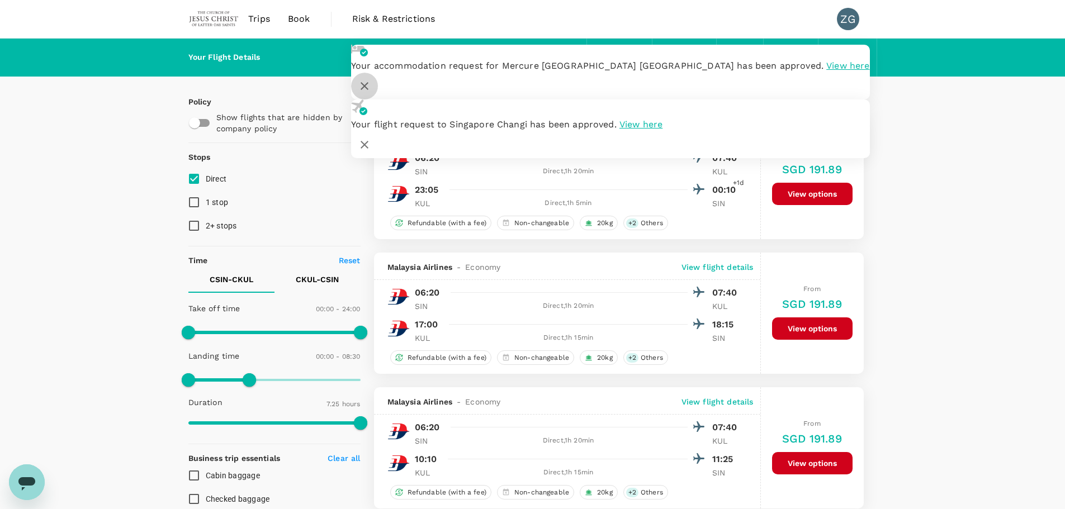
click at [371, 79] on icon "button" at bounding box center [364, 85] width 13 height 13
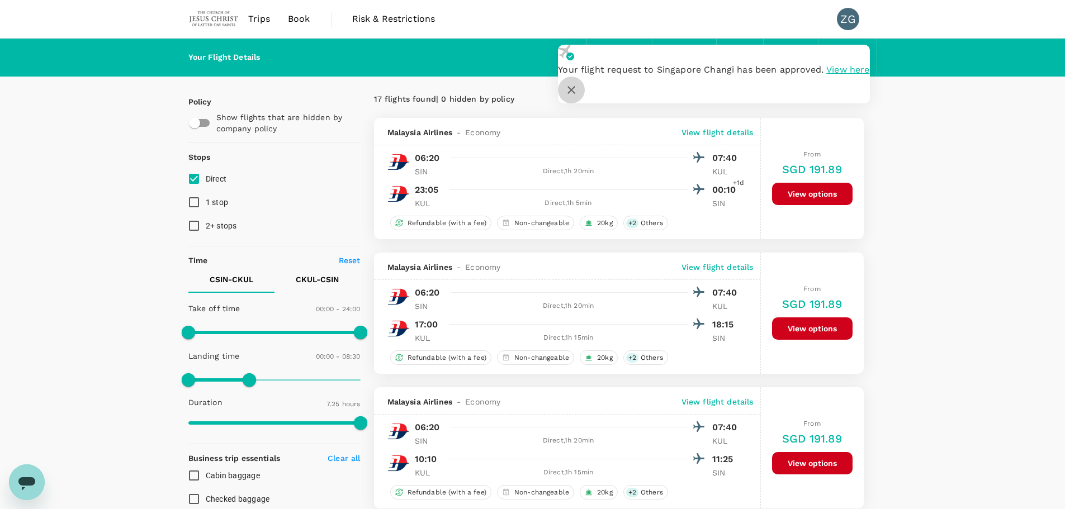
click at [585, 77] on button "button" at bounding box center [571, 90] width 27 height 27
click at [578, 83] on icon "button" at bounding box center [571, 89] width 13 height 13
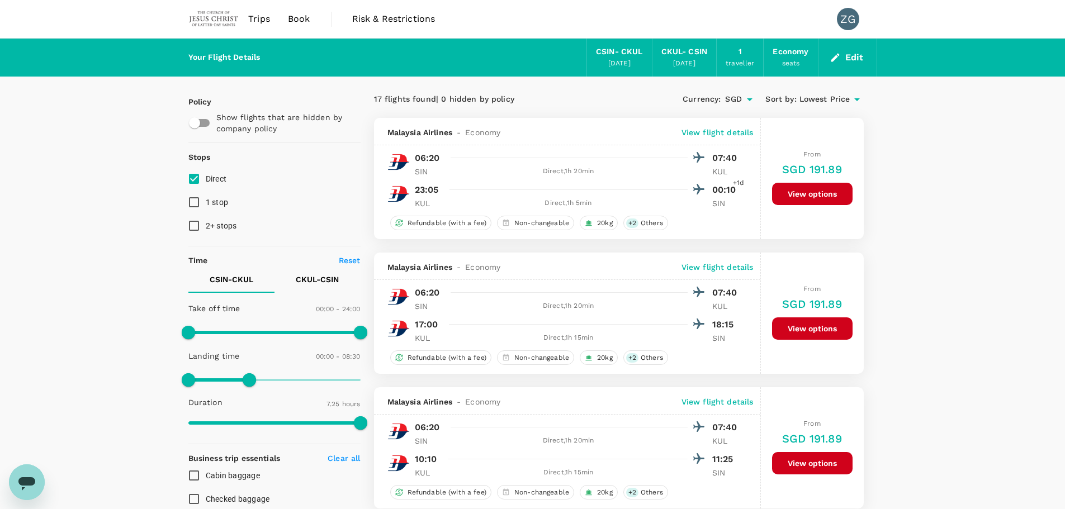
click at [851, 62] on button "Edit" at bounding box center [848, 58] width 40 height 18
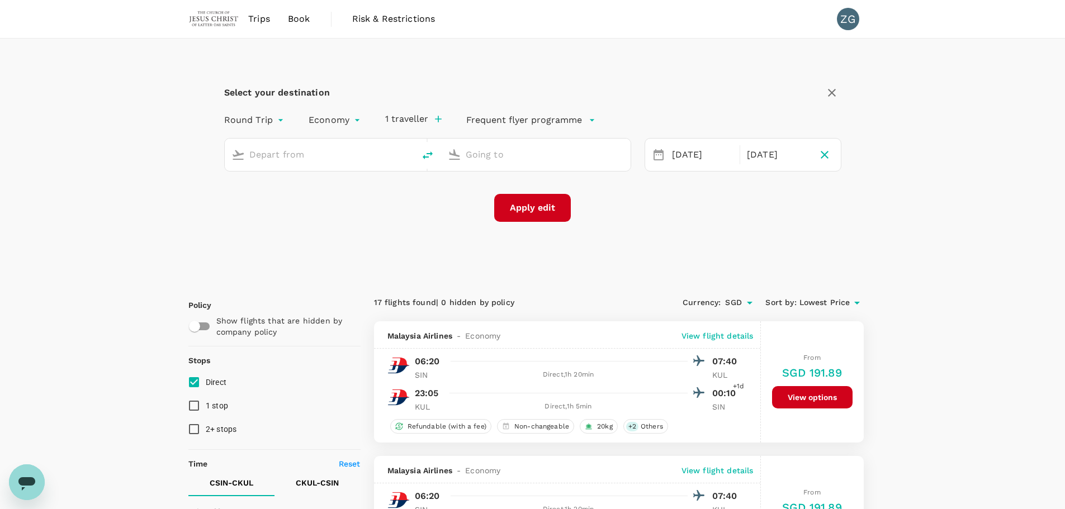
type input "Singapore, Singapore (any)"
type input "Kuala Lumpur, Malaysia (any)"
drag, startPoint x: 374, startPoint y: 152, endPoint x: 0, endPoint y: 140, distance: 374.3
click at [228, 193] on img at bounding box center [228, 198] width 11 height 11
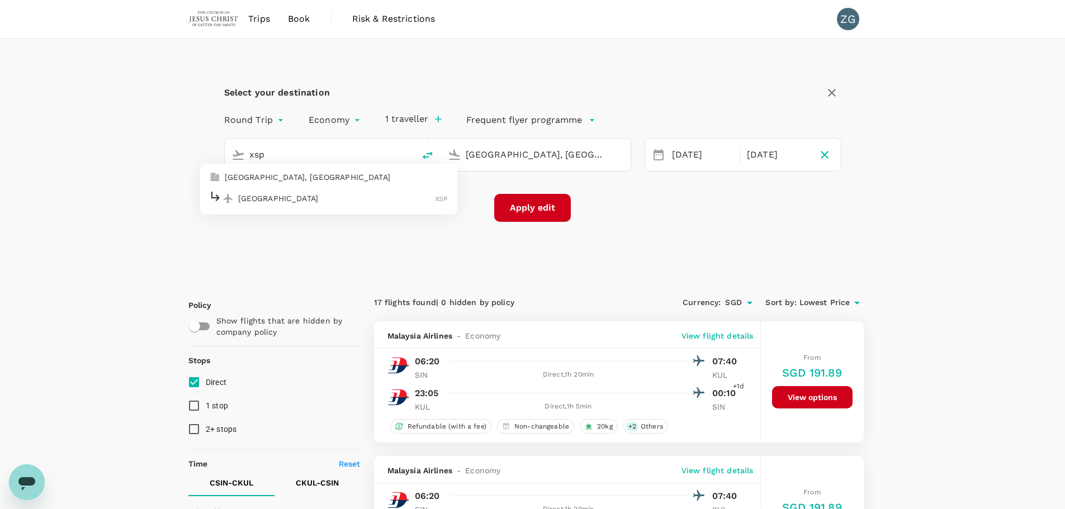
type input "Seletar Airport (XSP)"
drag, startPoint x: 602, startPoint y: 151, endPoint x: 284, endPoint y: 151, distance: 318.7
click at [284, 151] on div "Seletar Airport (XSP) Kuala Lumpur, Malaysia (any)" at bounding box center [427, 155] width 407 height 34
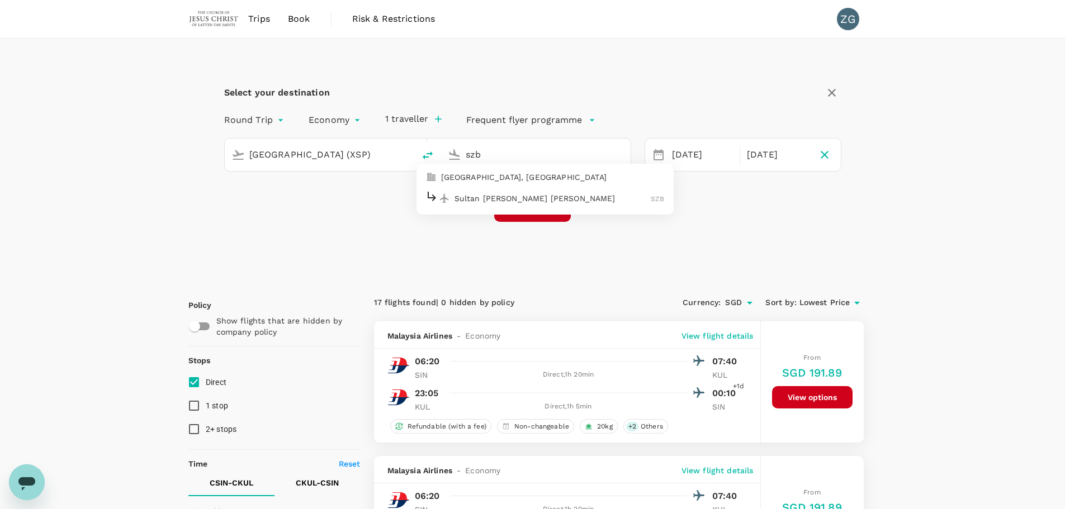
click at [492, 195] on p "Sultan Abdul Aziz Shah" at bounding box center [553, 198] width 197 height 11
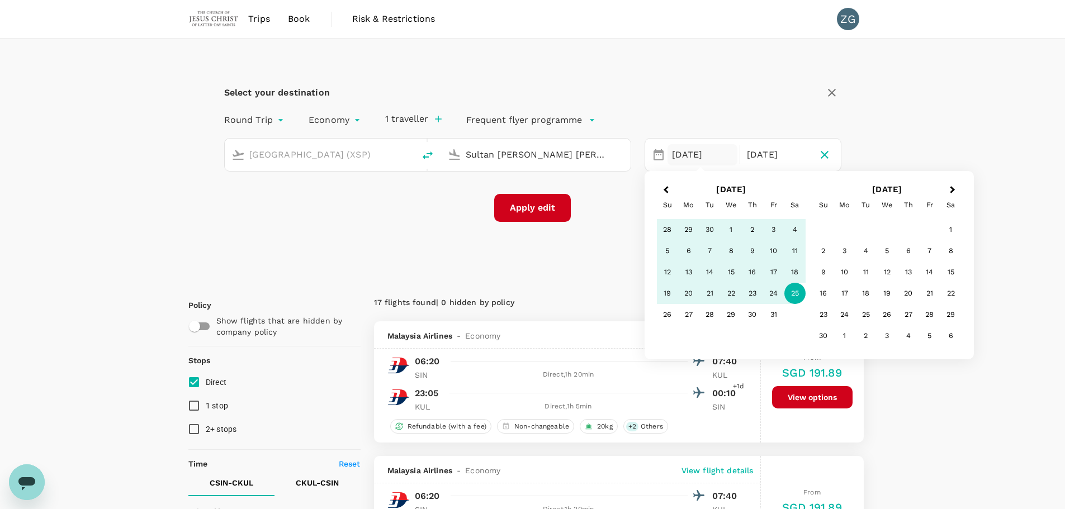
type input "Sultan Abdul Aziz Shah (SZB)"
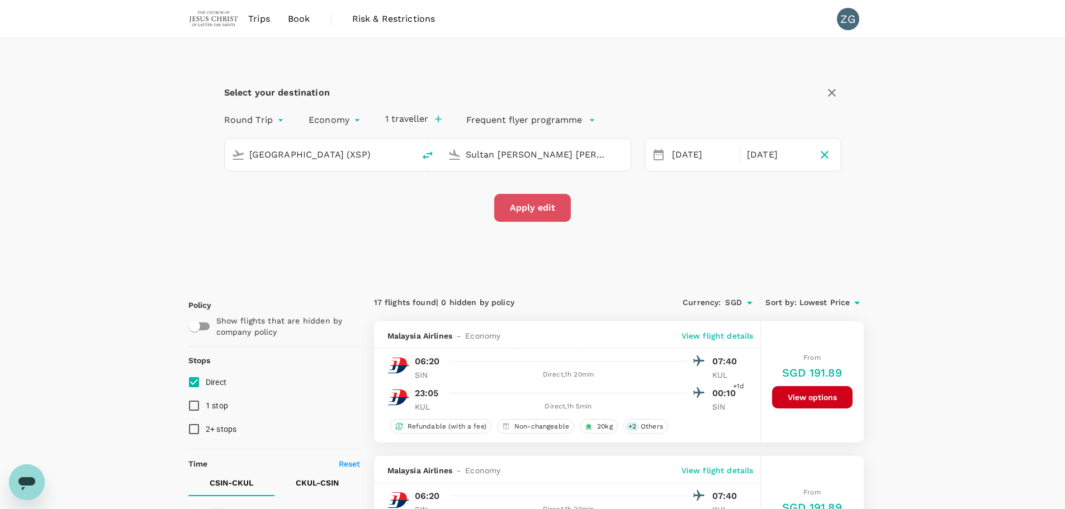
click at [537, 201] on button "Apply edit" at bounding box center [532, 208] width 77 height 28
checkbox input "false"
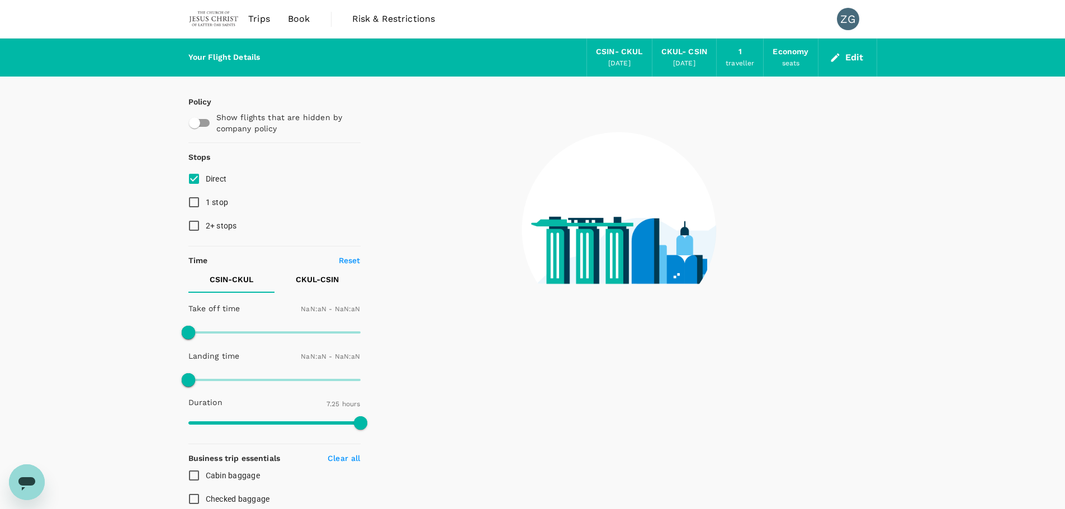
type input "1440"
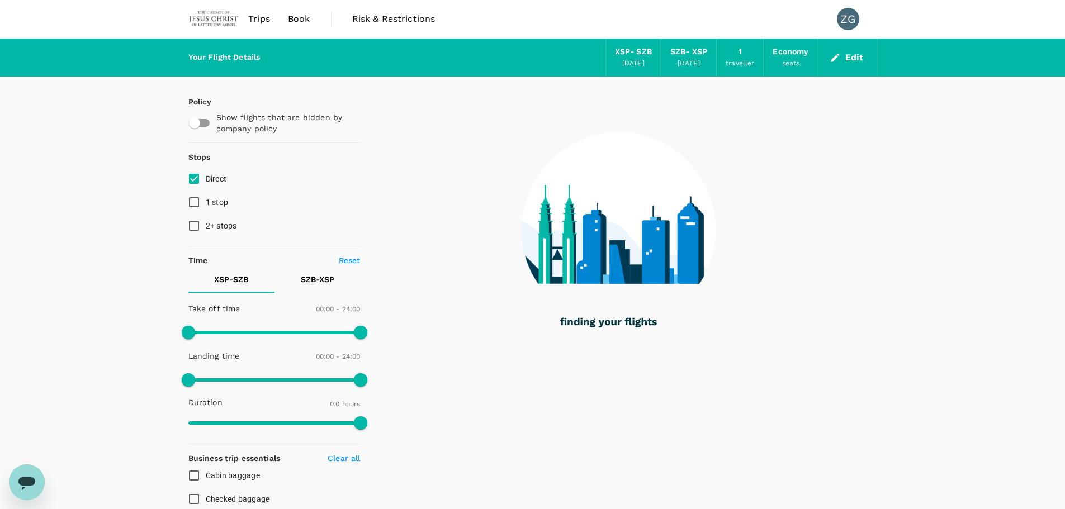
checkbox input "true"
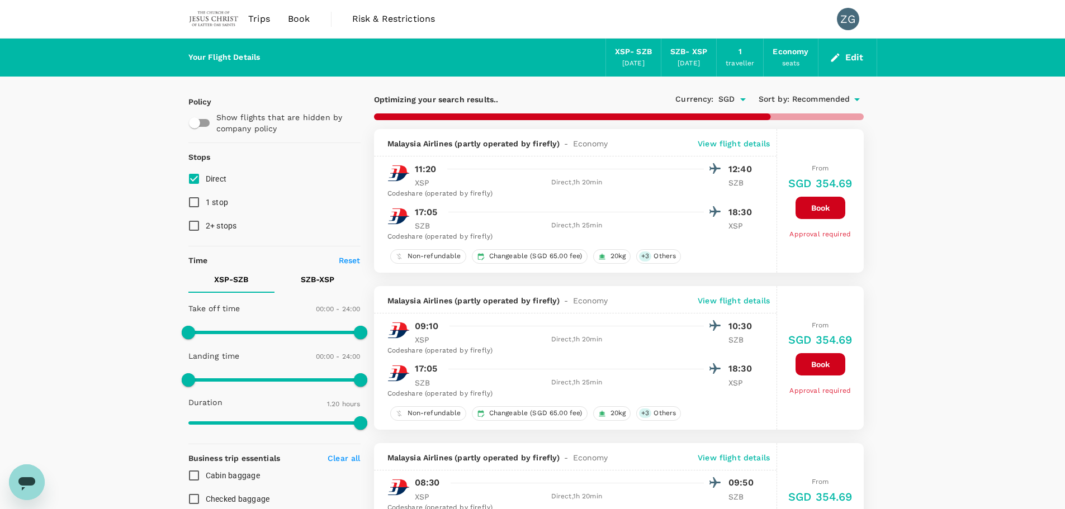
click at [840, 97] on span "Recommended" at bounding box center [821, 99] width 58 height 12
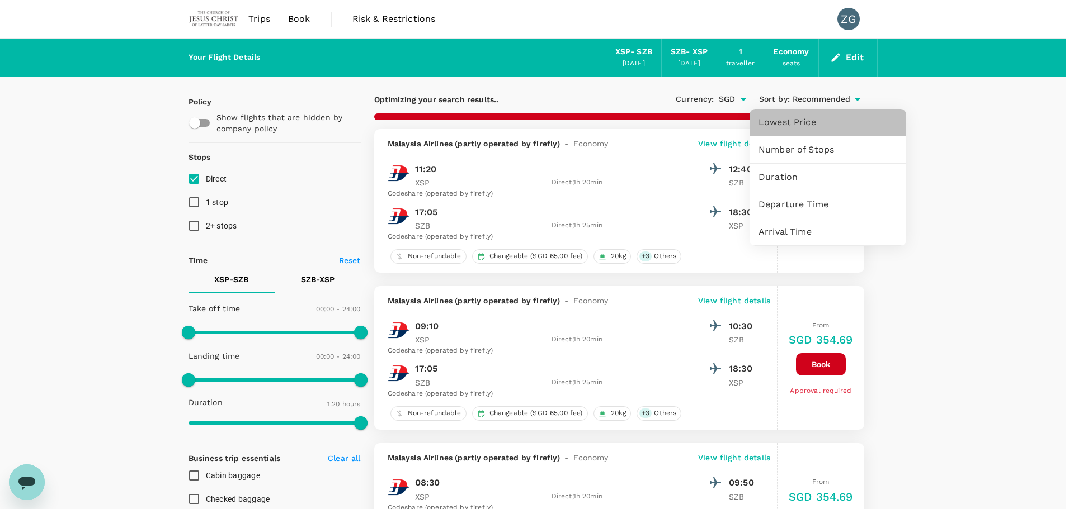
click at [796, 124] on span "Lowest Price" at bounding box center [827, 122] width 139 height 13
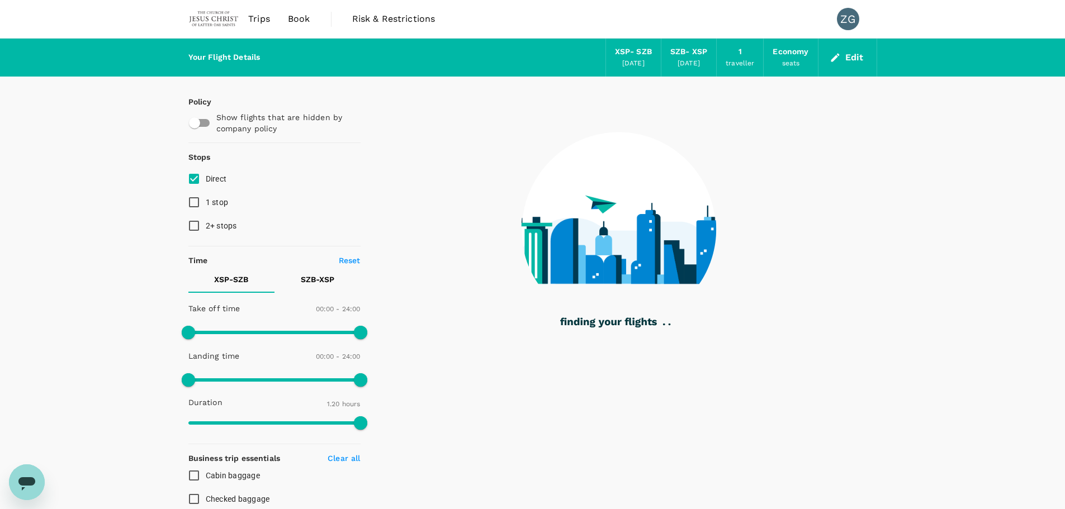
checkbox input "false"
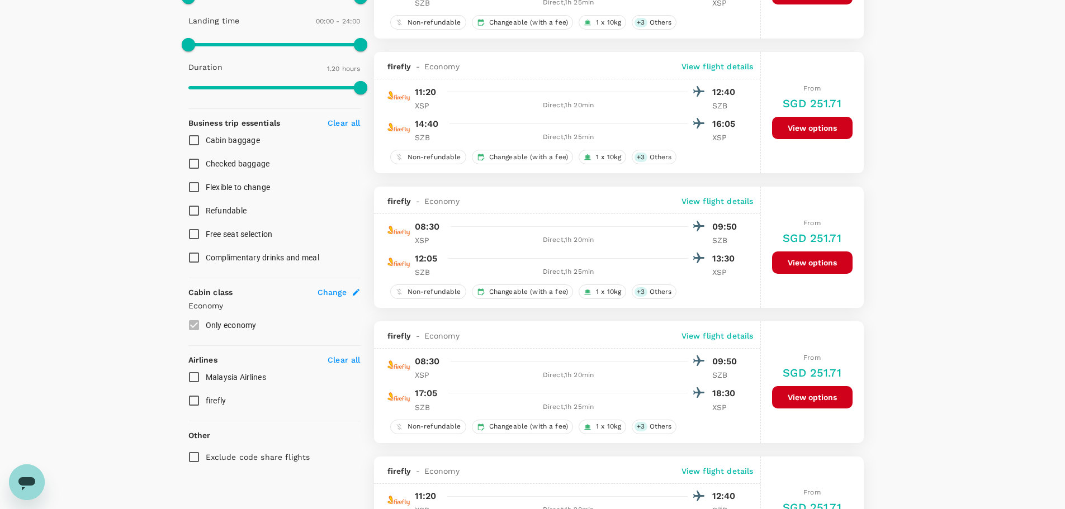
scroll to position [391, 0]
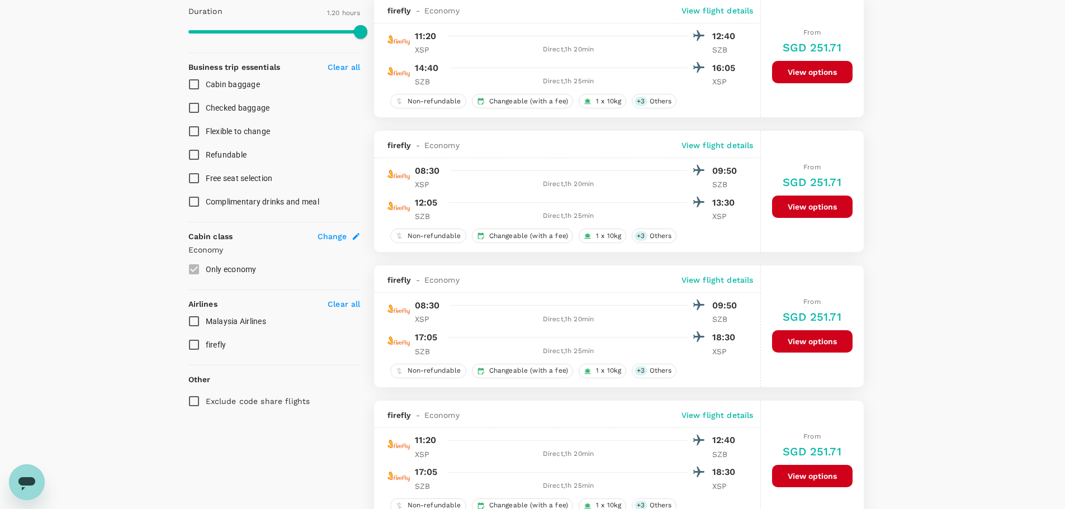
click at [797, 343] on button "View options" at bounding box center [812, 341] width 81 height 22
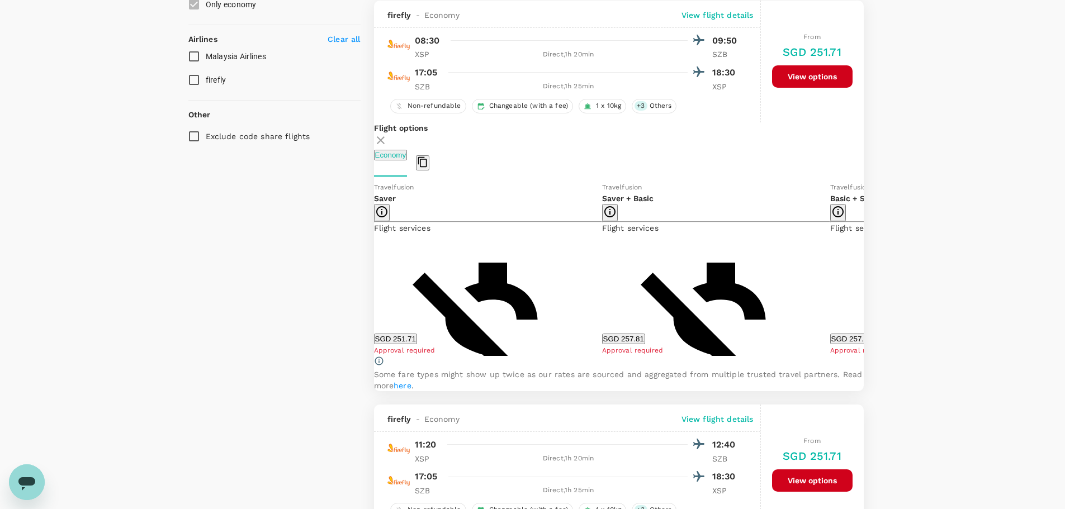
scroll to position [657, 0]
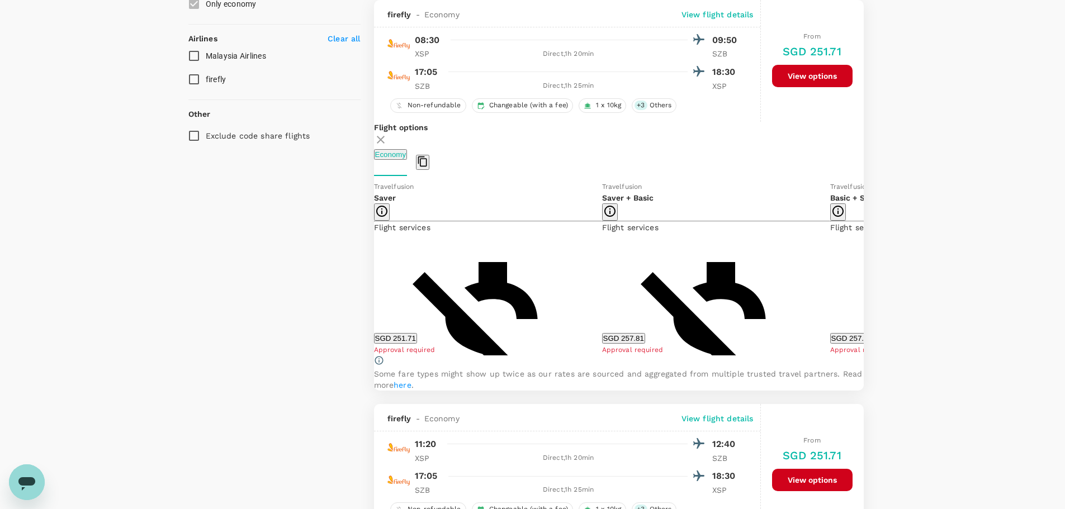
click at [417, 344] on button "SGD 251.71" at bounding box center [395, 338] width 43 height 11
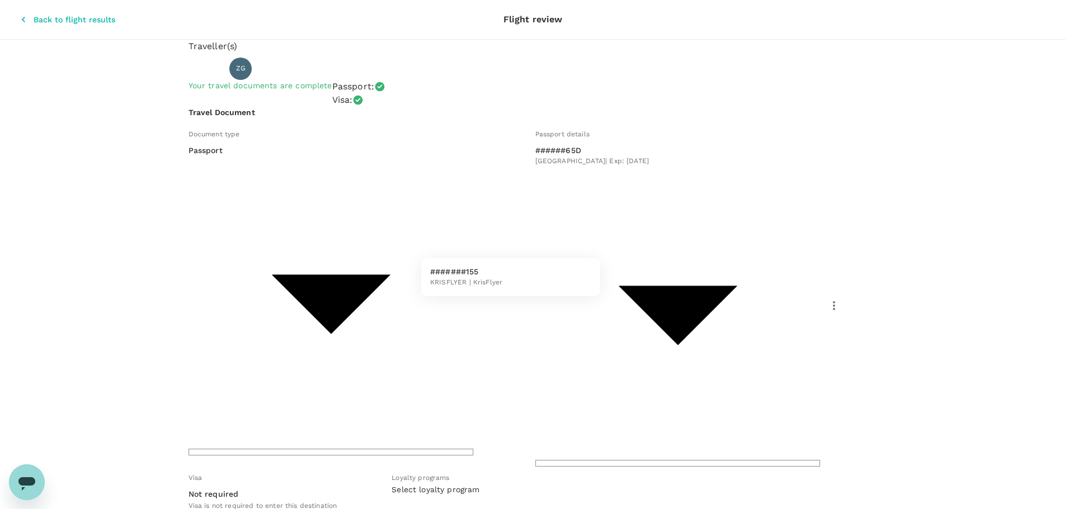
click at [479, 279] on span "KRISFLYER | KrisFlyer" at bounding box center [466, 282] width 72 height 11
type input "4d3b7bc2-c926-4938-b222-f0579b1e1f66"
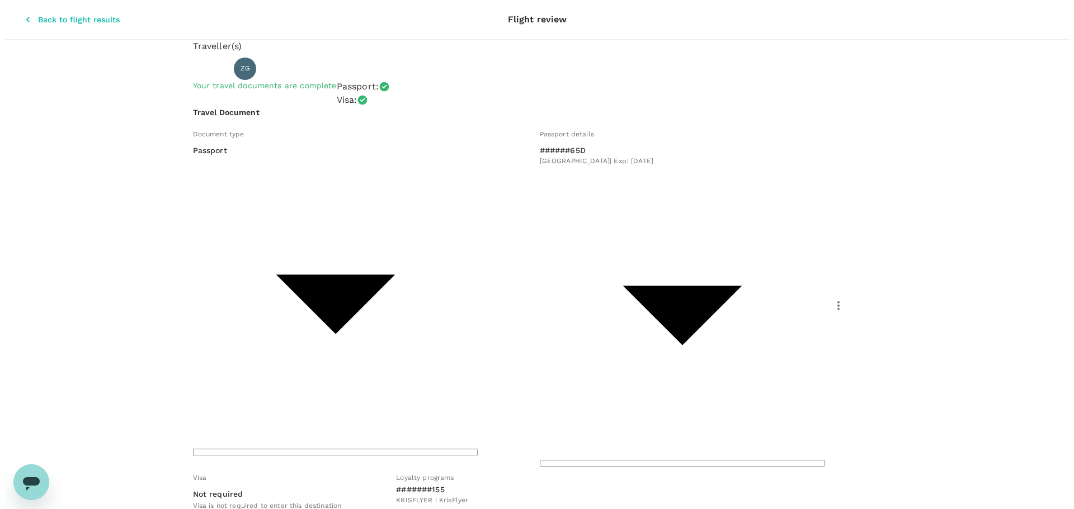
scroll to position [42, 0]
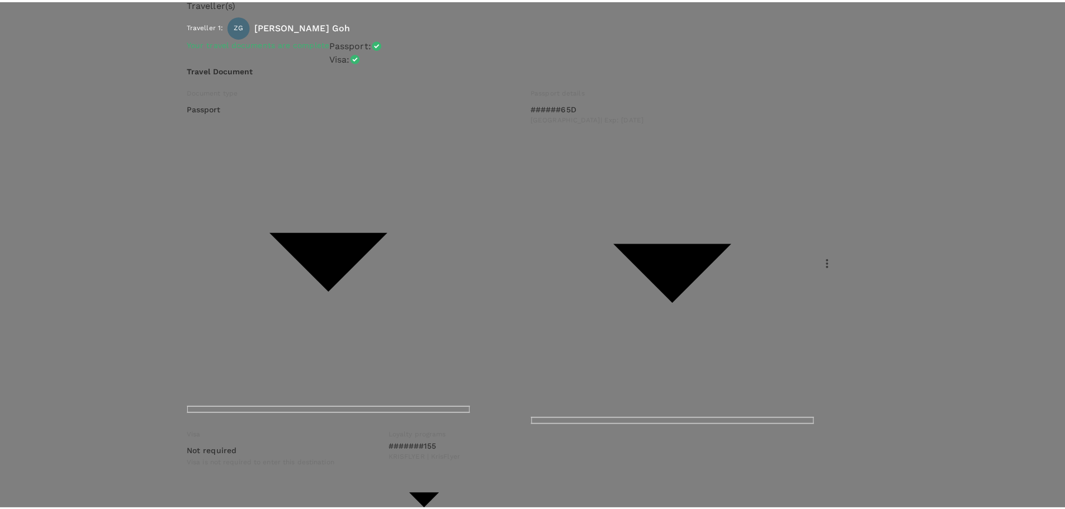
scroll to position [2, 0]
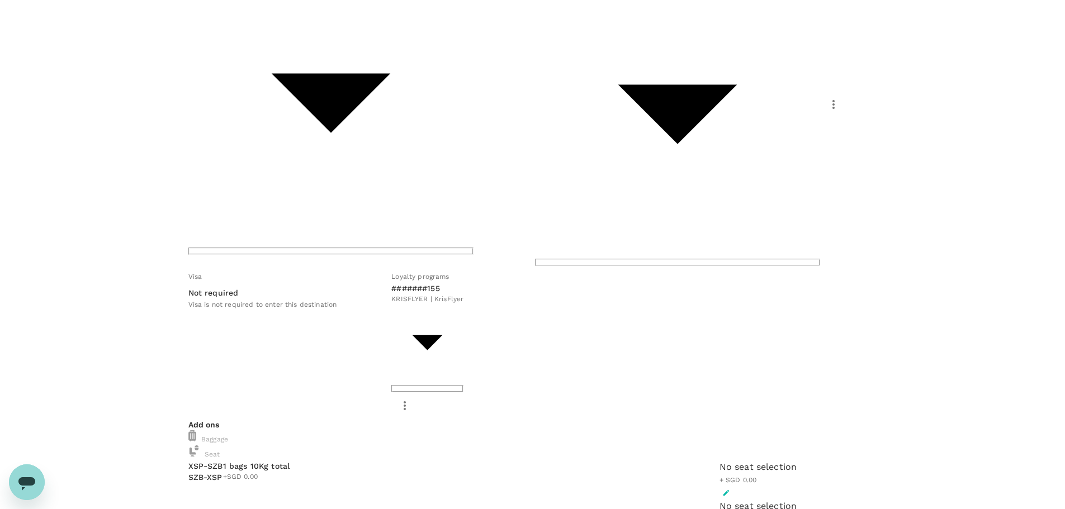
scroll to position [210, 0]
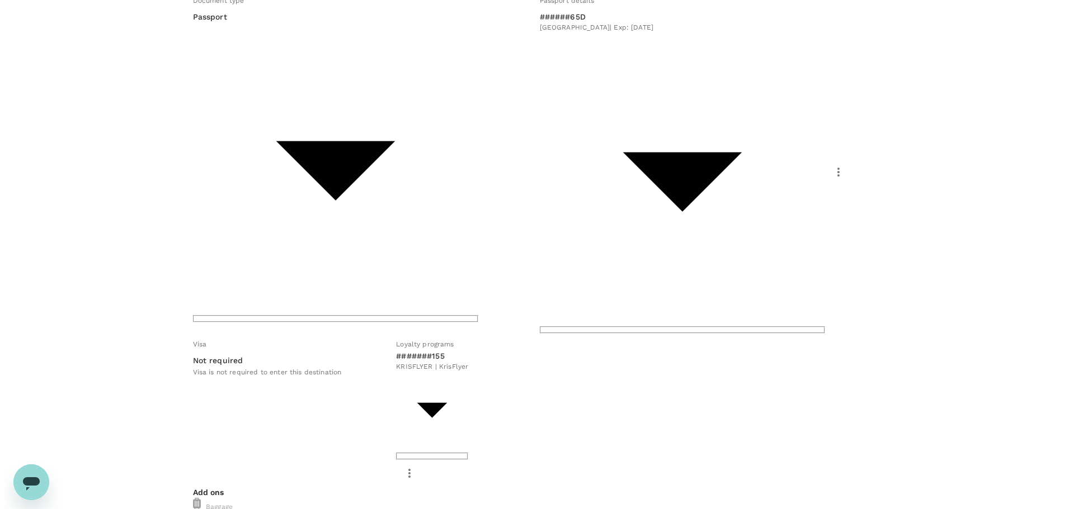
scroll to position [42, 0]
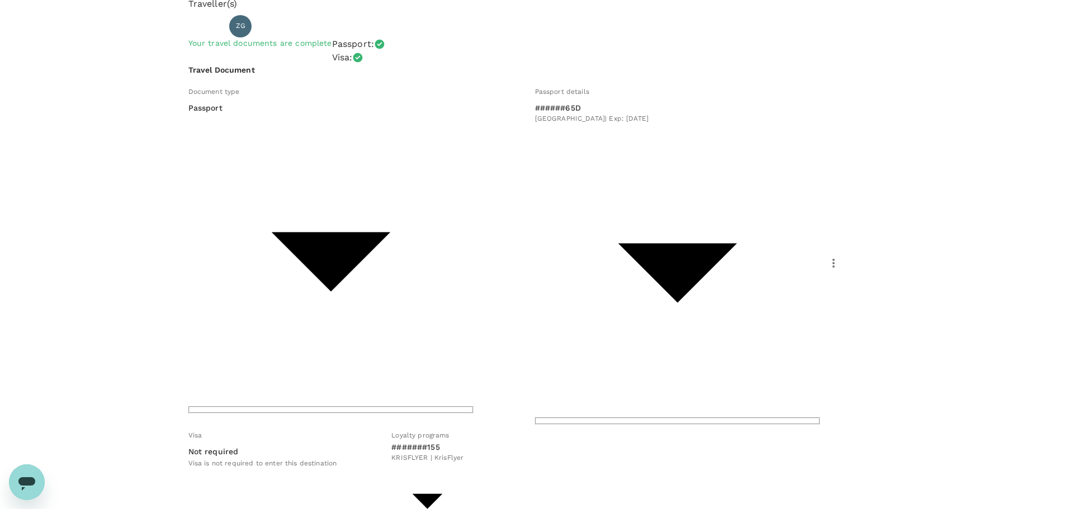
type textarea "Window seat preferred"
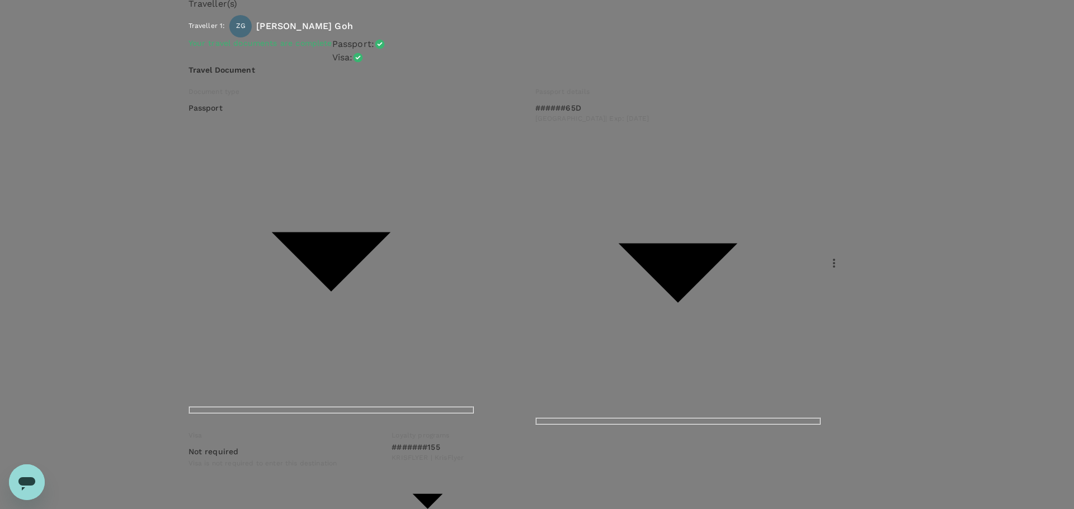
type input "9bd170ef-b3e5-411d-94ee-ad1ce37be1c9"
type textarea "Cheapest, nearest flight, slight delay to arrive approved."
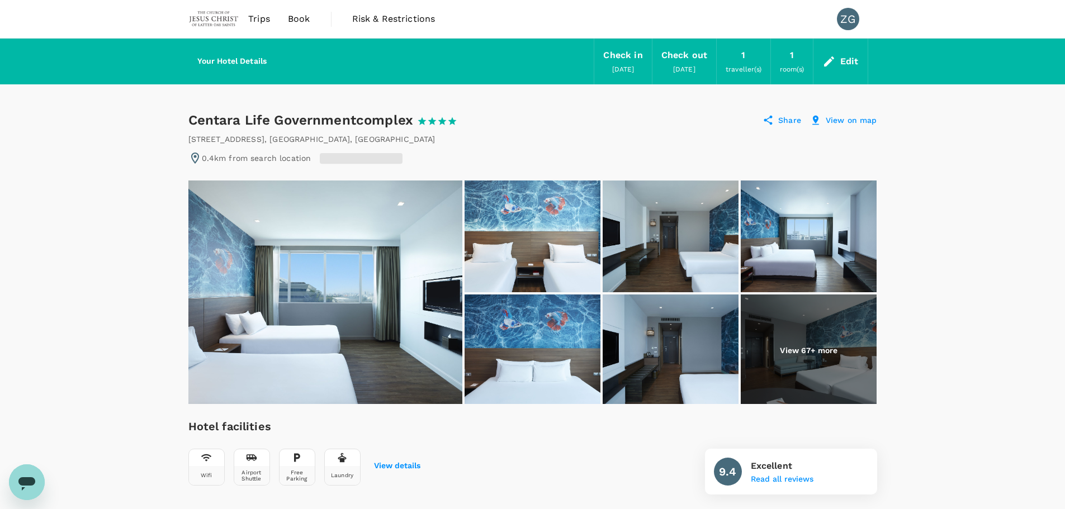
click at [394, 278] on img at bounding box center [325, 293] width 274 height 224
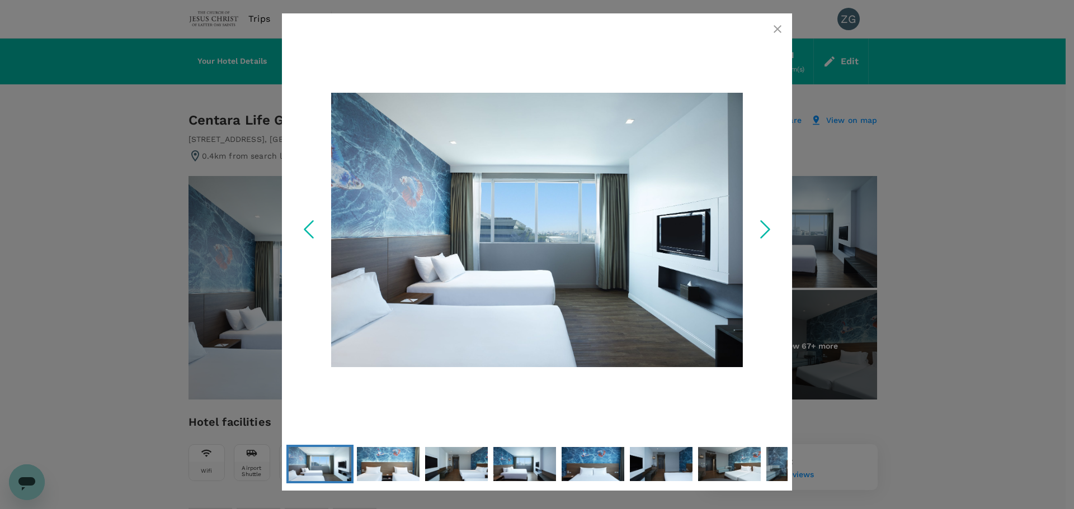
click at [774, 230] on icon "Next Slide" at bounding box center [765, 229] width 34 height 34
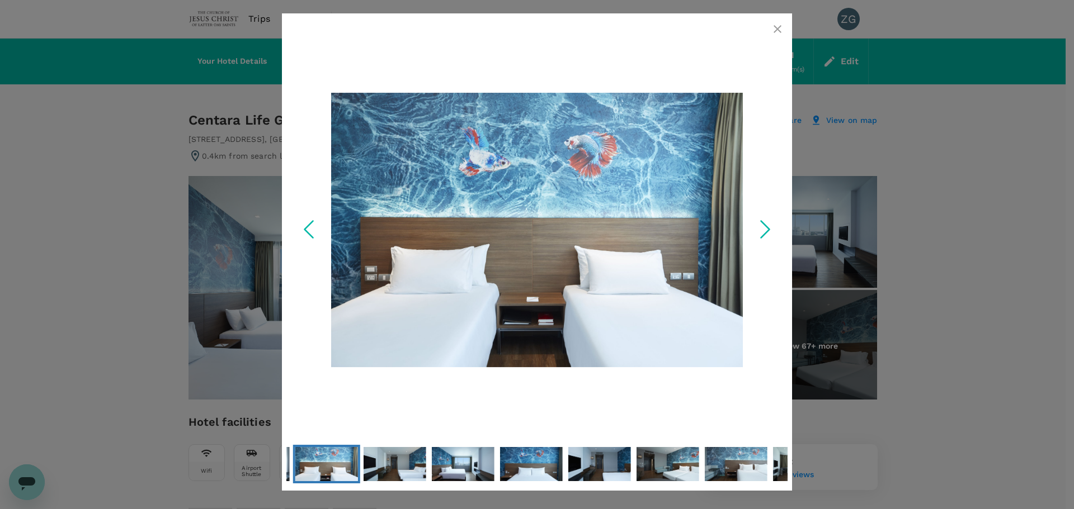
click at [774, 230] on icon "Next Slide" at bounding box center [765, 229] width 34 height 34
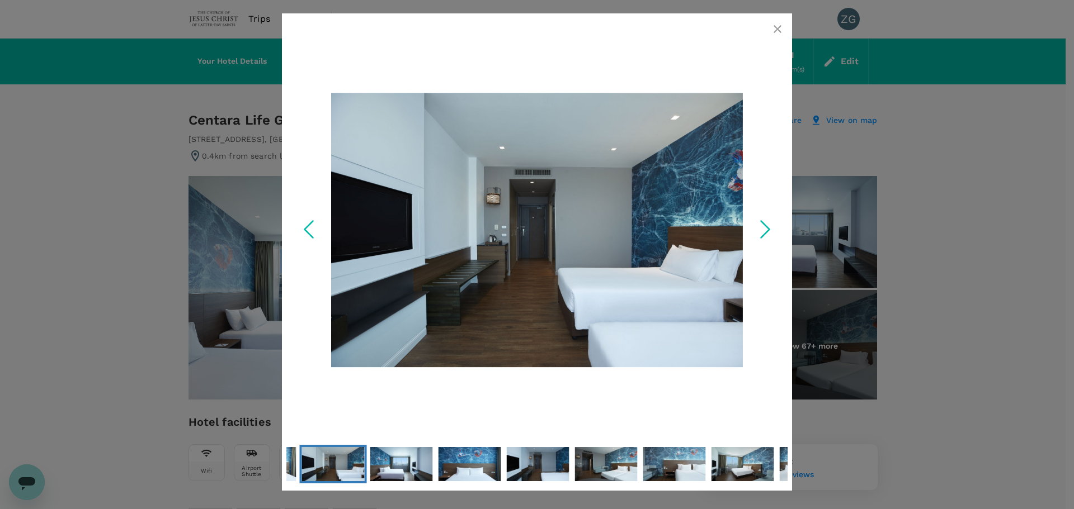
click at [774, 230] on icon "Next Slide" at bounding box center [765, 229] width 34 height 34
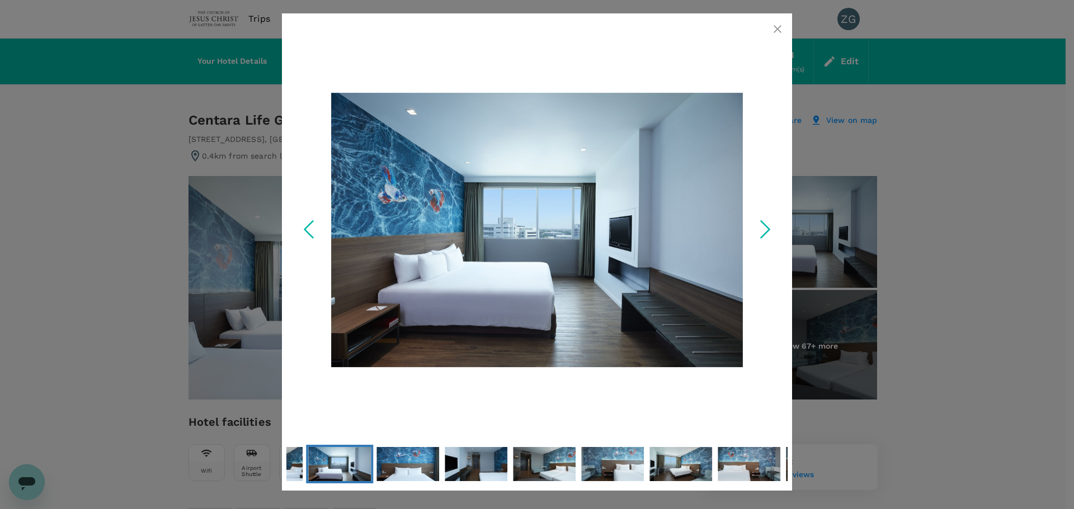
click at [774, 230] on icon "Next Slide" at bounding box center [765, 229] width 34 height 34
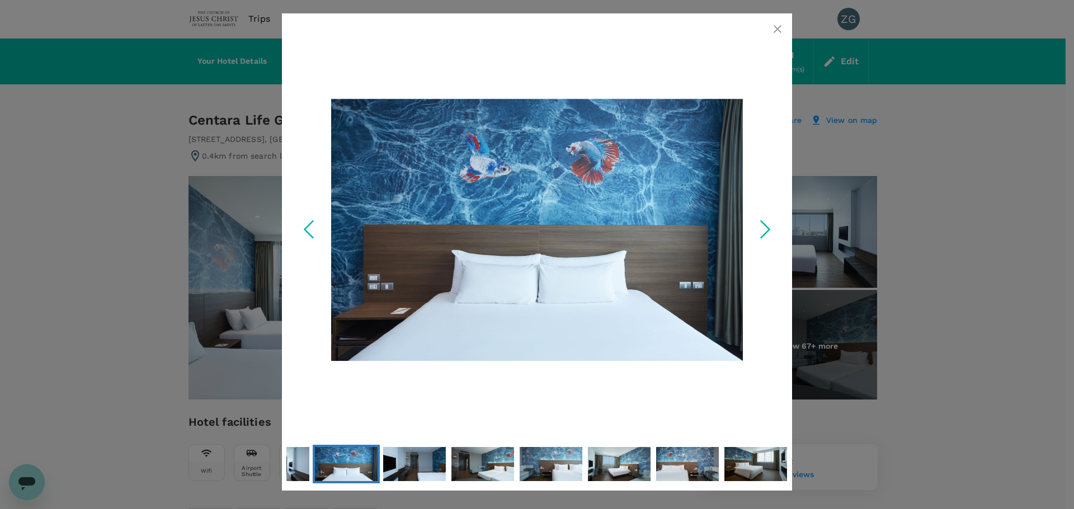
click at [774, 230] on icon "Next Slide" at bounding box center [765, 229] width 34 height 34
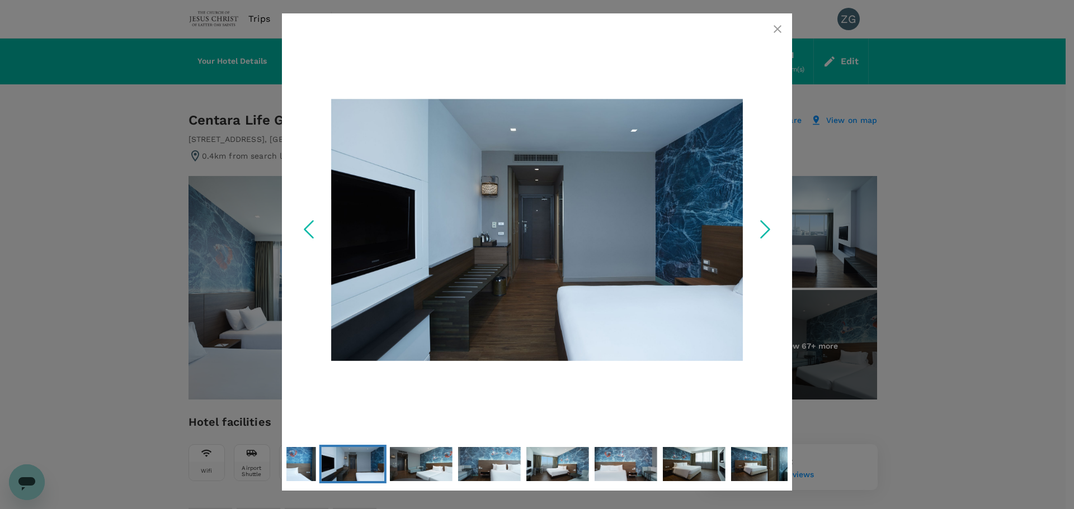
click at [774, 230] on icon "Next Slide" at bounding box center [765, 229] width 34 height 34
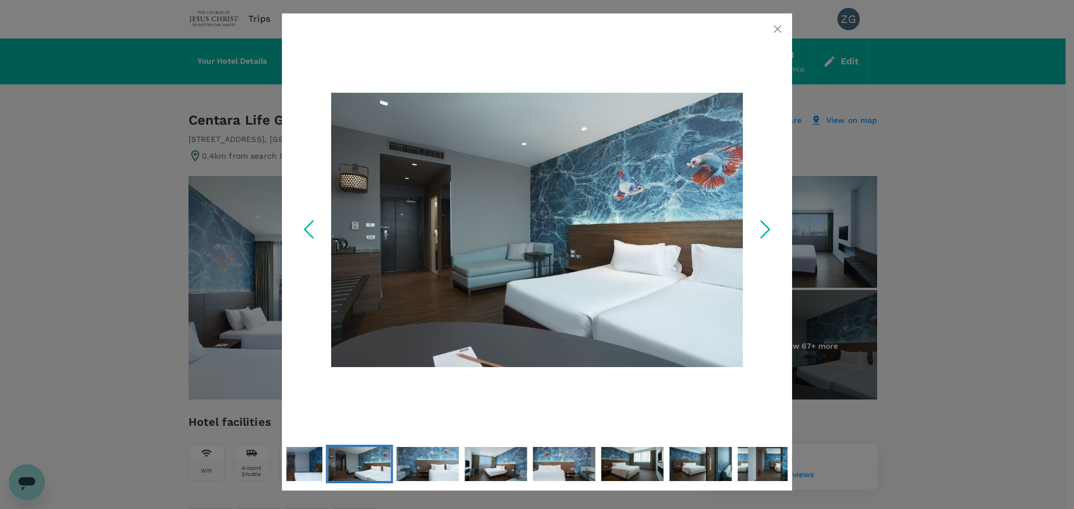
click at [774, 230] on icon "Next Slide" at bounding box center [765, 229] width 34 height 34
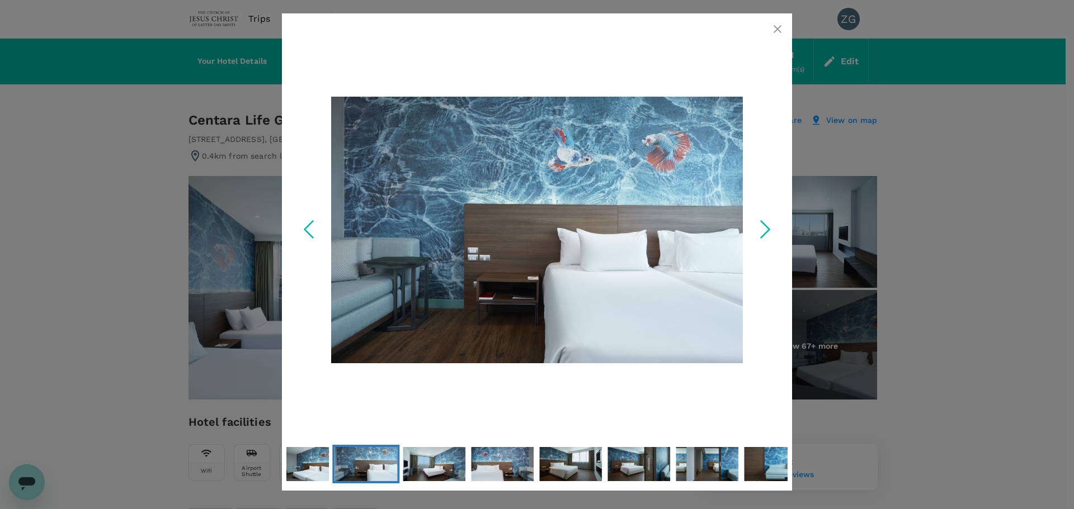
click at [774, 230] on icon "Next Slide" at bounding box center [765, 229] width 34 height 34
click at [948, 260] on div at bounding box center [537, 254] width 1074 height 509
click at [776, 32] on icon "button" at bounding box center [777, 28] width 13 height 13
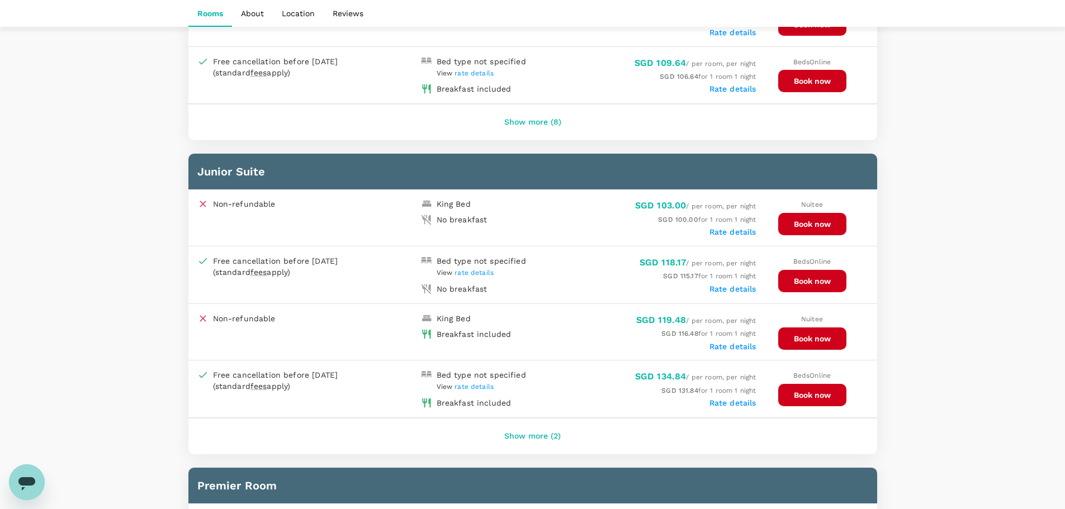
scroll to position [1454, 0]
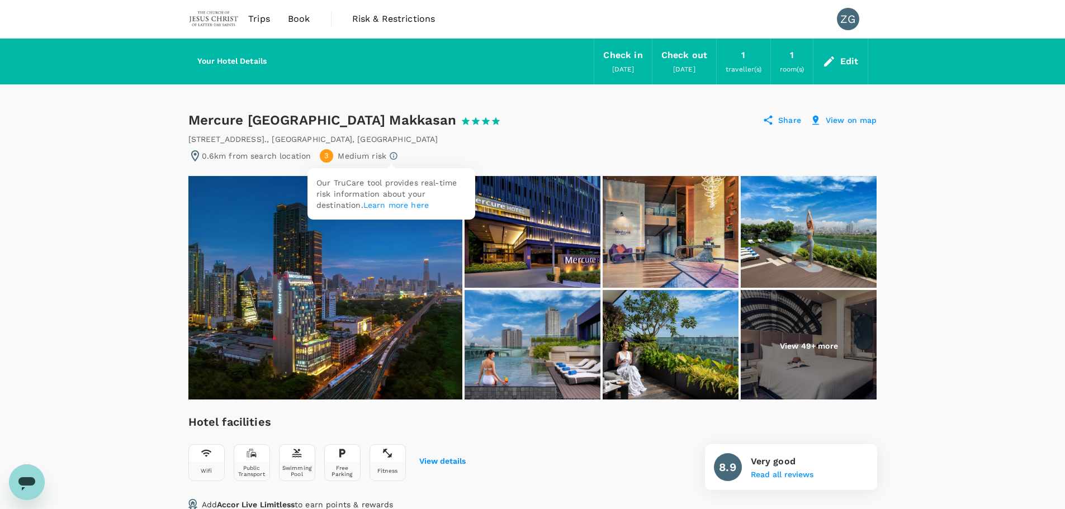
click at [390, 158] on icon at bounding box center [393, 156] width 9 height 9
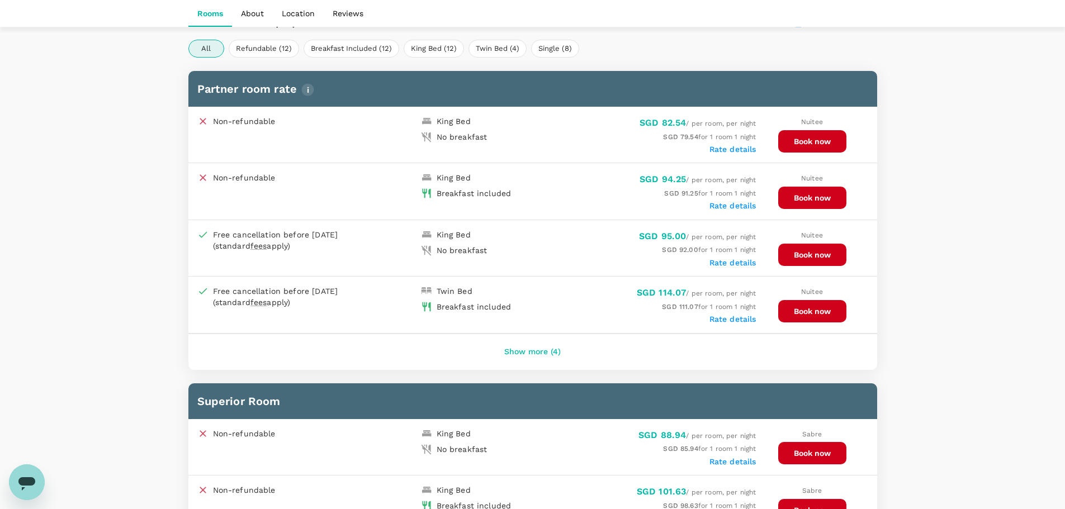
scroll to position [559, 0]
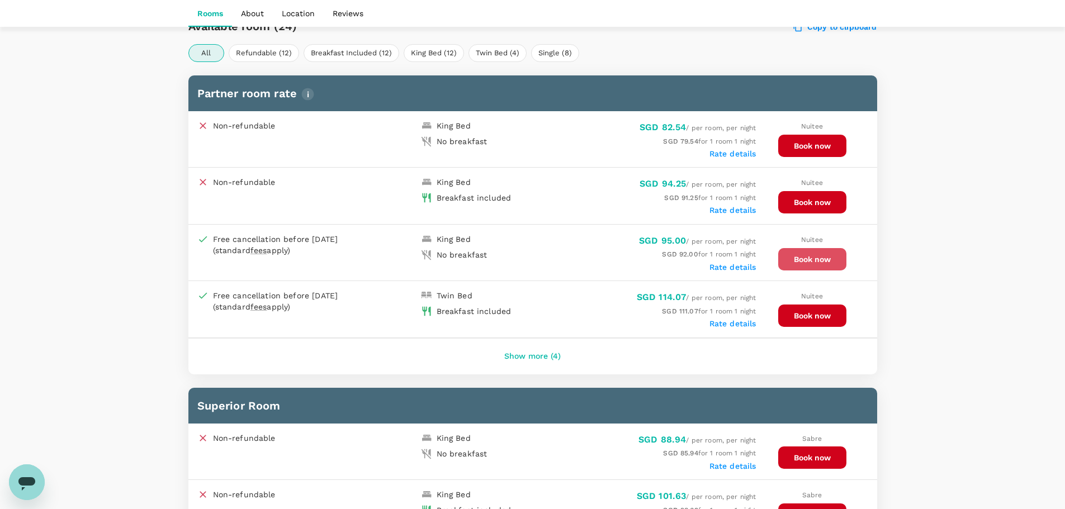
click at [815, 259] on button "Book now" at bounding box center [812, 259] width 68 height 22
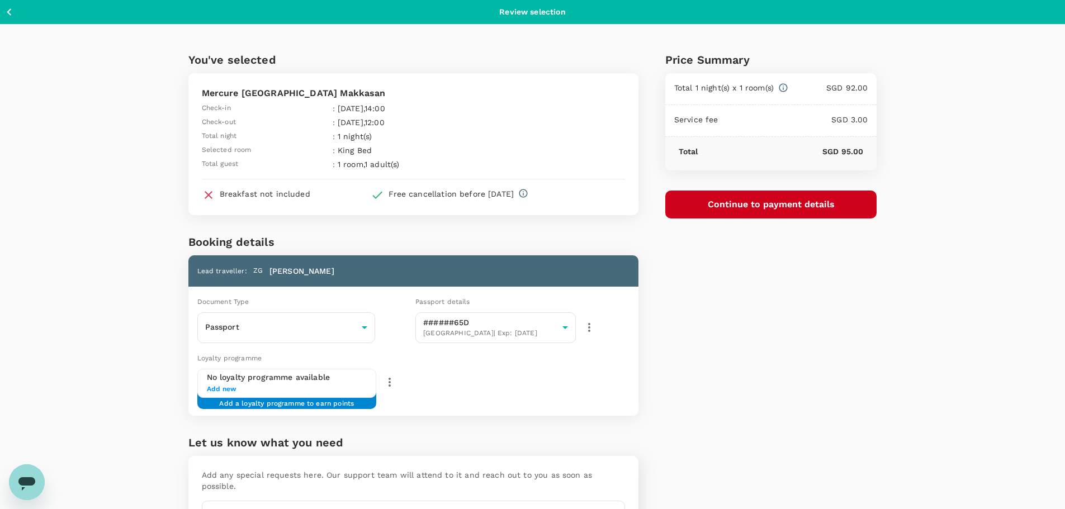
scroll to position [56, 0]
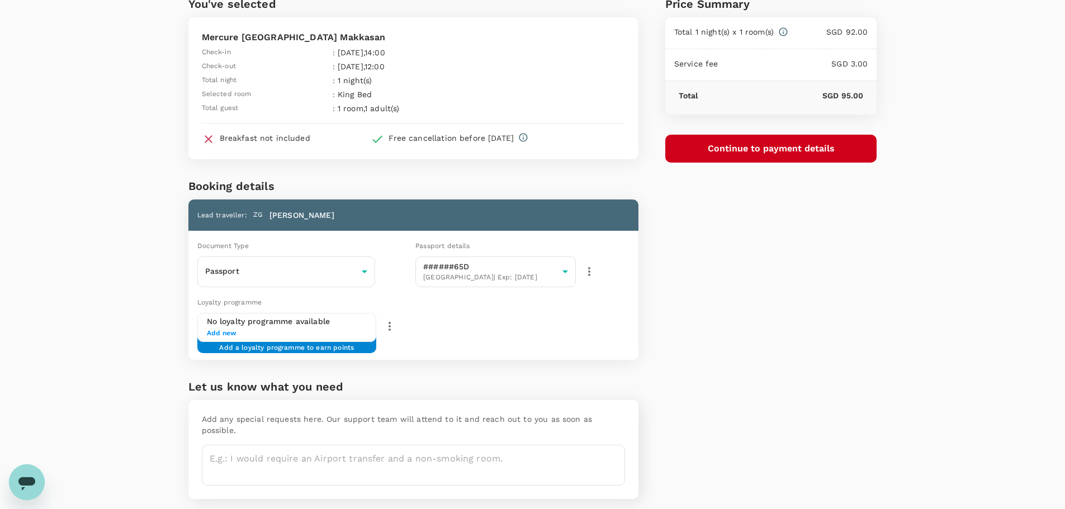
click at [221, 333] on span "Add new" at bounding box center [287, 333] width 160 height 11
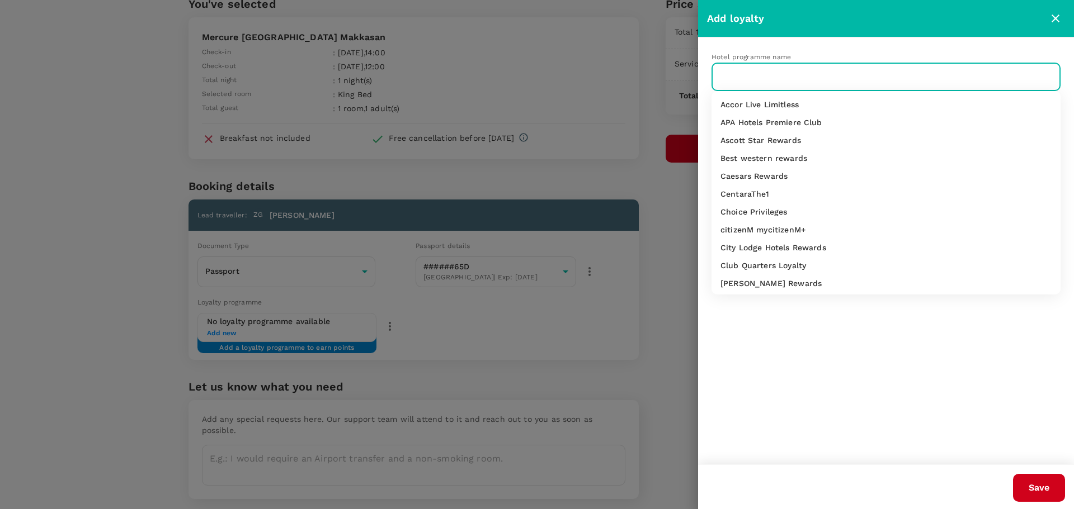
click at [790, 83] on input "text" at bounding box center [877, 77] width 322 height 21
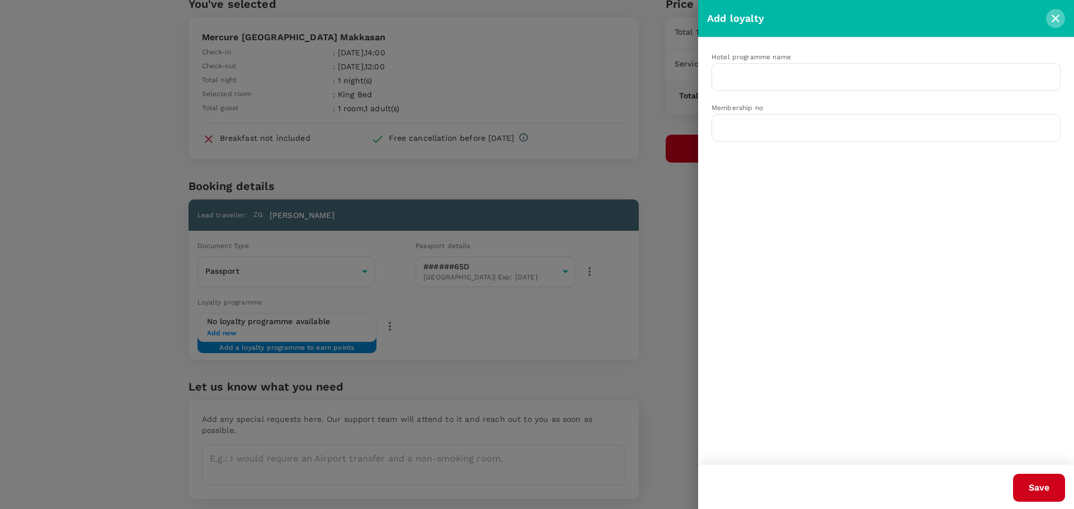
click at [1055, 16] on icon "close" at bounding box center [1054, 18] width 13 height 13
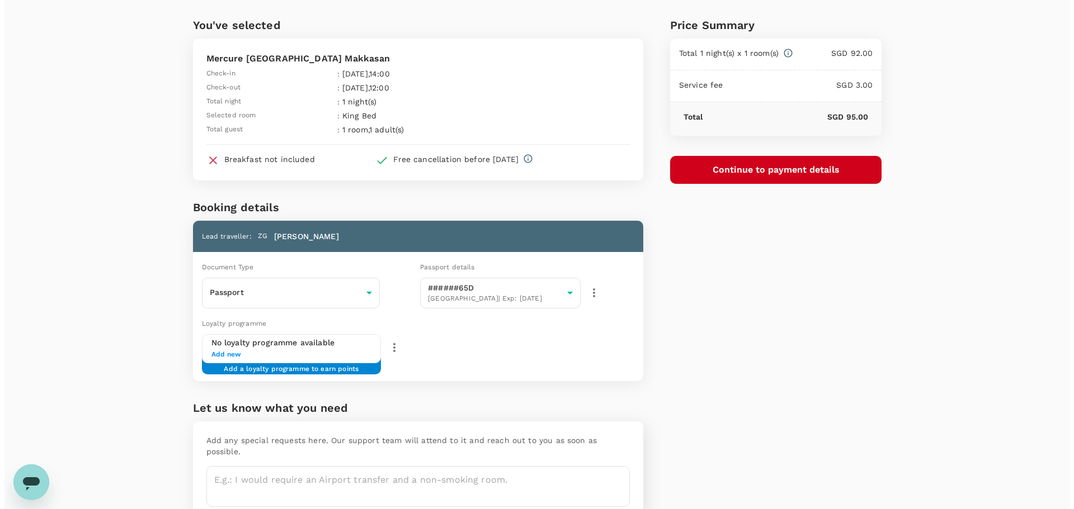
scroll to position [0, 0]
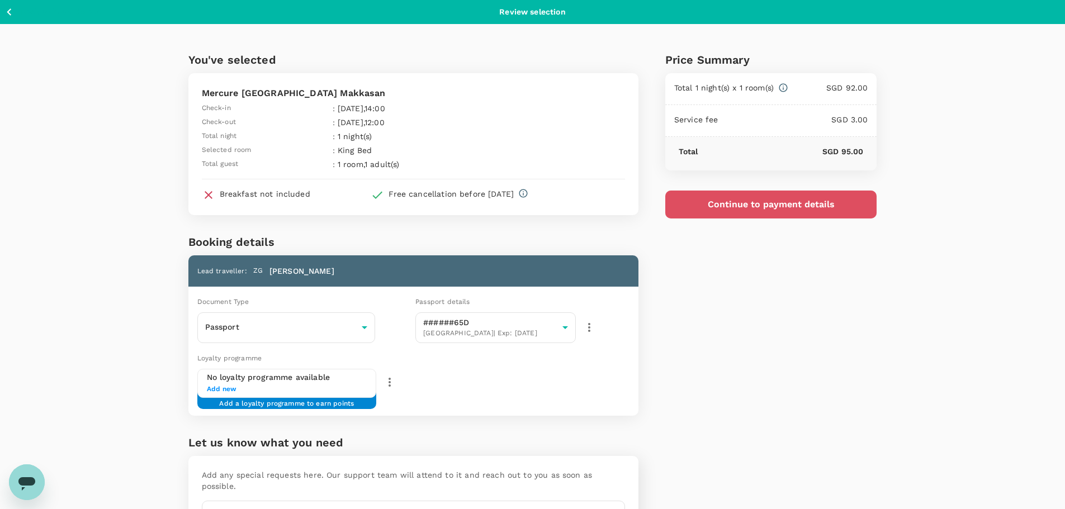
click at [753, 205] on button "Continue to payment details" at bounding box center [771, 205] width 212 height 28
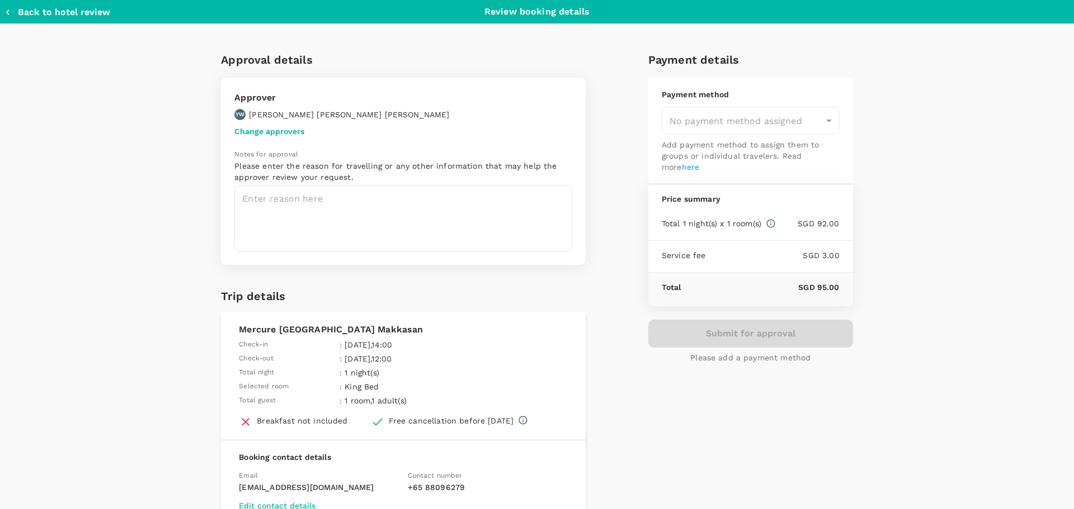
type input "9bd170ef-b3e5-411d-94ee-ad1ce37be1c9"
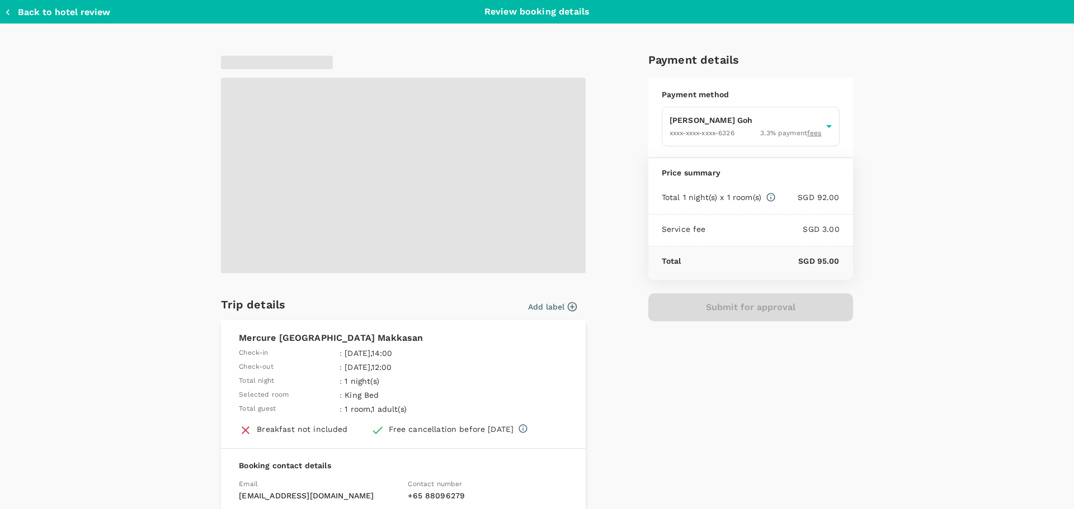
click at [459, 234] on span at bounding box center [403, 176] width 365 height 196
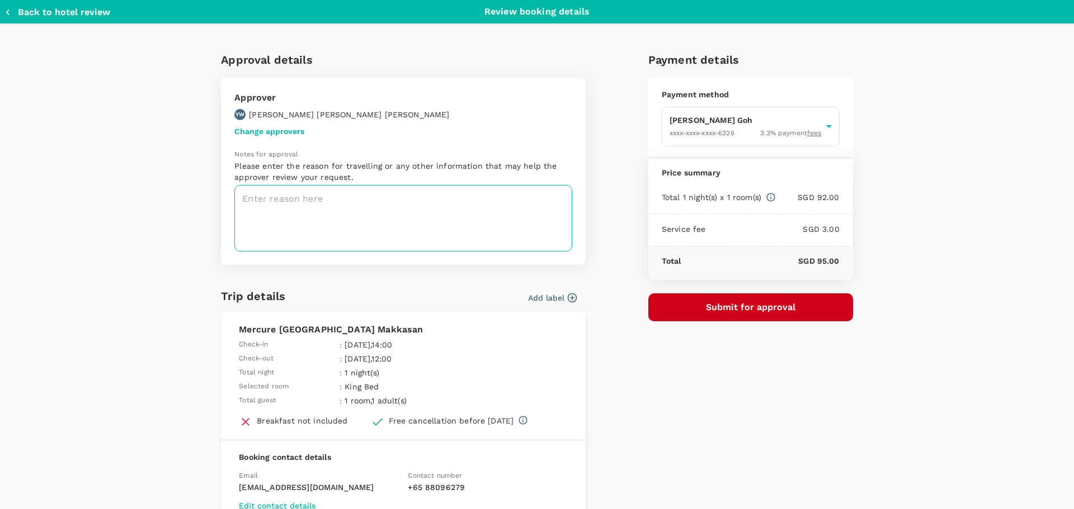
click at [417, 205] on textarea at bounding box center [403, 218] width 338 height 67
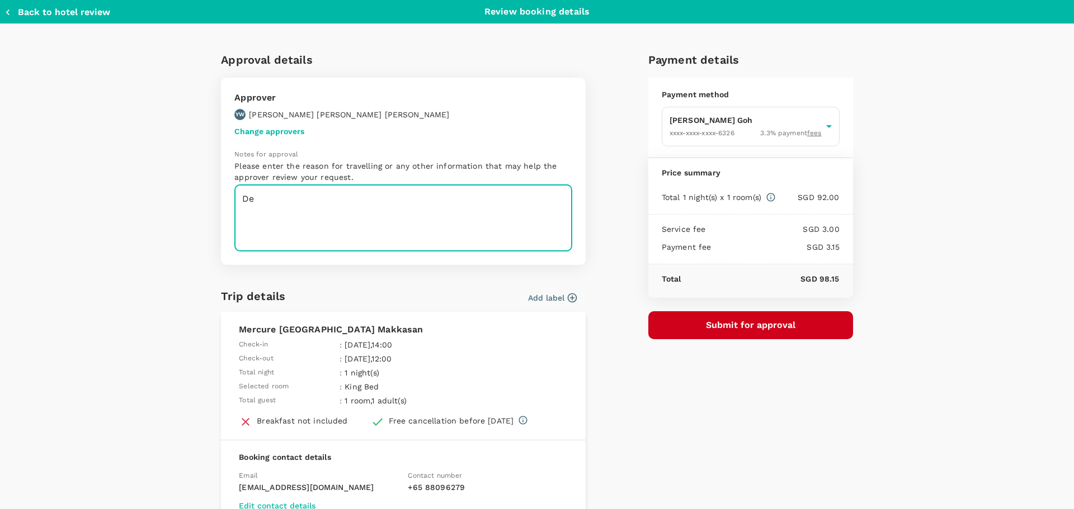
type textarea "D"
type textarea "Nearest decent hotel that is refundable."
click at [753, 326] on button "Submit for approval" at bounding box center [750, 325] width 205 height 28
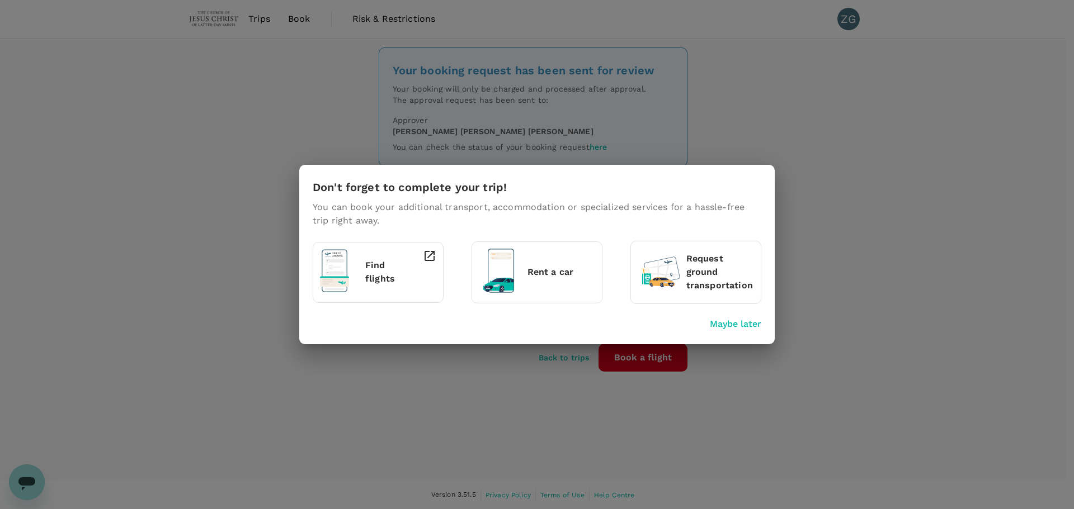
click at [840, 162] on div "Don't forget to complete your trip! You can book your additional transport, acc…" at bounding box center [537, 254] width 1074 height 509
click at [719, 323] on p "Maybe later" at bounding box center [735, 324] width 51 height 13
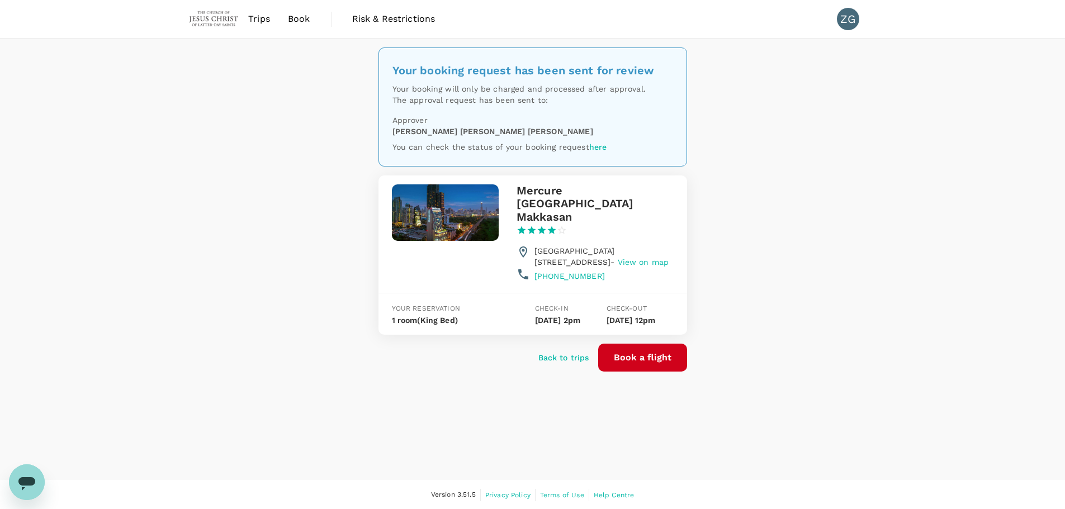
click at [254, 13] on span "Trips" at bounding box center [259, 18] width 22 height 13
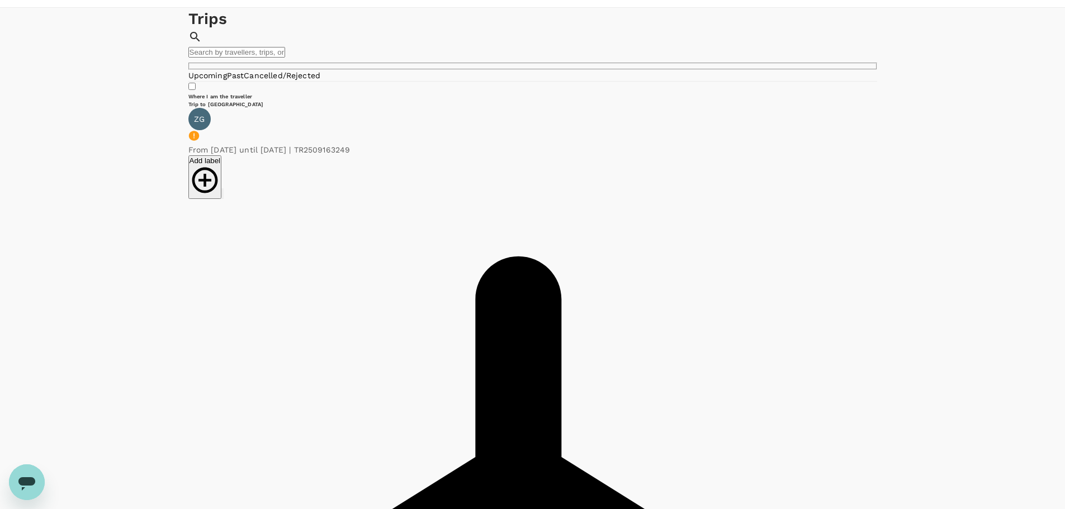
scroll to position [56, 0]
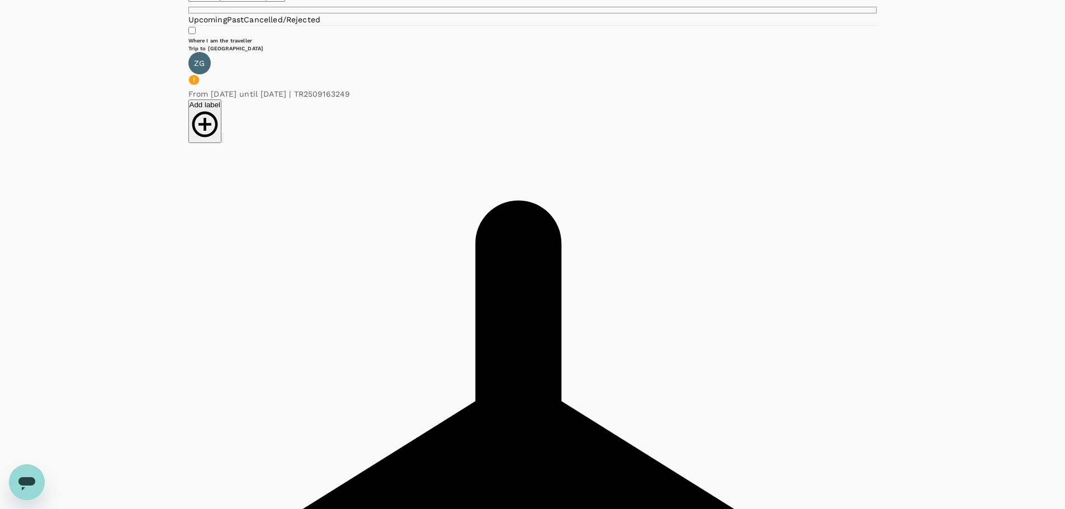
scroll to position [112, 0]
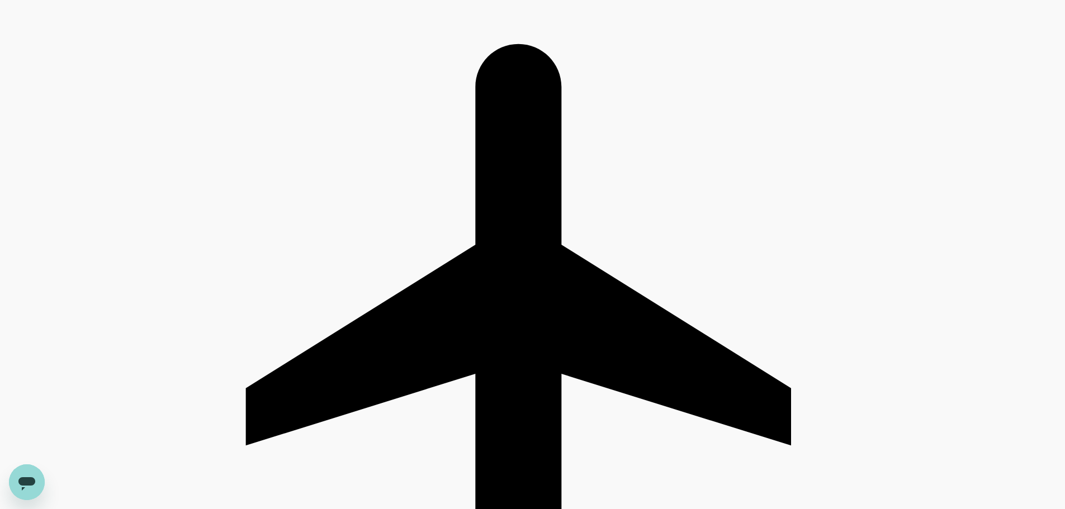
scroll to position [224, 0]
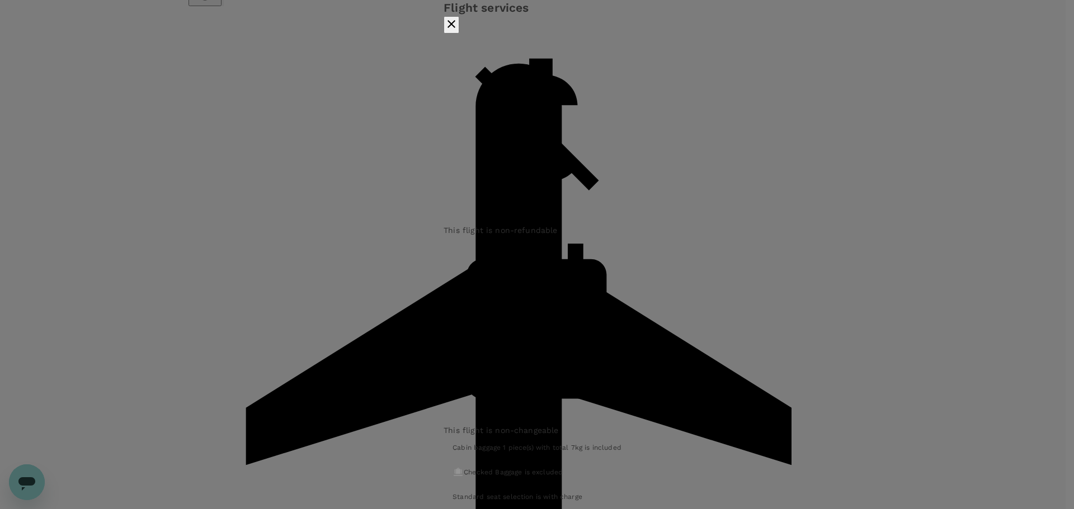
click at [458, 31] on icon "button" at bounding box center [451, 23] width 13 height 13
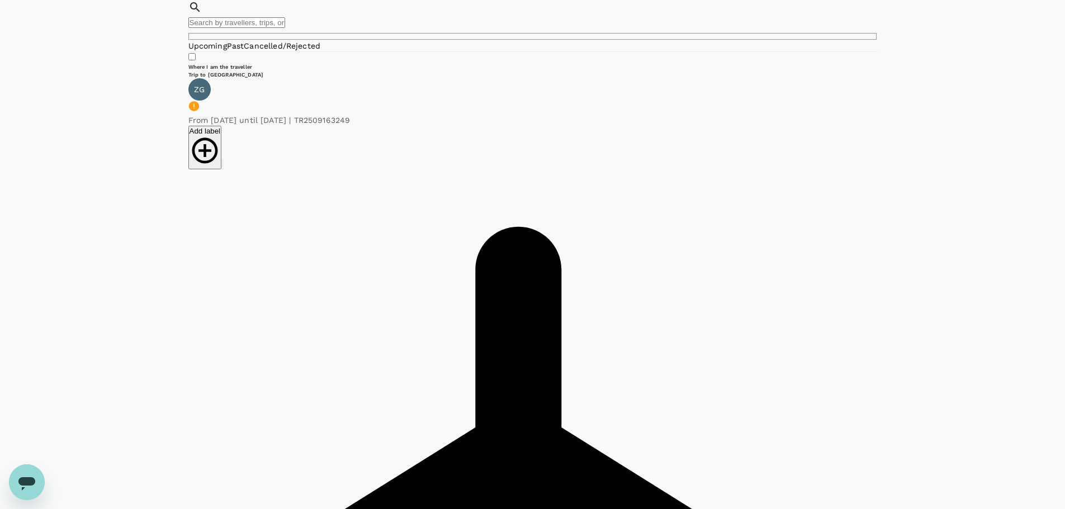
scroll to position [0, 0]
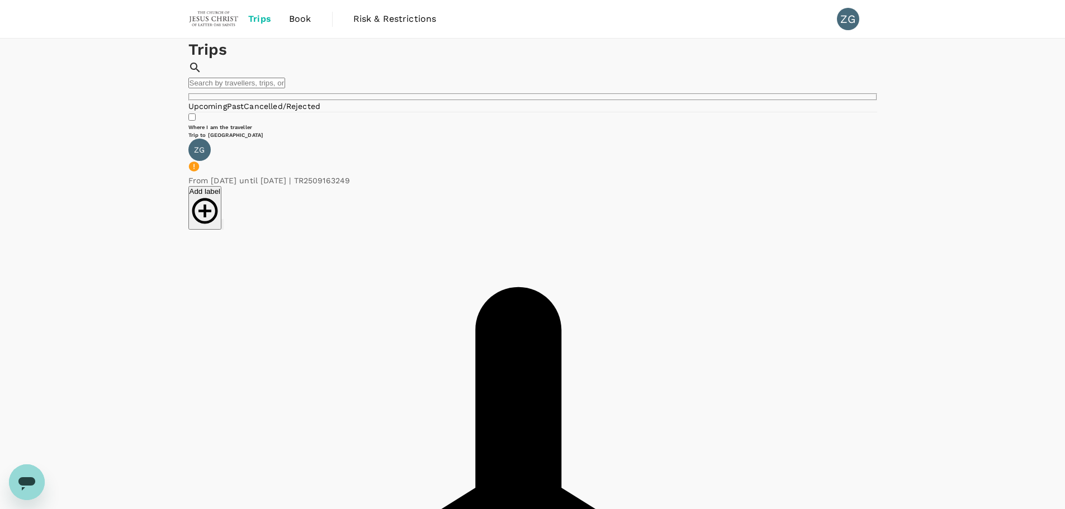
click at [224, 111] on link "Upcoming" at bounding box center [207, 106] width 39 height 9
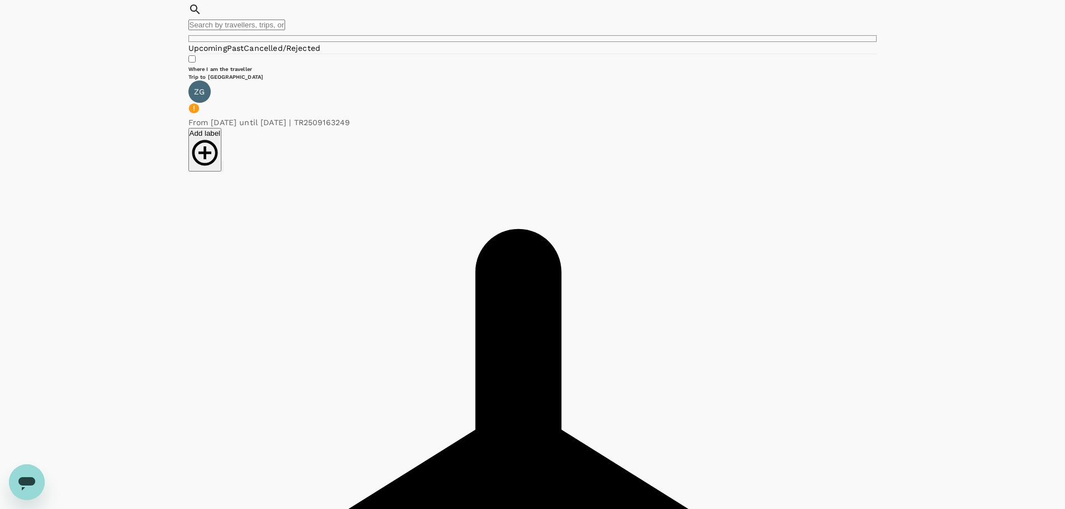
scroll to position [56, 0]
click at [244, 55] on link "Past" at bounding box center [235, 50] width 17 height 9
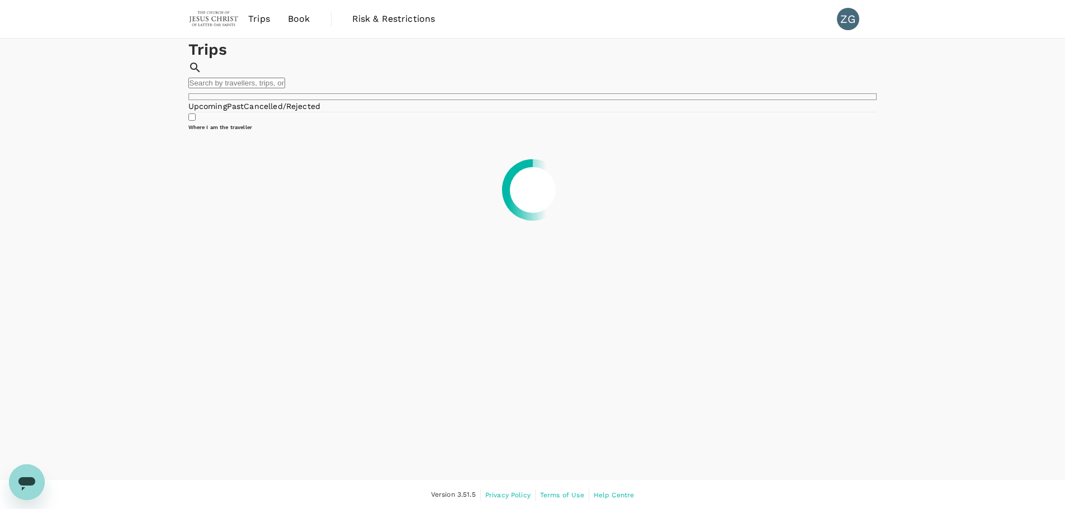
click at [220, 111] on link "Upcoming" at bounding box center [207, 106] width 39 height 9
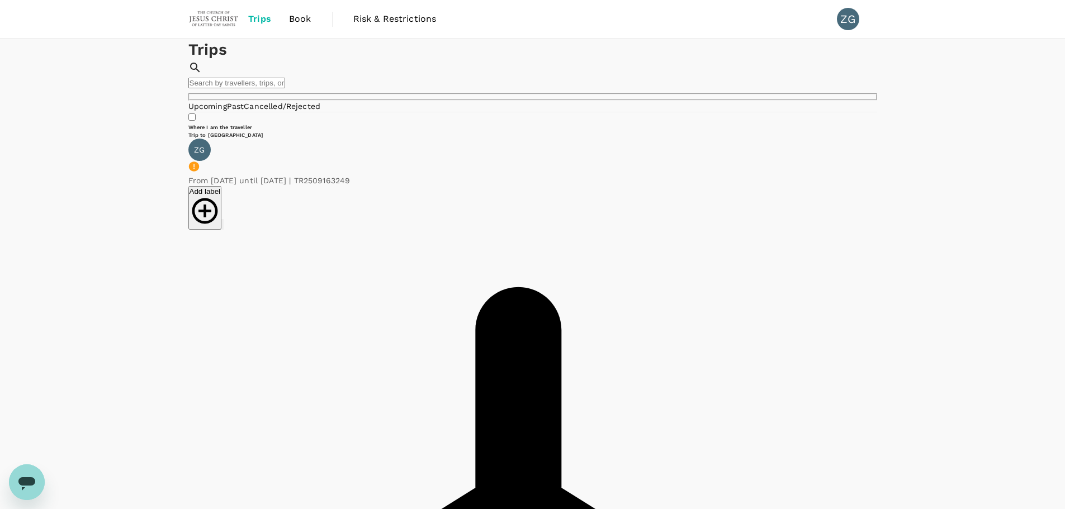
click at [221, 111] on link "Upcoming" at bounding box center [207, 106] width 39 height 9
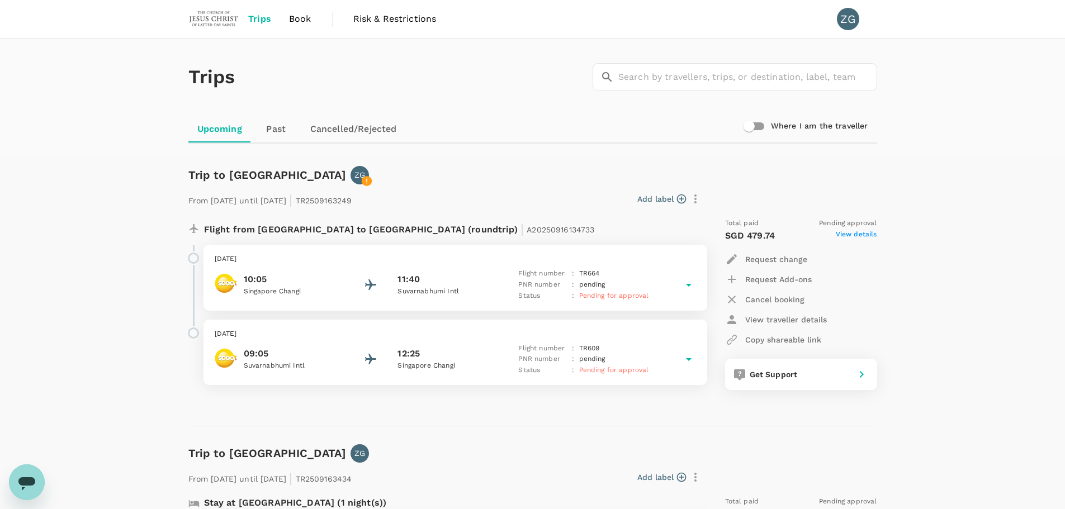
scroll to position [56, 0]
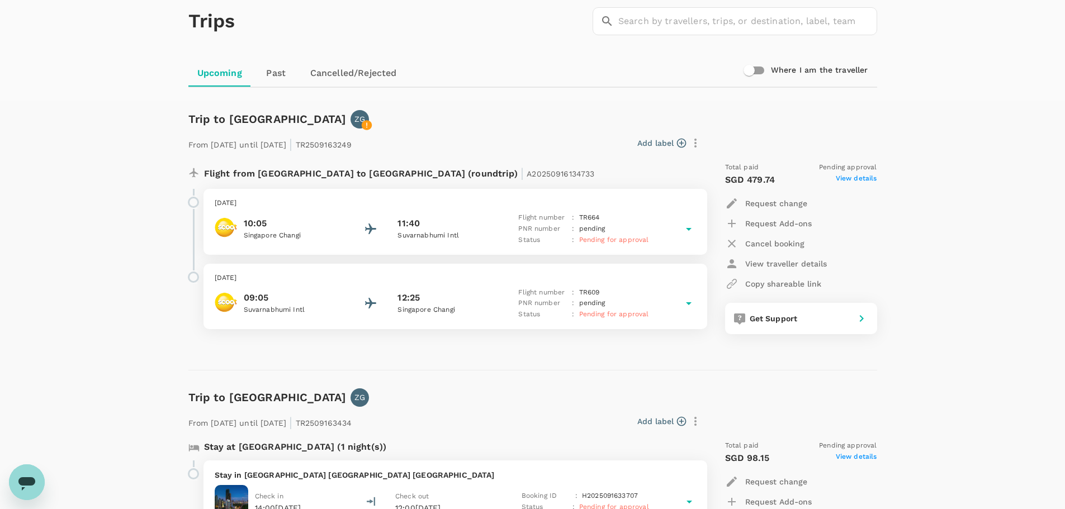
click at [780, 202] on p "Request change" at bounding box center [776, 203] width 62 height 11
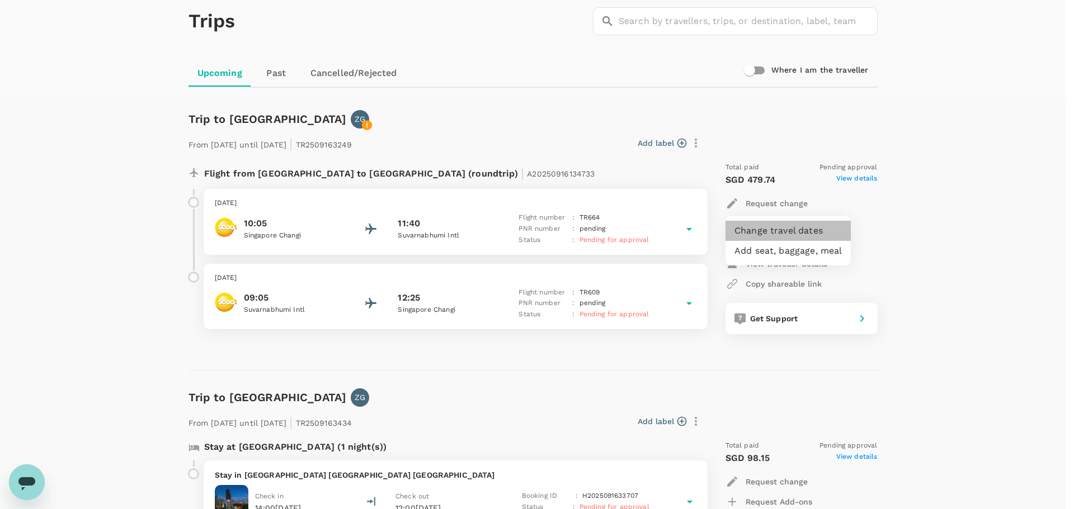
click at [738, 232] on li "Change travel dates" at bounding box center [787, 231] width 125 height 20
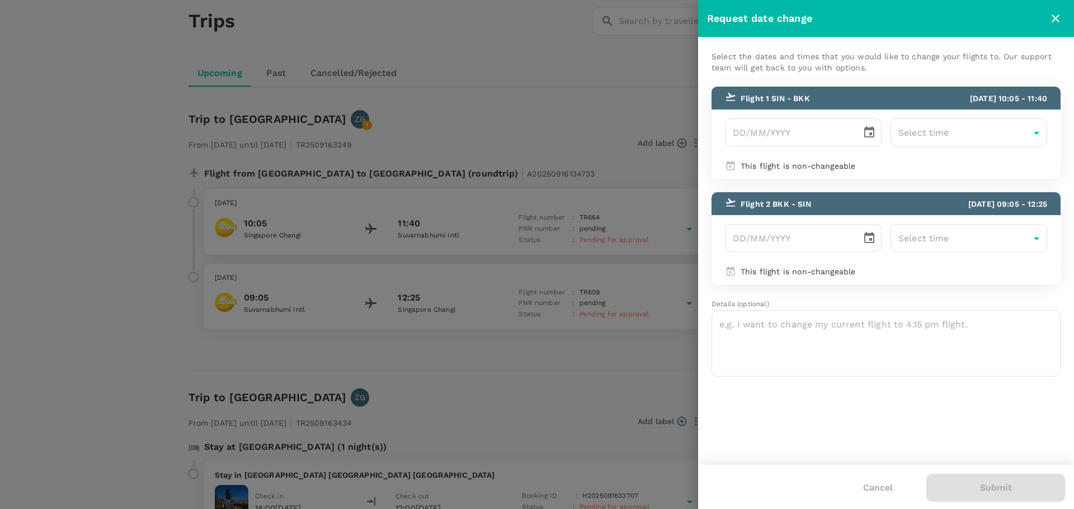
click at [1053, 15] on icon "close" at bounding box center [1054, 18] width 13 height 13
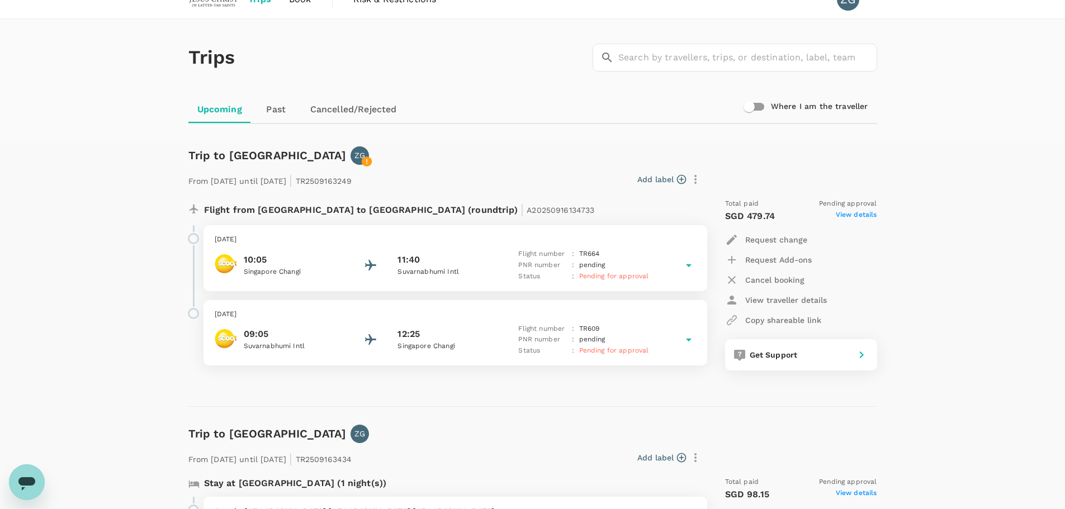
scroll to position [0, 0]
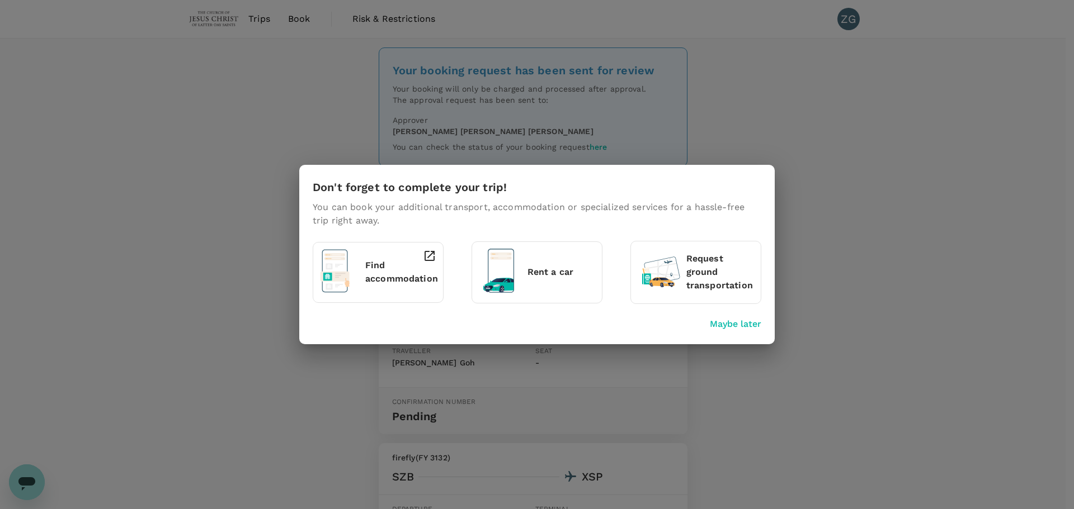
click at [723, 330] on p "Maybe later" at bounding box center [735, 324] width 51 height 13
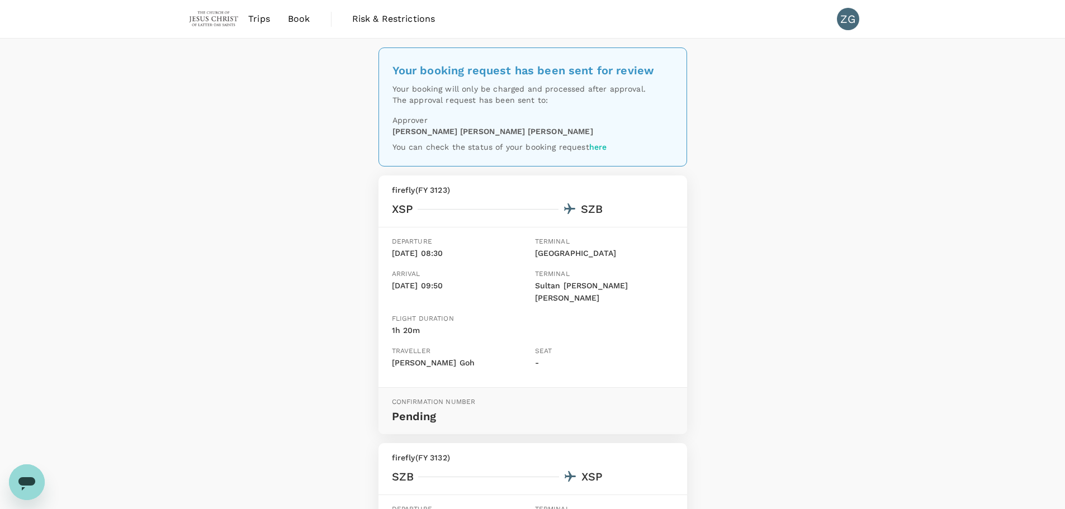
click at [293, 18] on span "Book" at bounding box center [299, 18] width 22 height 13
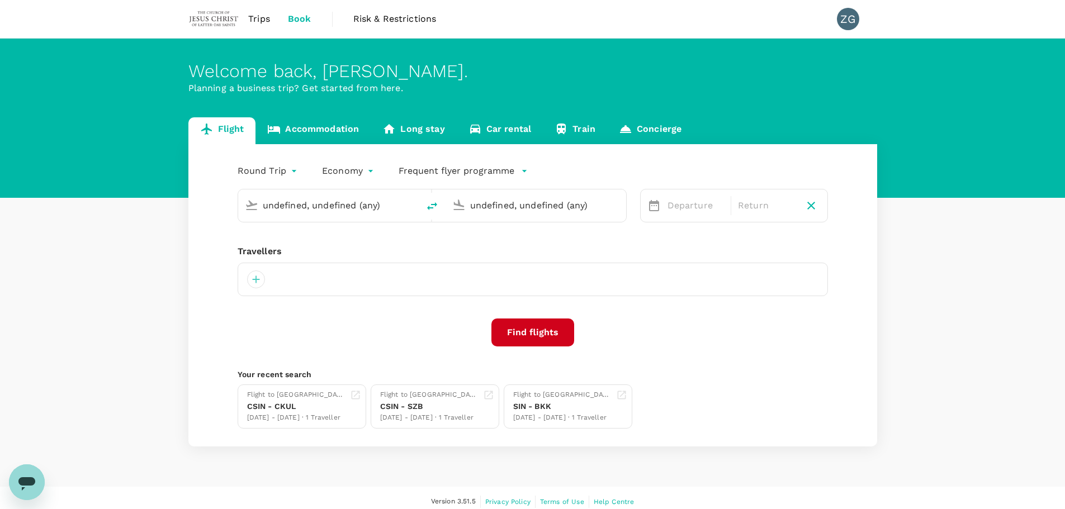
type input "[GEOGRAPHIC_DATA] (XSP)"
type input "Sultan [PERSON_NAME] [PERSON_NAME] (SZB)"
type input "[GEOGRAPHIC_DATA] (XSP)"
type input "Sultan Abdul Aziz Shah (SZB)"
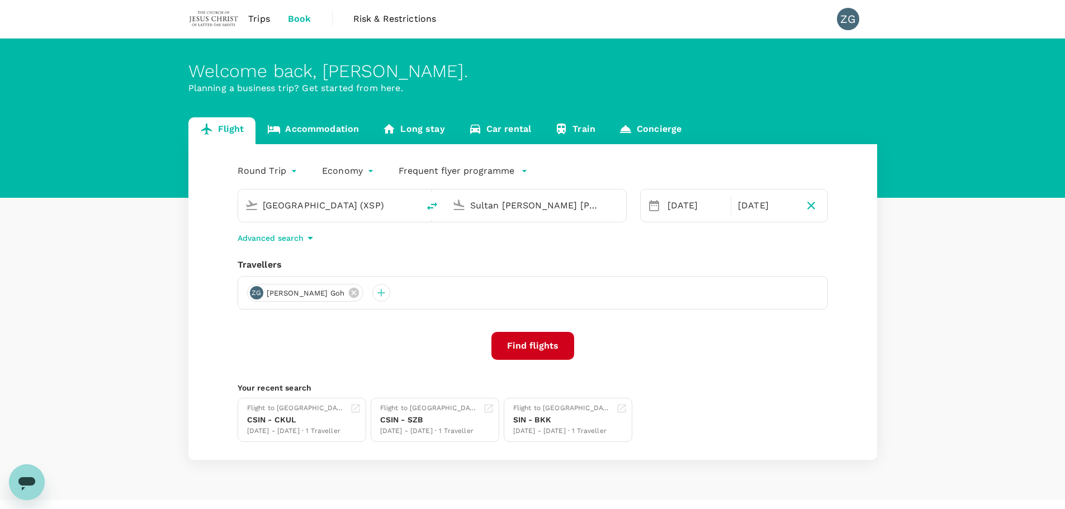
drag, startPoint x: 376, startPoint y: 207, endPoint x: 135, endPoint y: 211, distance: 241.1
click at [135, 211] on div "Flight Accommodation Long stay Car rental Train Concierge Round Trip roundtrip …" at bounding box center [532, 288] width 1065 height 343
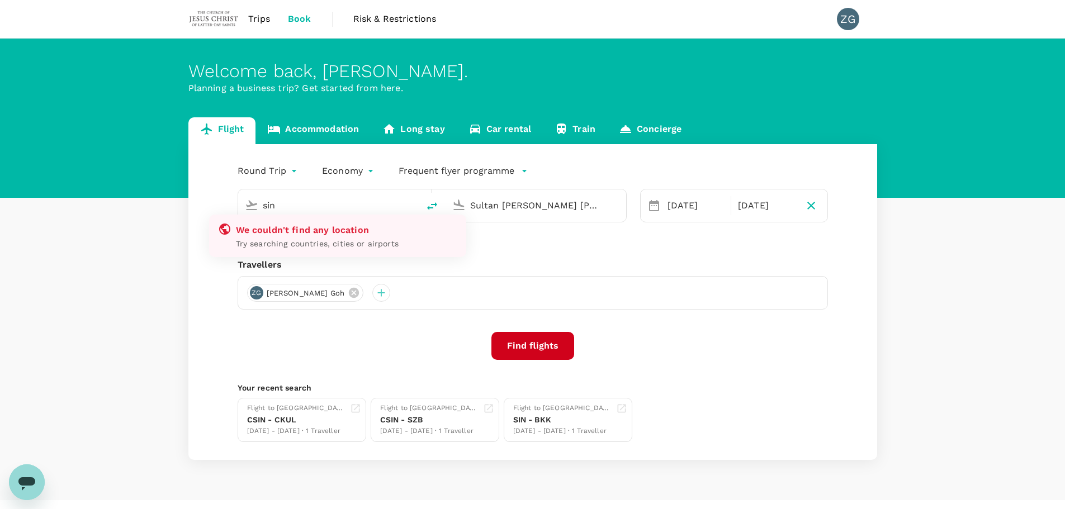
click at [303, 206] on input "sin" at bounding box center [329, 205] width 133 height 17
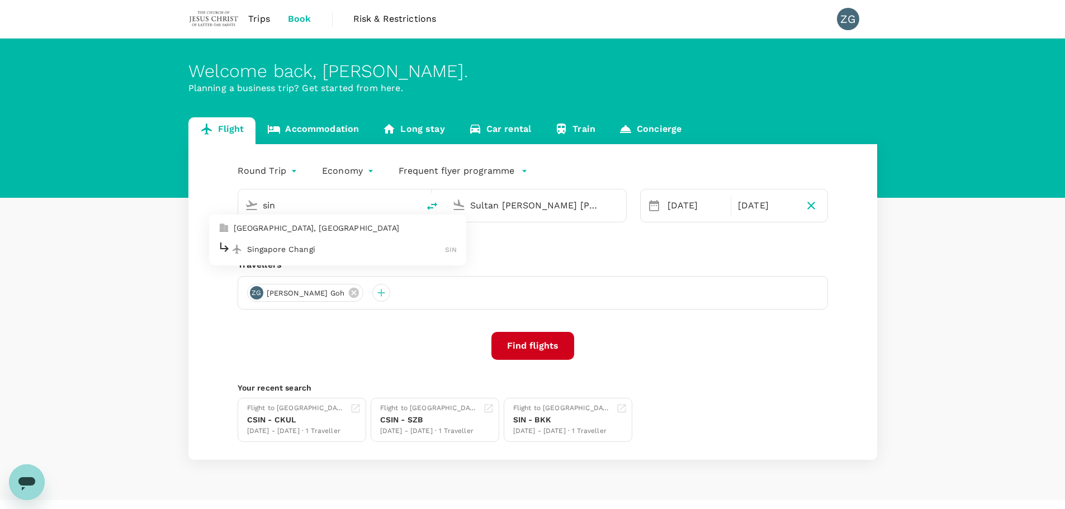
click at [294, 245] on p "Singapore Changi" at bounding box center [346, 249] width 199 height 11
type input "Singapore Changi (SIN)"
drag, startPoint x: 601, startPoint y: 205, endPoint x: 319, endPoint y: 187, distance: 282.4
click at [319, 187] on div "Singapore Changi (SIN) Sultan Abdul Aziz Shah (SZB)" at bounding box center [425, 199] width 403 height 47
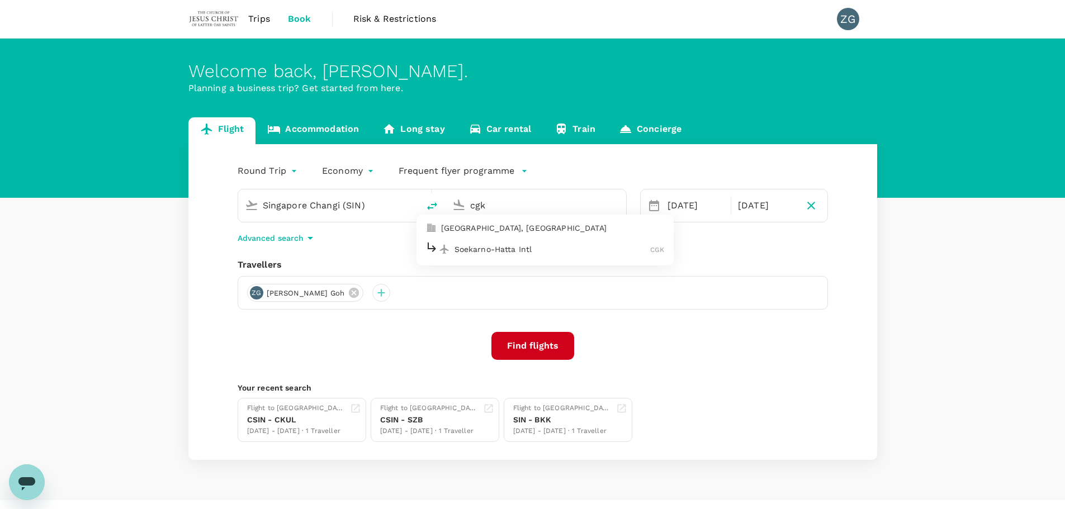
click at [469, 244] on p "Soekarno-Hatta Intl" at bounding box center [553, 249] width 196 height 11
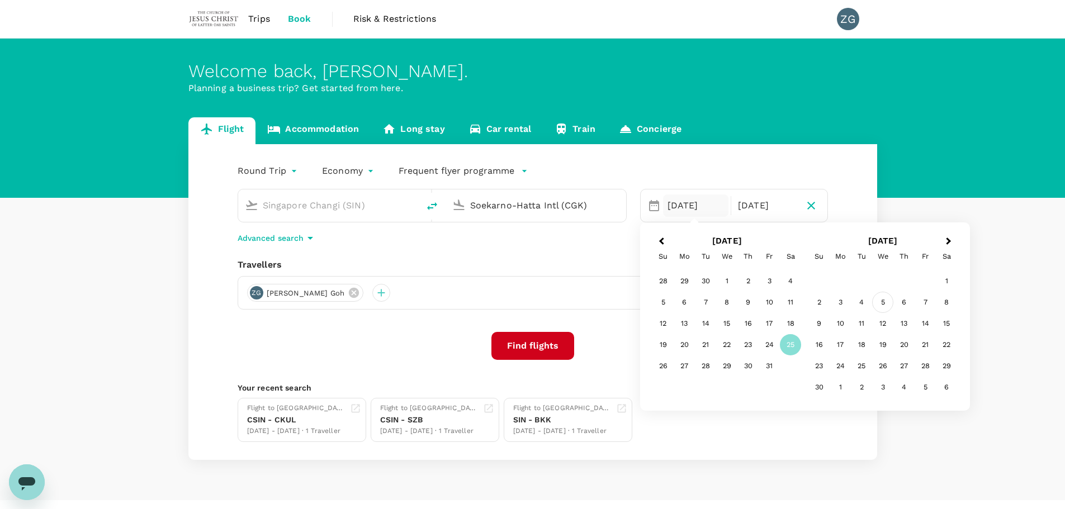
type input "Soekarno-Hatta Intl (CGK)"
click at [886, 304] on div "5" at bounding box center [882, 302] width 21 height 21
click at [753, 311] on div "6" at bounding box center [748, 302] width 21 height 21
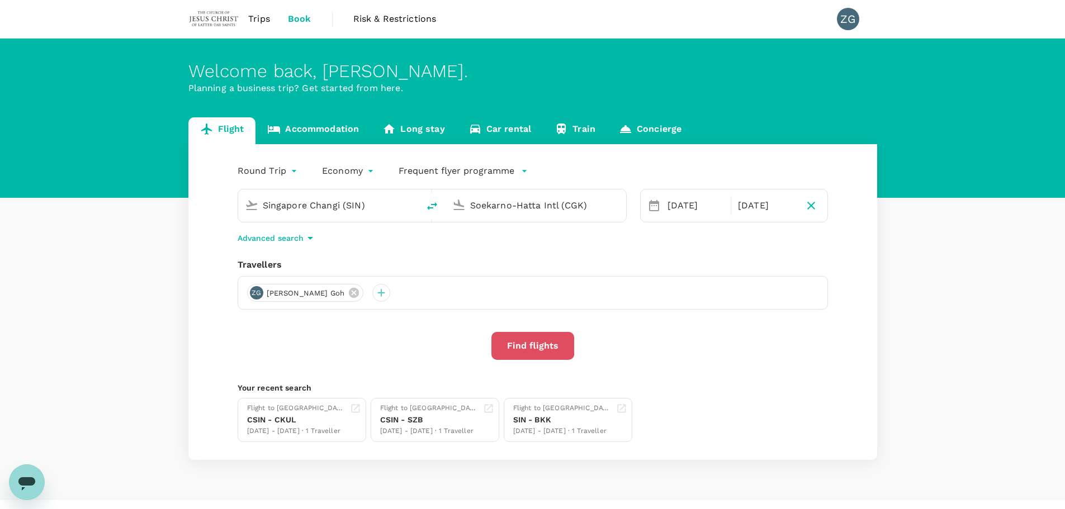
click at [519, 345] on button "Find flights" at bounding box center [533, 346] width 83 height 28
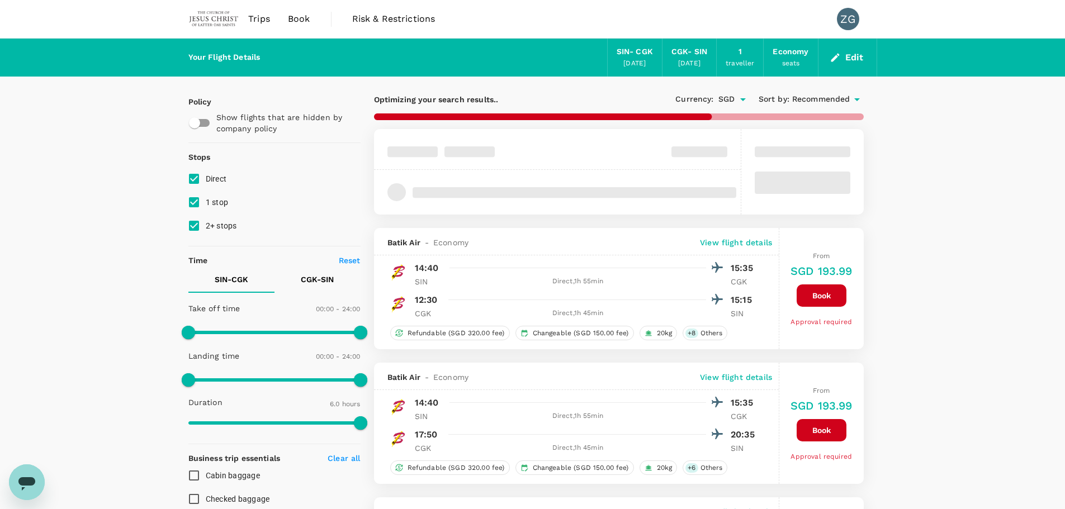
type input "580"
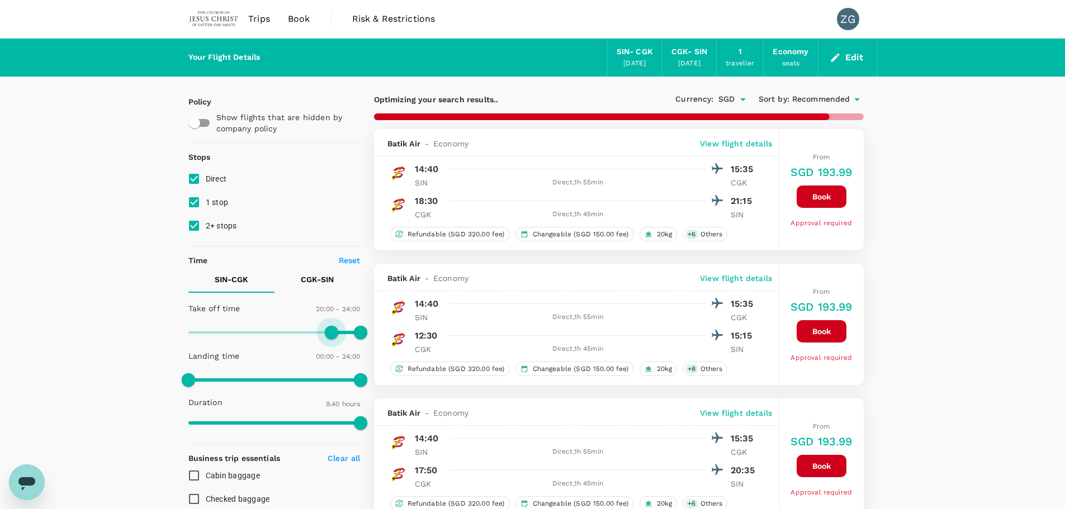
type input "1140"
drag, startPoint x: 190, startPoint y: 330, endPoint x: 326, endPoint y: 330, distance: 135.9
click at [326, 330] on span at bounding box center [331, 332] width 13 height 13
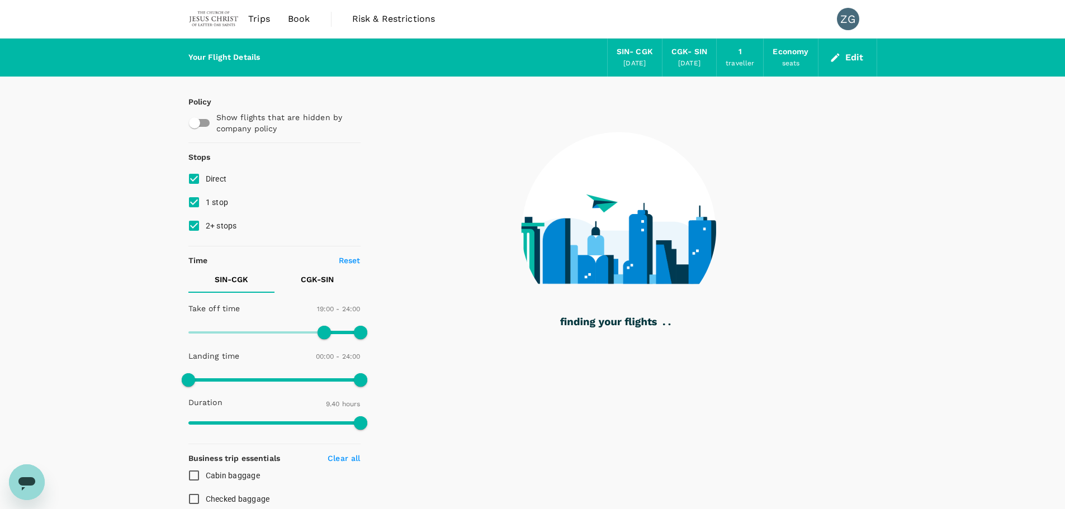
click at [228, 199] on label "1 stop" at bounding box center [266, 202] width 169 height 23
click at [206, 199] on input "1 stop" at bounding box center [193, 202] width 23 height 23
checkbox input "false"
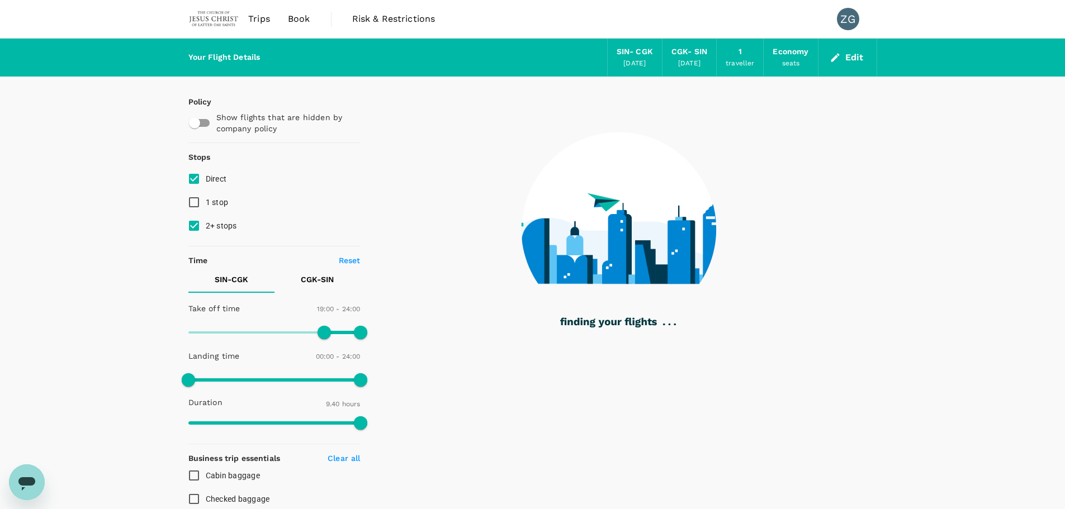
click at [221, 221] on span "2+ stops" at bounding box center [221, 225] width 31 height 9
click at [206, 221] on input "2+ stops" at bounding box center [193, 225] width 23 height 23
checkbox input "false"
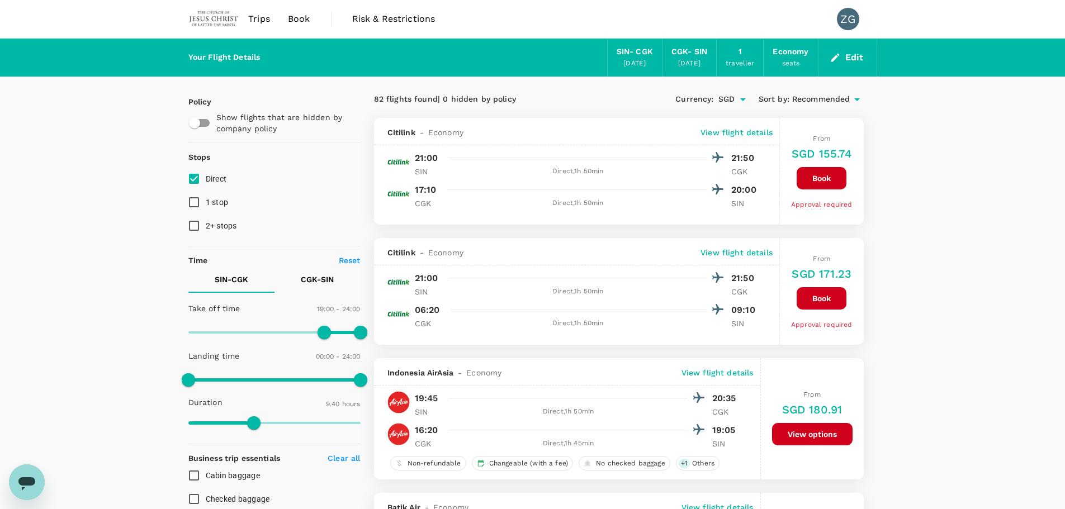
click at [806, 100] on span "Recommended" at bounding box center [821, 99] width 58 height 12
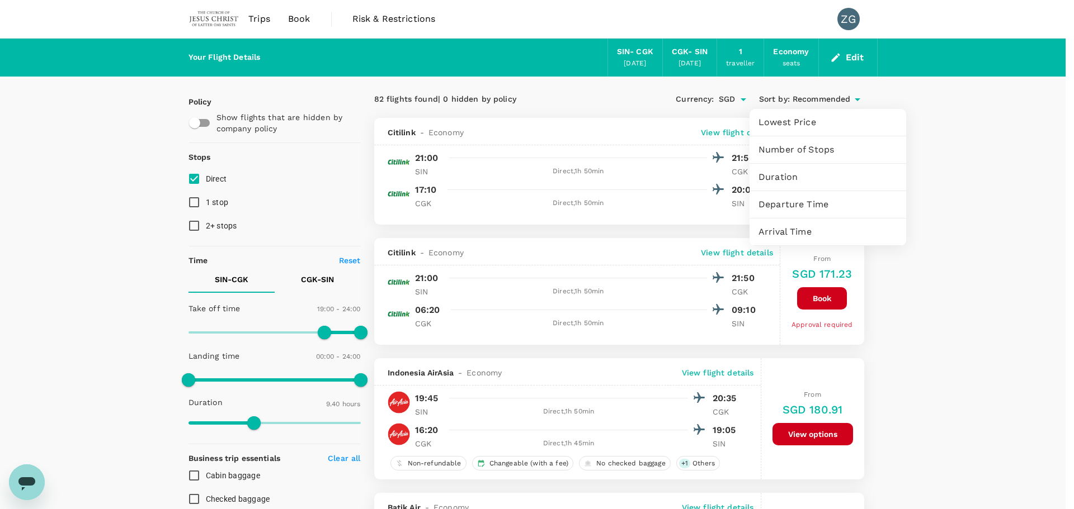
click at [796, 200] on span "Departure Time" at bounding box center [827, 204] width 139 height 13
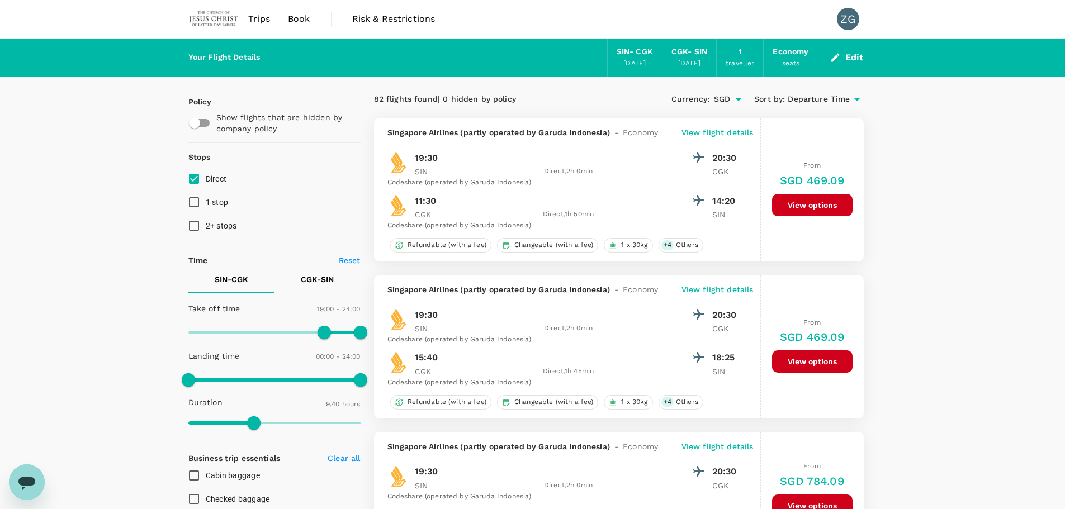
click at [819, 92] on div "Currency : SGD Sort by : Departure Time" at bounding box center [741, 99] width 245 height 19
click at [819, 95] on span "Departure Time" at bounding box center [819, 99] width 62 height 12
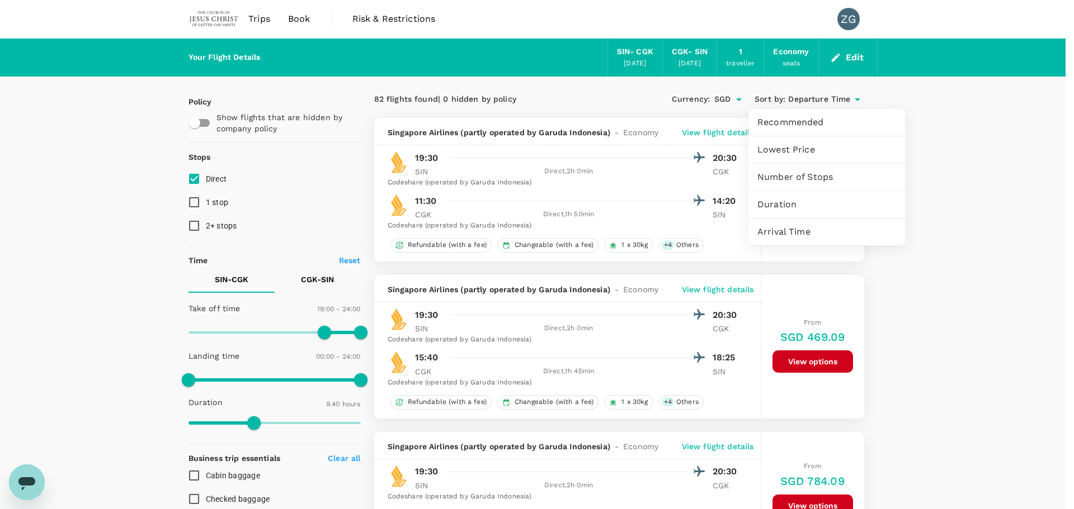
click at [802, 144] on span "Lowest Price" at bounding box center [826, 149] width 139 height 13
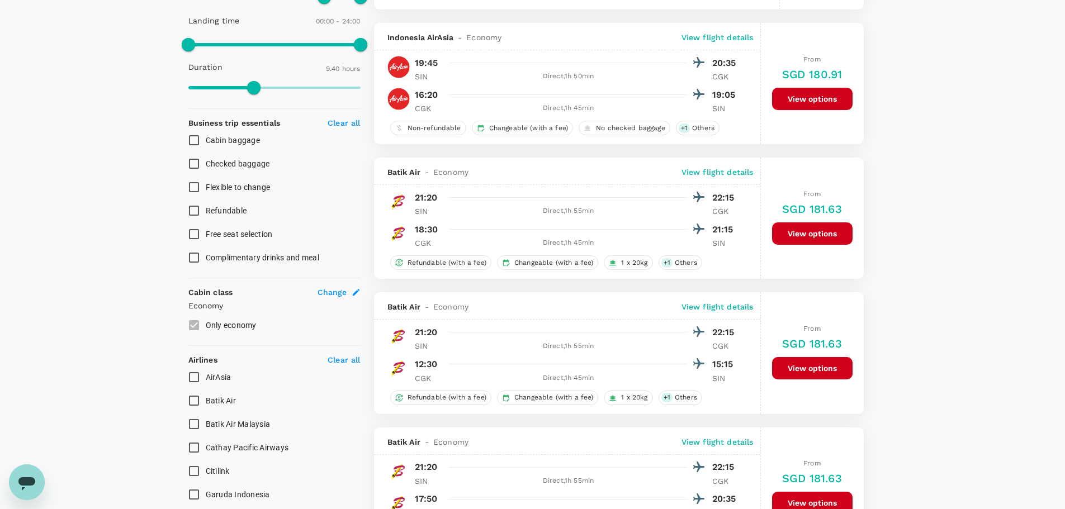
scroll to position [391, 0]
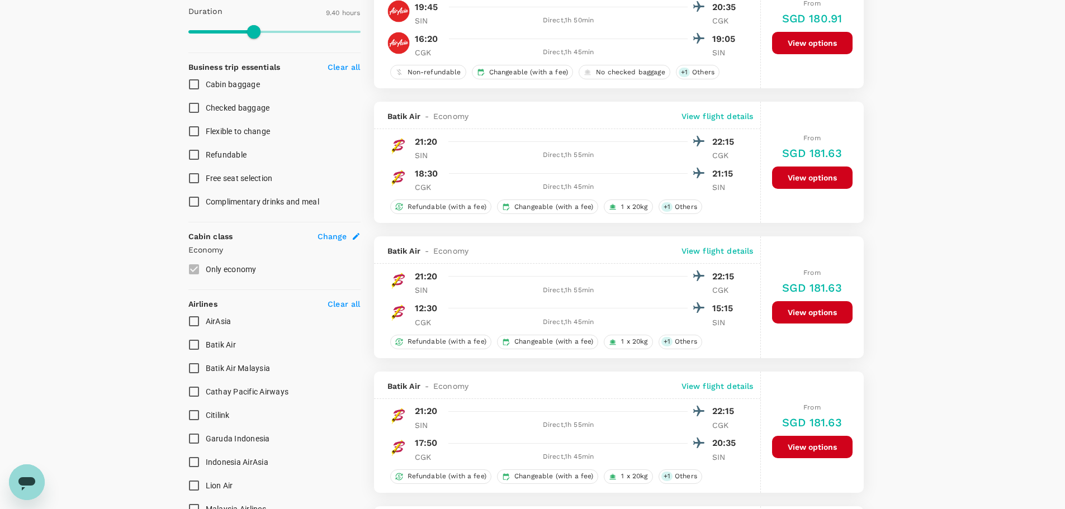
click at [795, 440] on button "View options" at bounding box center [812, 447] width 81 height 22
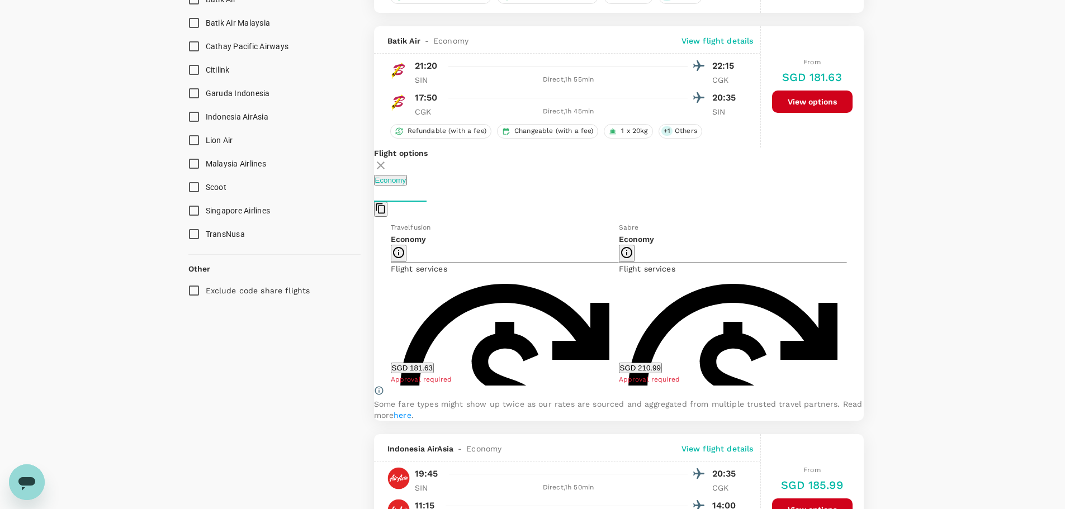
scroll to position [763, 0]
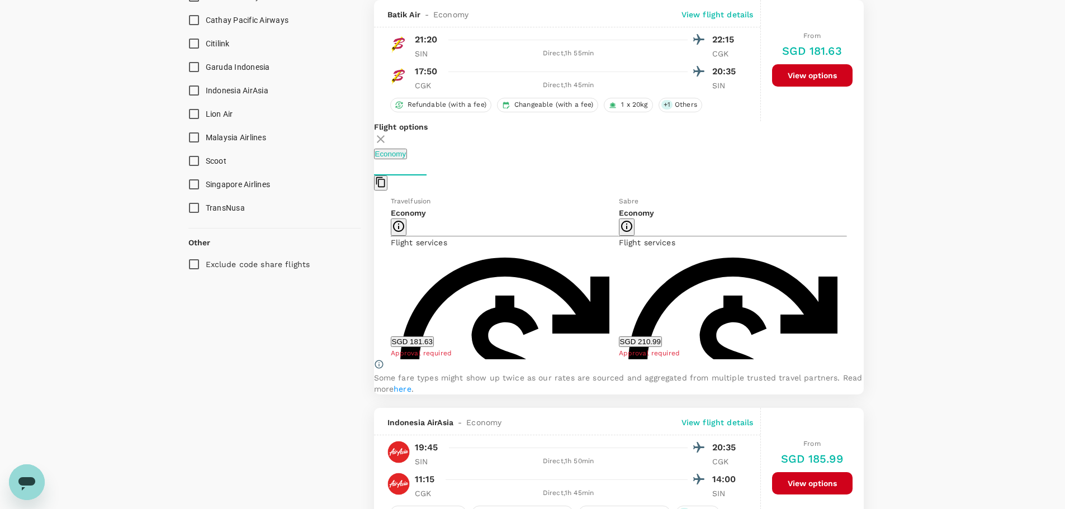
click at [434, 346] on button "SGD 181.63" at bounding box center [412, 342] width 43 height 11
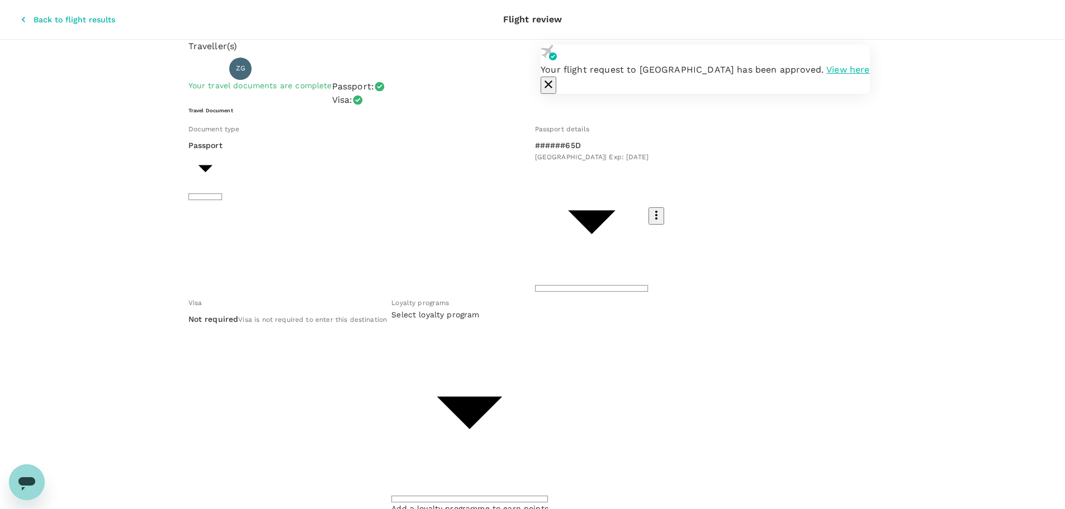
click at [518, 243] on body "Your flight request to Seletar Airport has been approved. View here Back to fli…" at bounding box center [532, 513] width 1065 height 1026
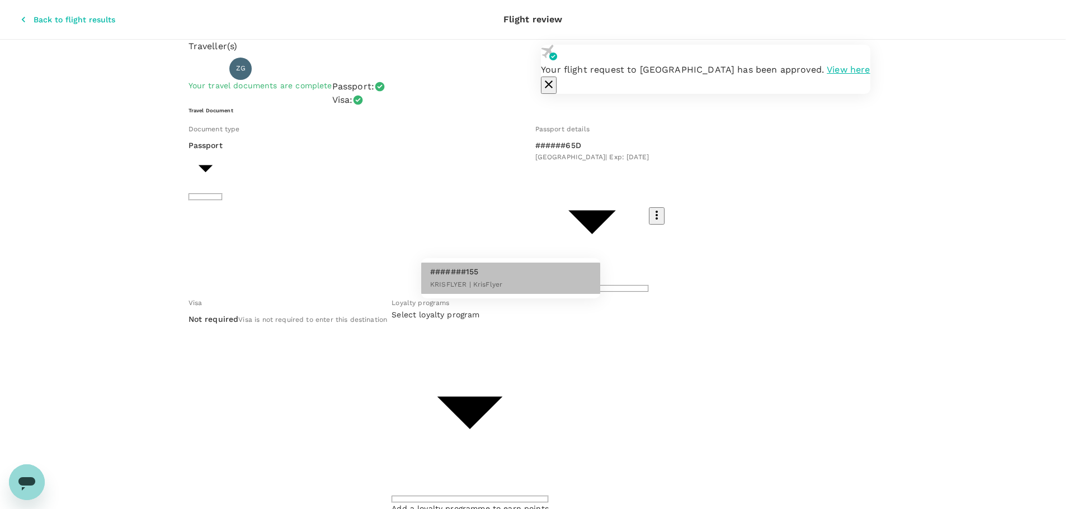
click at [512, 286] on li "#######155 KRISFLYER | KrisFlyer" at bounding box center [510, 278] width 179 height 31
type input "4d3b7bc2-c926-4938-b222-f0579b1e1f66"
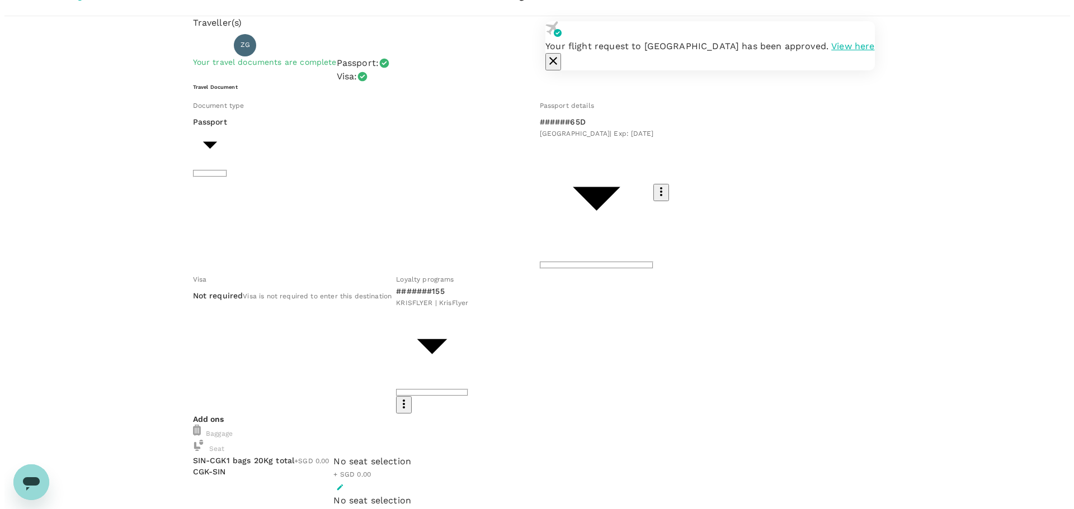
scroll to position [42, 0]
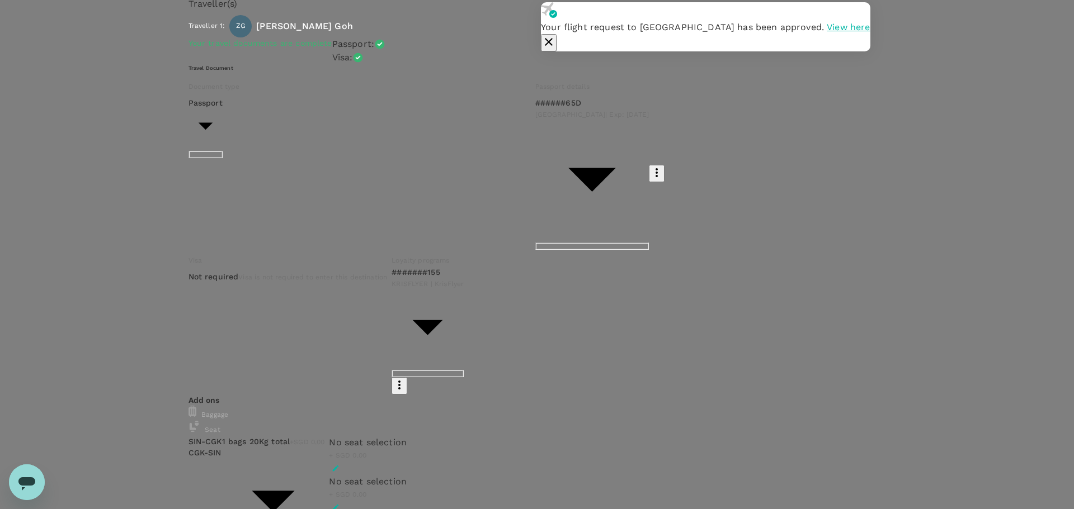
type input "9bd170ef-b3e5-411d-94ee-ad1ce37be1c9"
type textarea "D"
type textarea "Under 24 hours trip, will not be late for key meeting and have several hours af…"
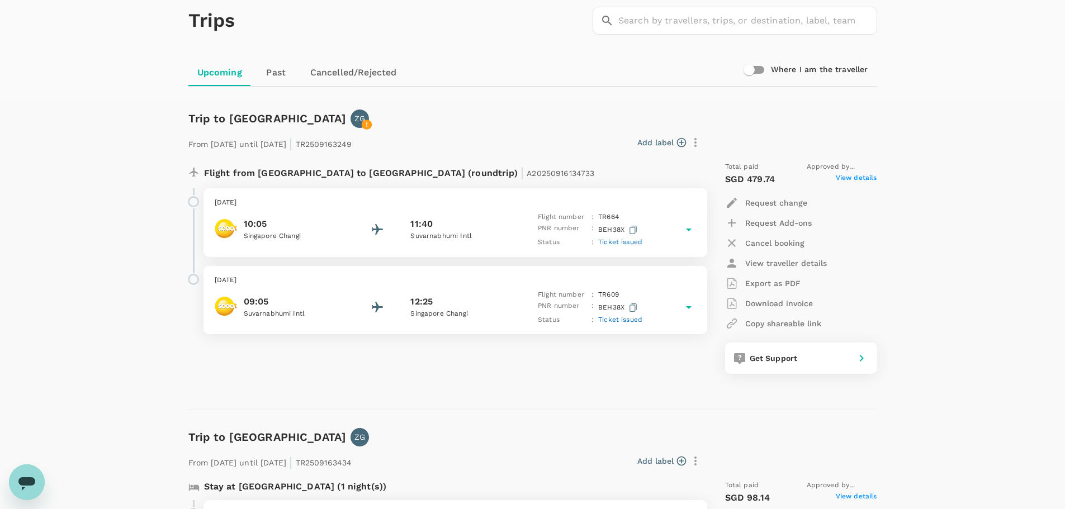
scroll to position [56, 0]
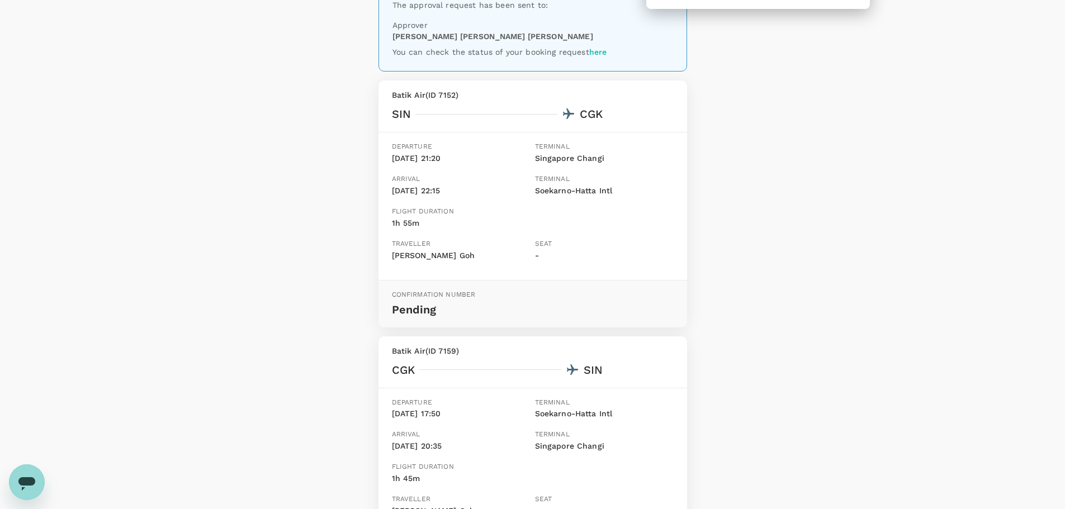
scroll to position [272, 0]
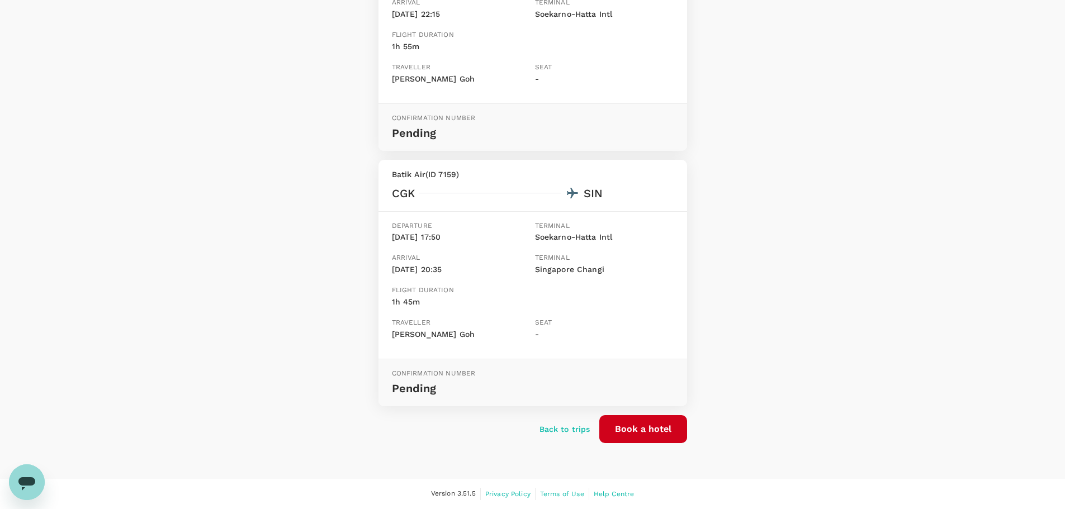
click at [651, 429] on button "Book a hotel" at bounding box center [643, 429] width 88 height 28
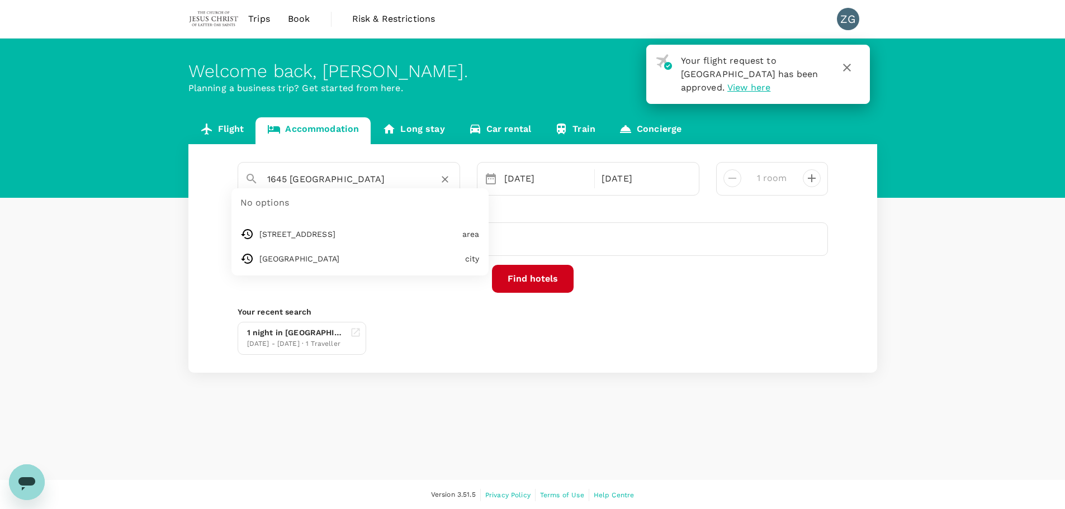
drag, startPoint x: 401, startPoint y: 175, endPoint x: 29, endPoint y: 167, distance: 372.0
click at [29, 167] on div "Flight Accommodation Long stay Car rental Train Concierge [STREET_ADDRESS] [DAT…" at bounding box center [532, 245] width 1065 height 256
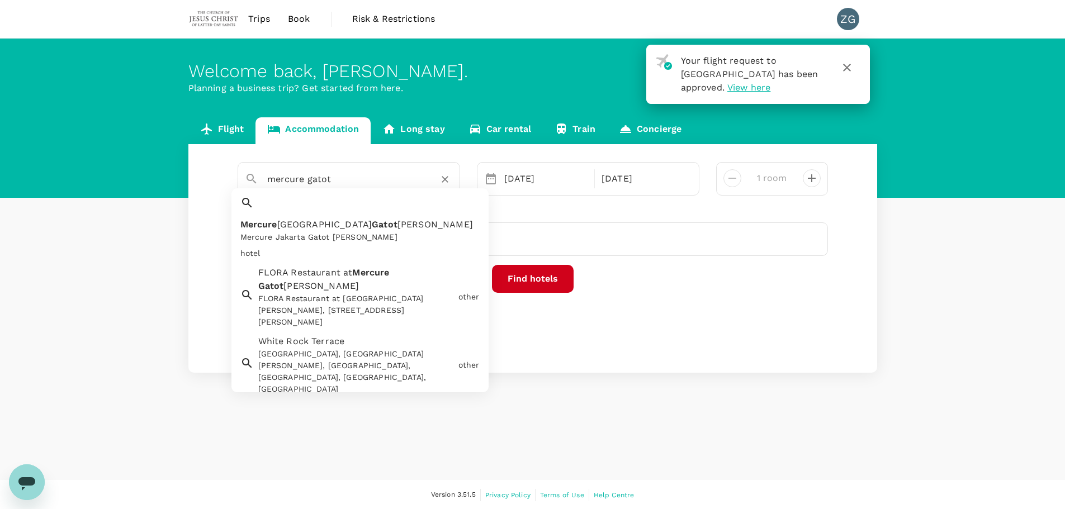
click at [372, 219] on span "Gatot" at bounding box center [385, 224] width 26 height 11
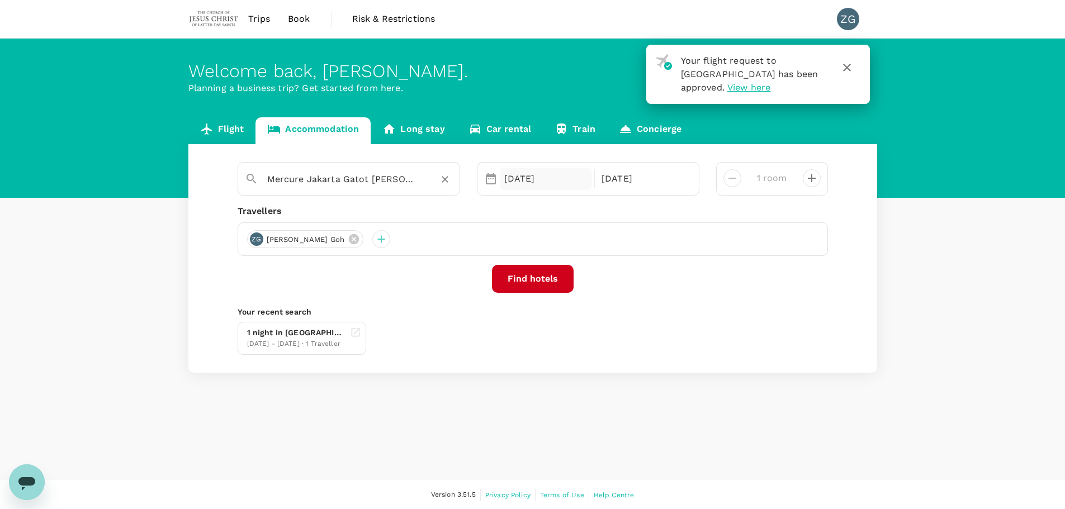
type input "Mercure Jakarta Gatot [PERSON_NAME]"
click at [545, 177] on div "[DATE]" at bounding box center [546, 179] width 93 height 22
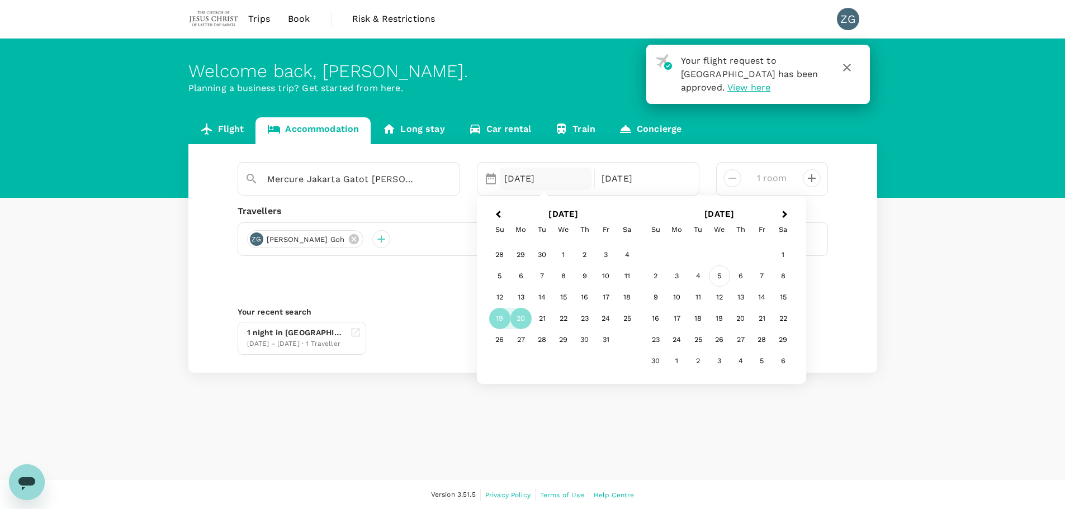
click at [721, 277] on div "5" at bounding box center [719, 276] width 21 height 21
click at [580, 275] on div "6" at bounding box center [584, 276] width 21 height 21
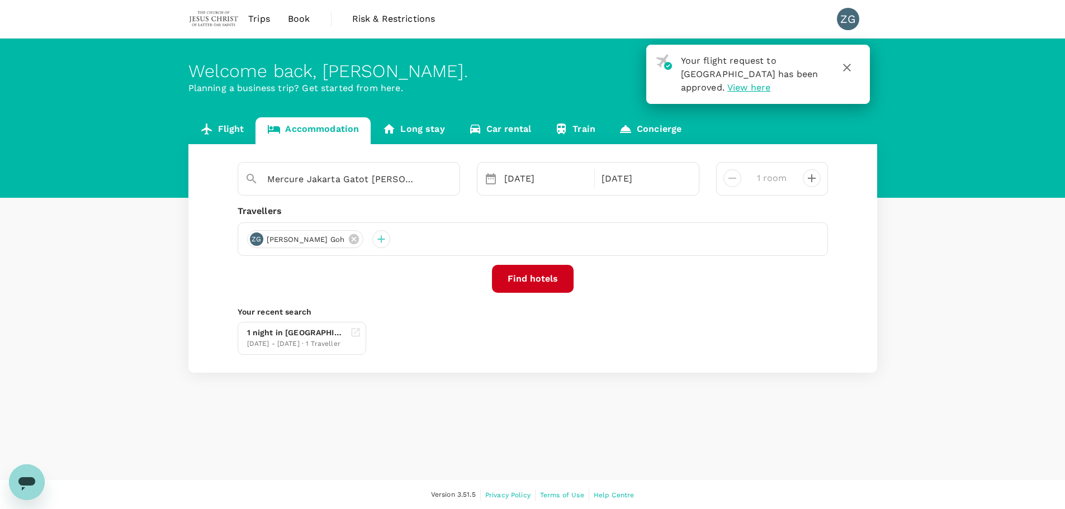
click at [530, 276] on button "Find hotels" at bounding box center [533, 279] width 82 height 28
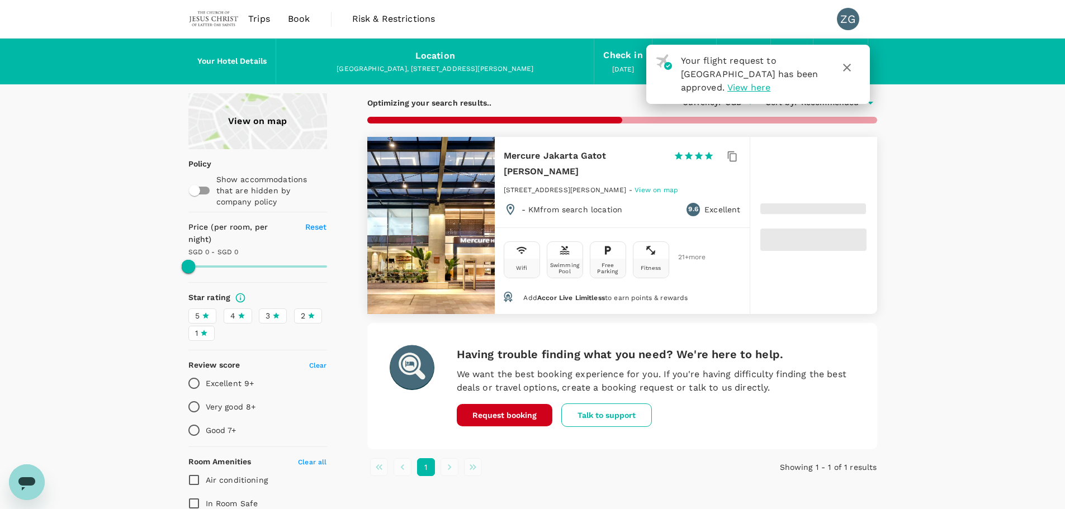
click at [847, 69] on icon "button" at bounding box center [846, 67] width 13 height 13
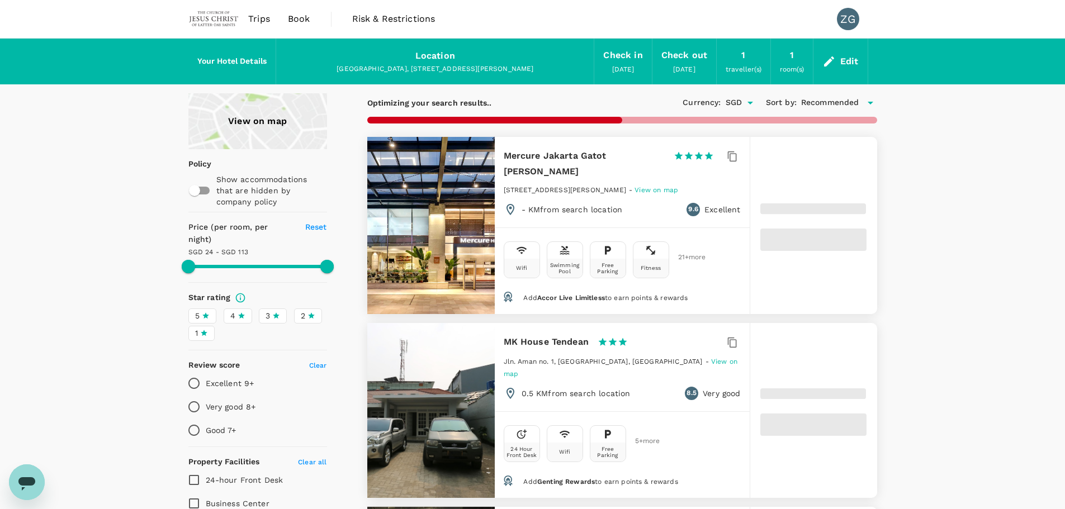
type input "67.37"
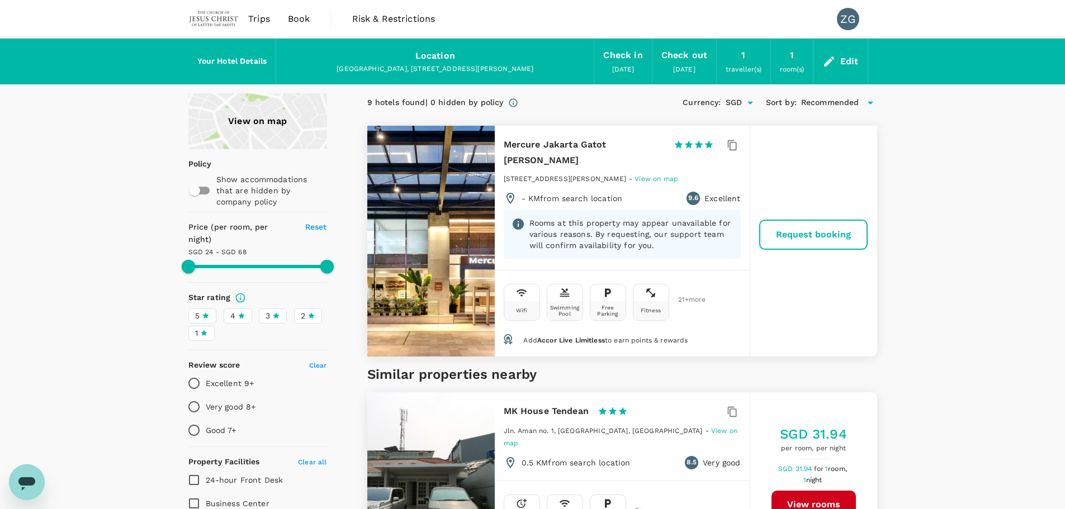
click at [796, 220] on button "Request booking" at bounding box center [813, 234] width 107 height 29
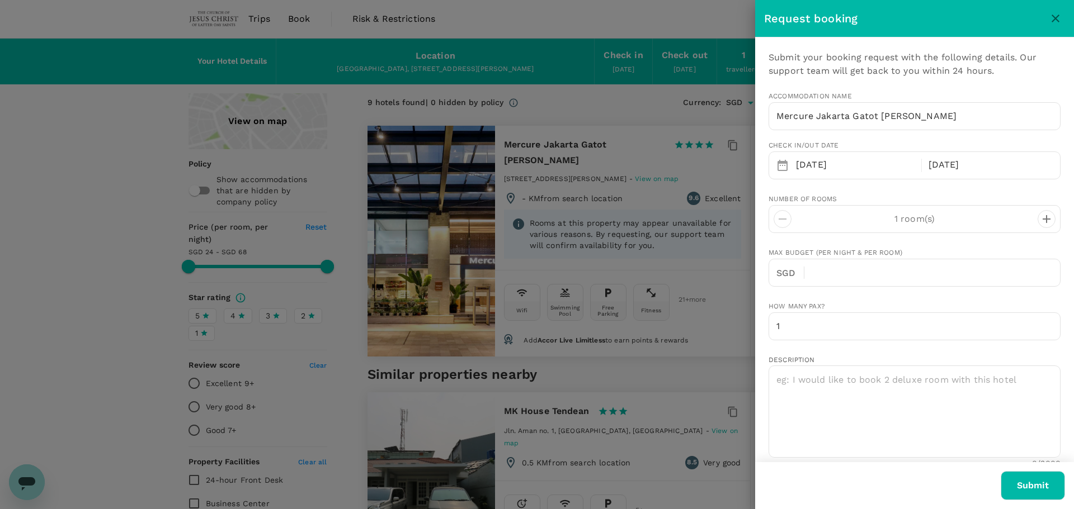
type input "[EMAIL_ADDRESS][DOMAIN_NAME]"
type input "65"
type input "88096279"
click at [955, 400] on textarea at bounding box center [914, 412] width 292 height 92
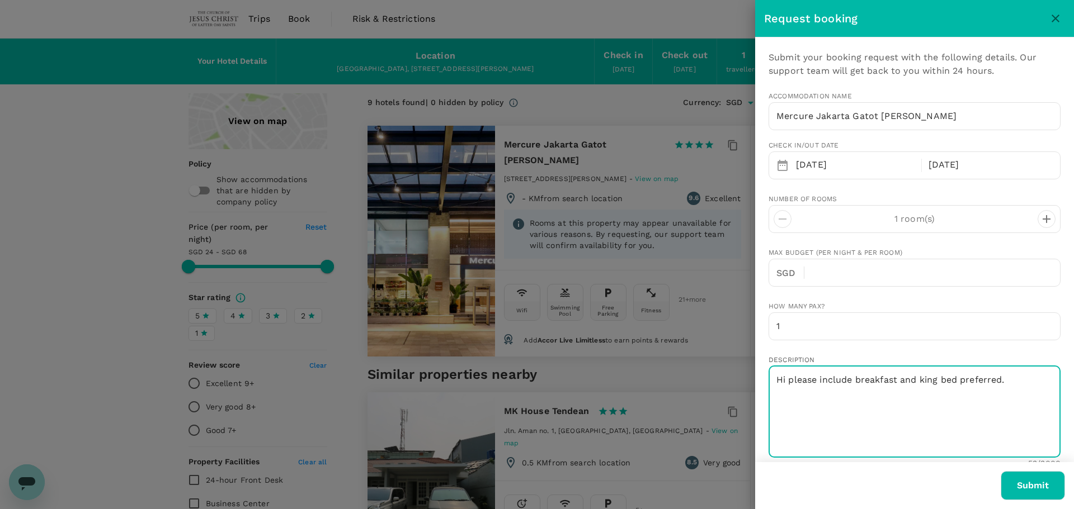
type textarea "Hi please include breakfast and king bed preferred."
click at [1042, 489] on button "Submit" at bounding box center [1032, 485] width 64 height 29
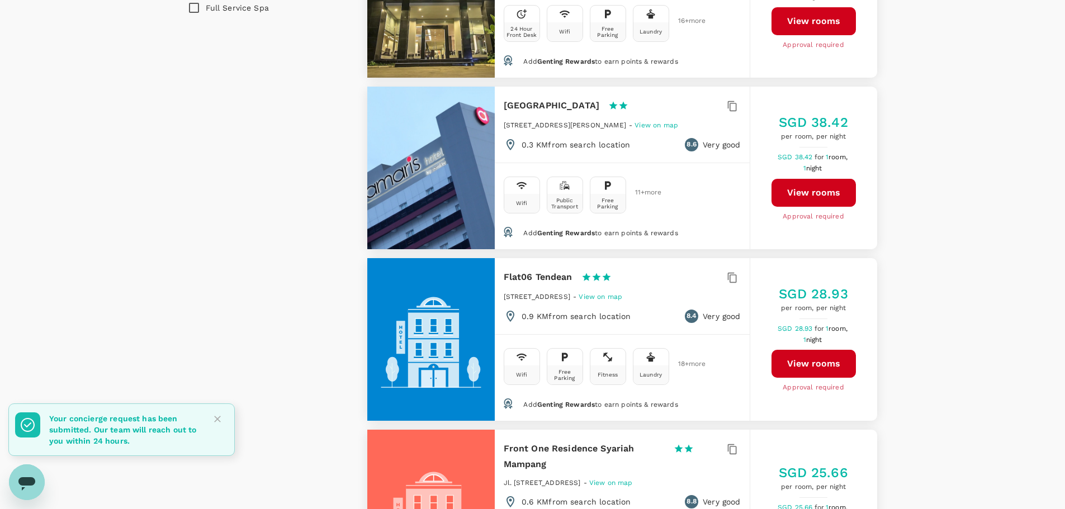
scroll to position [1007, 0]
